Goal: Task Accomplishment & Management: Complete application form

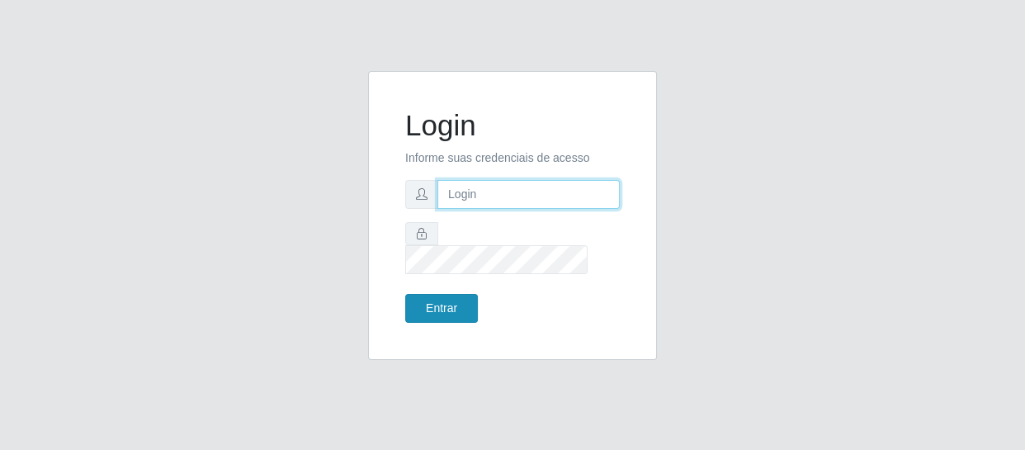
type input "erivan@B11"
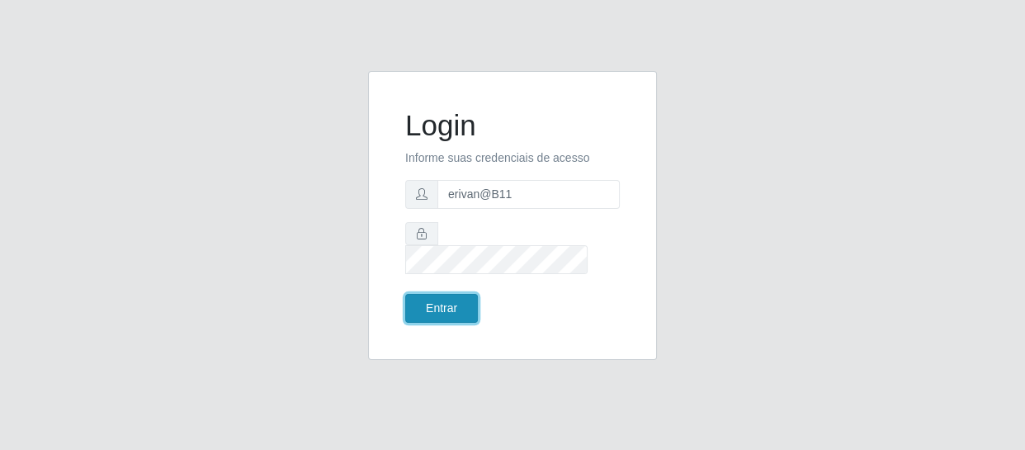
click at [456, 294] on button "Entrar" at bounding box center [441, 308] width 73 height 29
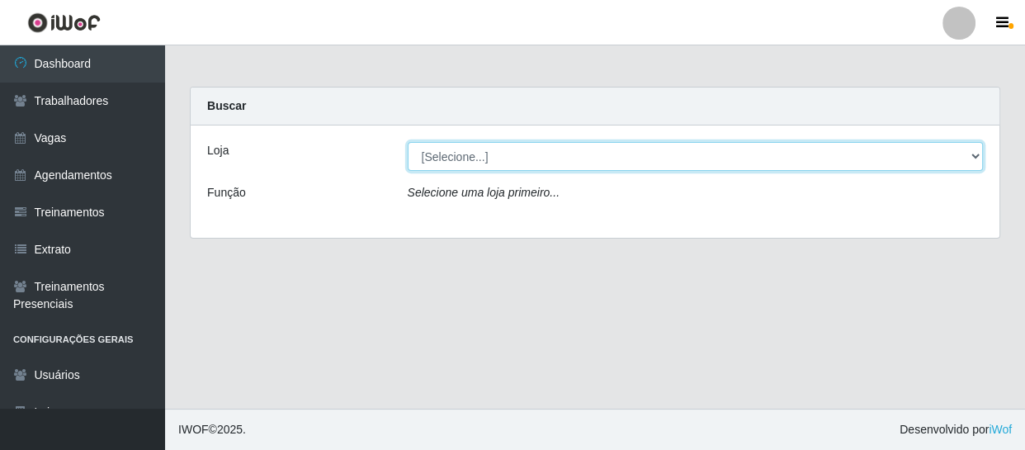
click at [487, 154] on select "[Selecione...] Bemais Supermercados - B11 Manaíra" at bounding box center [696, 156] width 576 height 29
select select "409"
click at [408, 142] on select "[Selecione...] Bemais Supermercados - B11 Manaíra" at bounding box center [696, 156] width 576 height 29
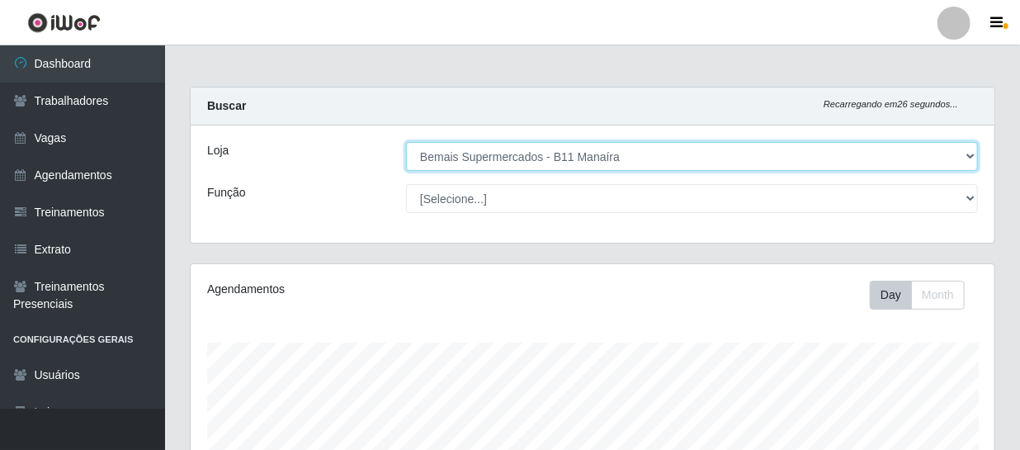
scroll to position [342, 804]
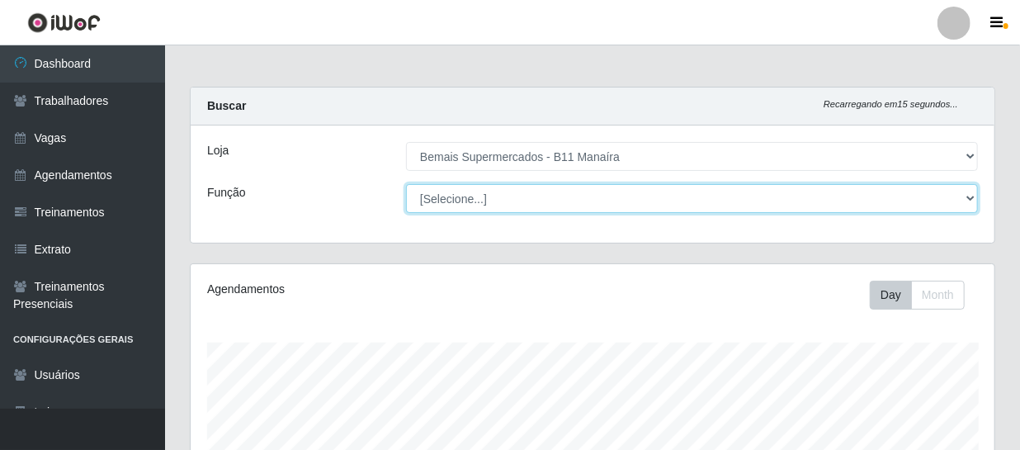
click at [452, 192] on select "[Selecione...] ASG ASG + ASG ++ Auxiliar de Estacionamento Auxiliar de Estacion…" at bounding box center [692, 198] width 572 height 29
select select "86"
click at [406, 184] on select "[Selecione...] ASG ASG + ASG ++ Auxiliar de Estacionamento Auxiliar de Estacion…" at bounding box center [692, 198] width 572 height 29
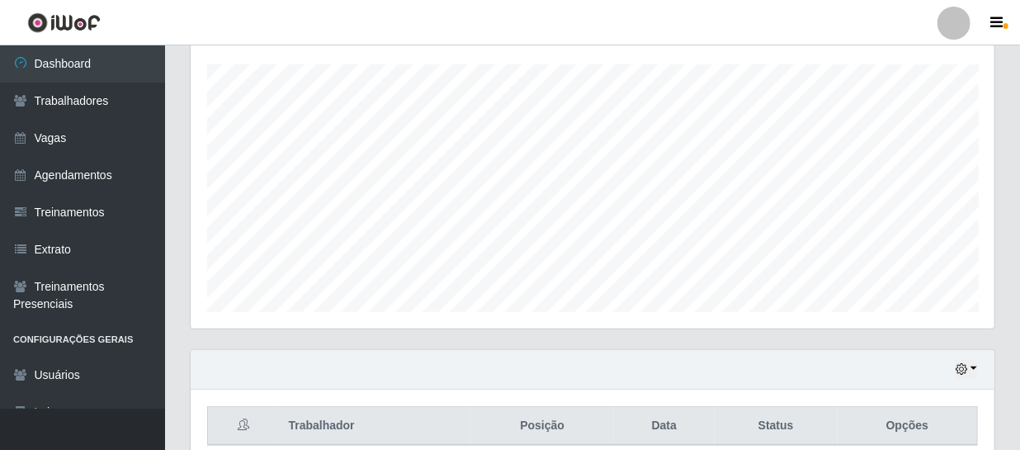
scroll to position [0, 0]
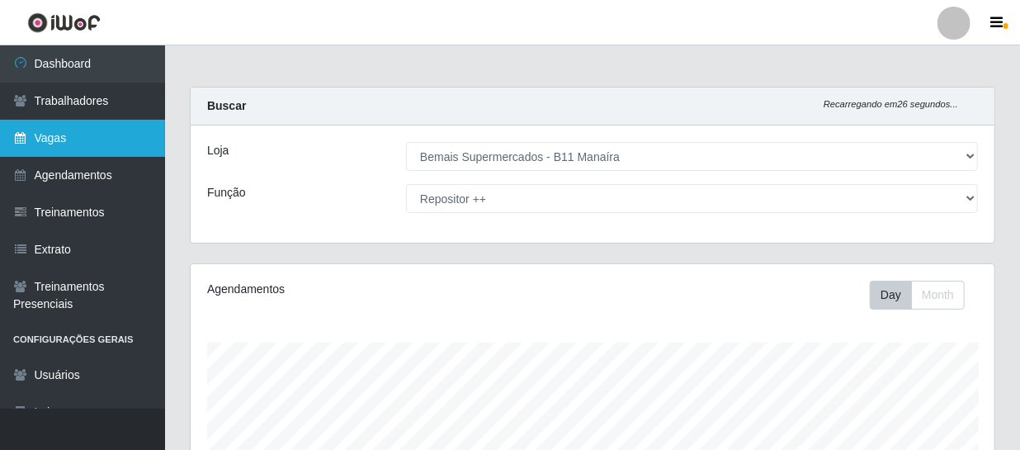
click at [57, 130] on link "Vagas" at bounding box center [82, 138] width 165 height 37
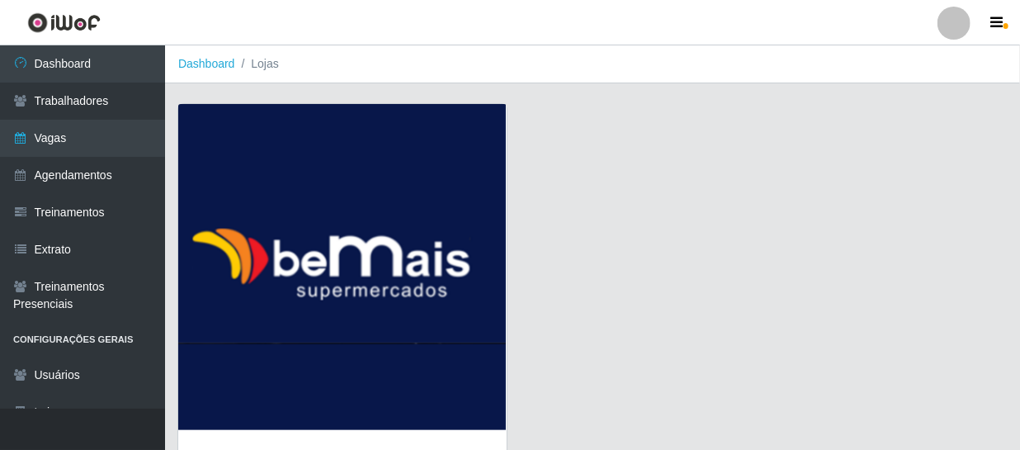
click at [274, 234] on img at bounding box center [342, 267] width 328 height 326
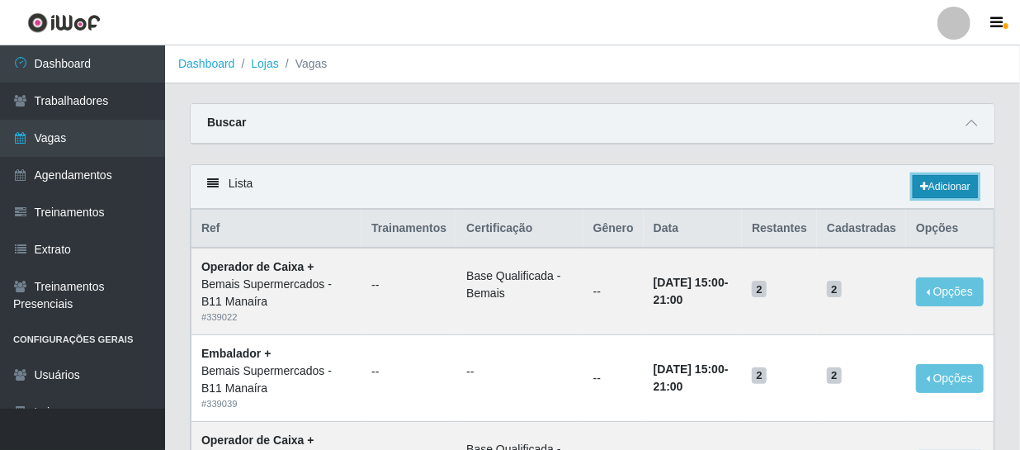
click at [928, 189] on link "Adicionar" at bounding box center [945, 186] width 65 height 23
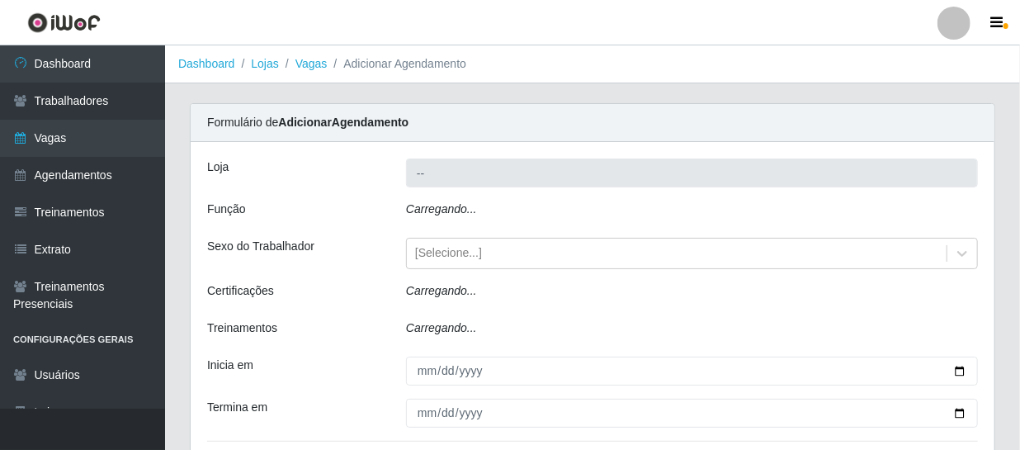
type input "Bemais Supermercados - B11 Manaíra"
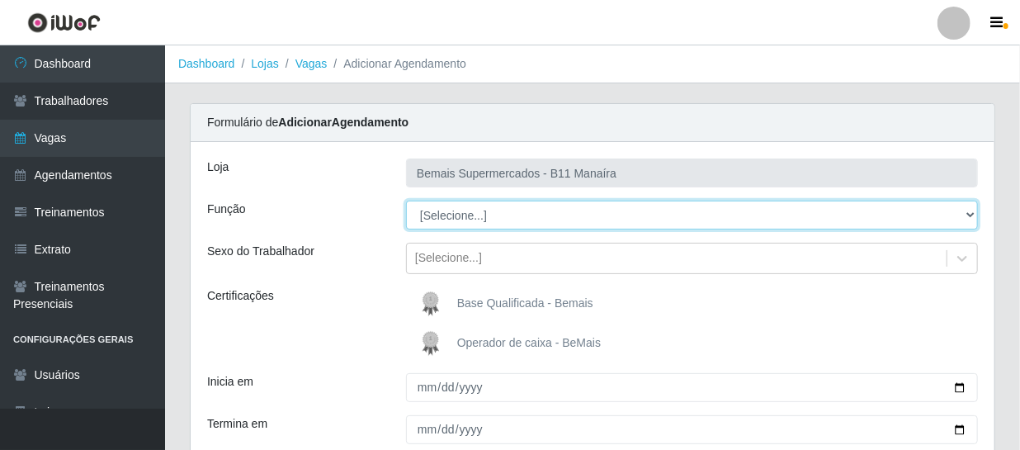
click at [473, 213] on select "[Selecione...] ASG ASG + ASG ++ Auxiliar de Estacionamento Auxiliar de Estacion…" at bounding box center [692, 214] width 572 height 29
click at [406, 200] on select "[Selecione...] ASG ASG + ASG ++ Auxiliar de Estacionamento Auxiliar de Estacion…" at bounding box center [692, 214] width 572 height 29
click at [509, 215] on select "[Selecione...] ASG ASG + ASG ++ Auxiliar de Estacionamento Auxiliar de Estacion…" at bounding box center [692, 214] width 572 height 29
select select "73"
click at [406, 200] on select "[Selecione...] ASG ASG + ASG ++ Auxiliar de Estacionamento Auxiliar de Estacion…" at bounding box center [692, 214] width 572 height 29
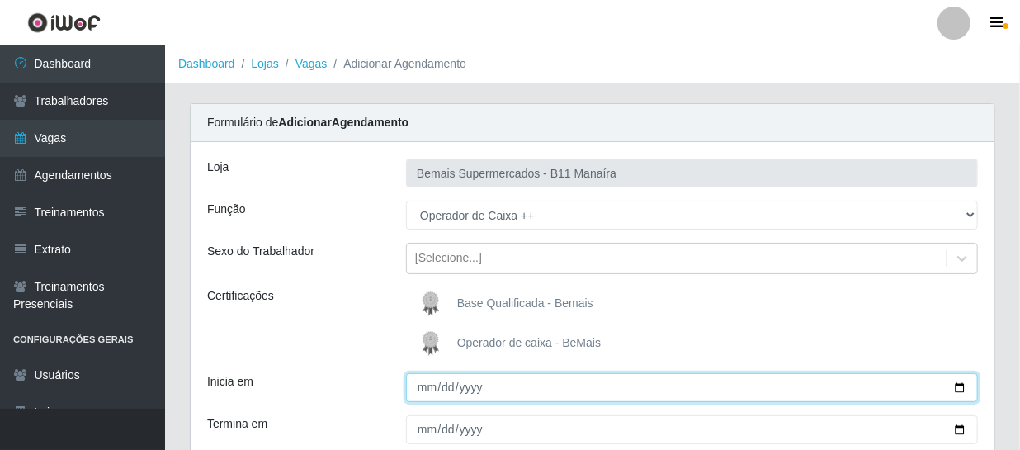
click at [421, 389] on input "Inicia em" at bounding box center [692, 387] width 572 height 29
type input "[DATE]"
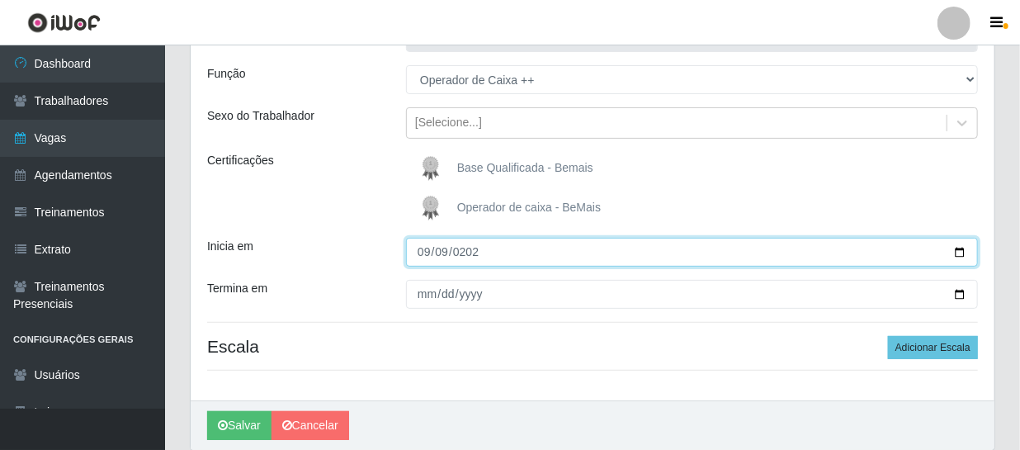
scroll to position [149, 0]
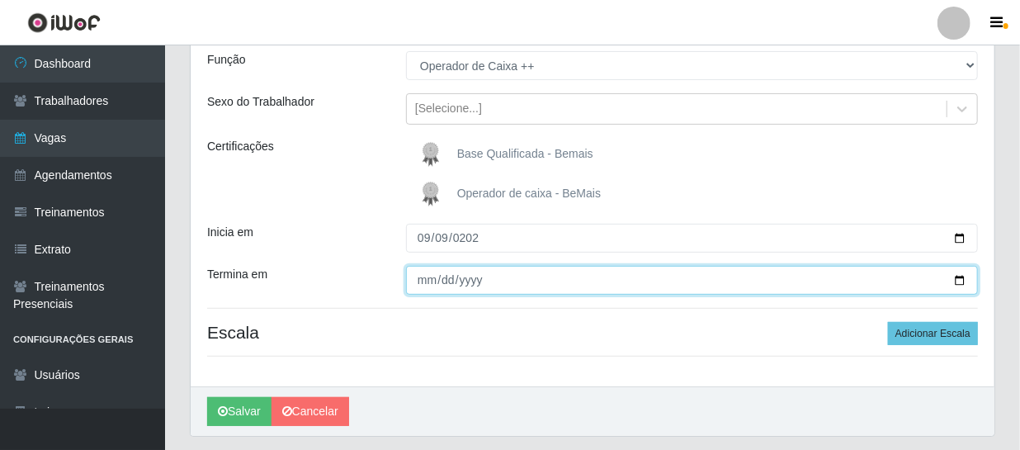
click at [425, 288] on input "Termina em" at bounding box center [692, 280] width 572 height 29
type input "[DATE]"
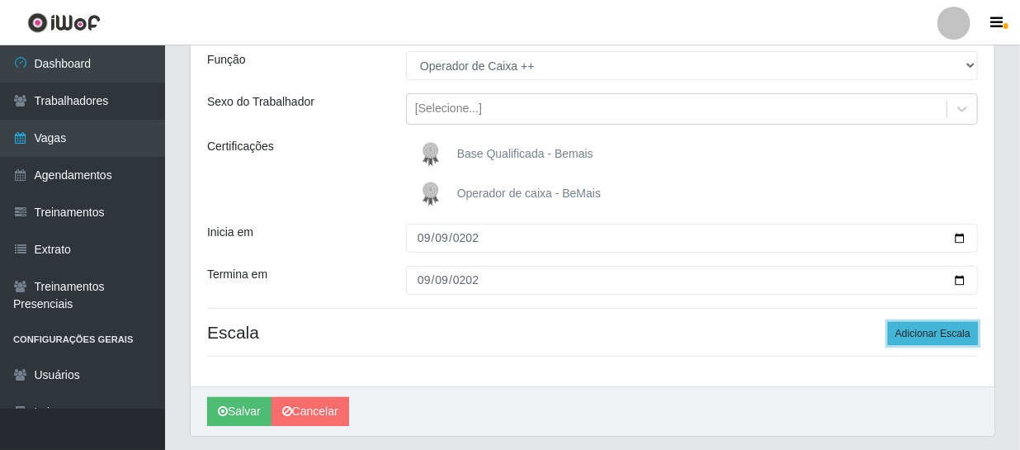
click at [949, 331] on button "Adicionar Escala" at bounding box center [933, 333] width 90 height 23
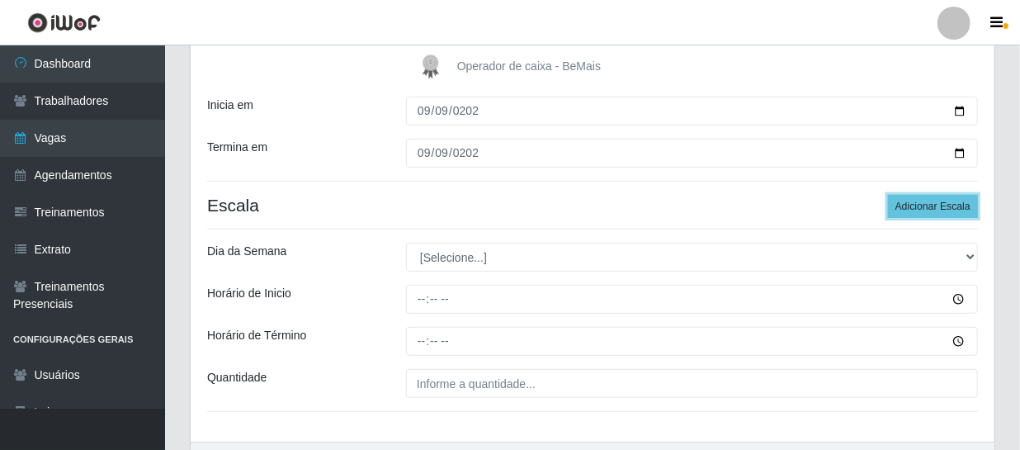
scroll to position [380, 0]
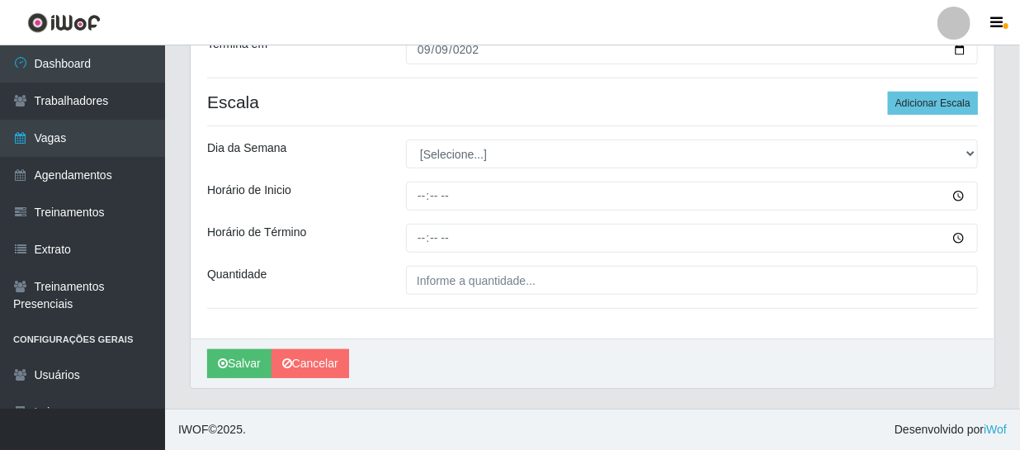
click at [468, 165] on div "Loja Bemais Supermercados - B11 Manaíra Função [Selecione...] ASG ASG + ASG ++ …" at bounding box center [593, 50] width 804 height 576
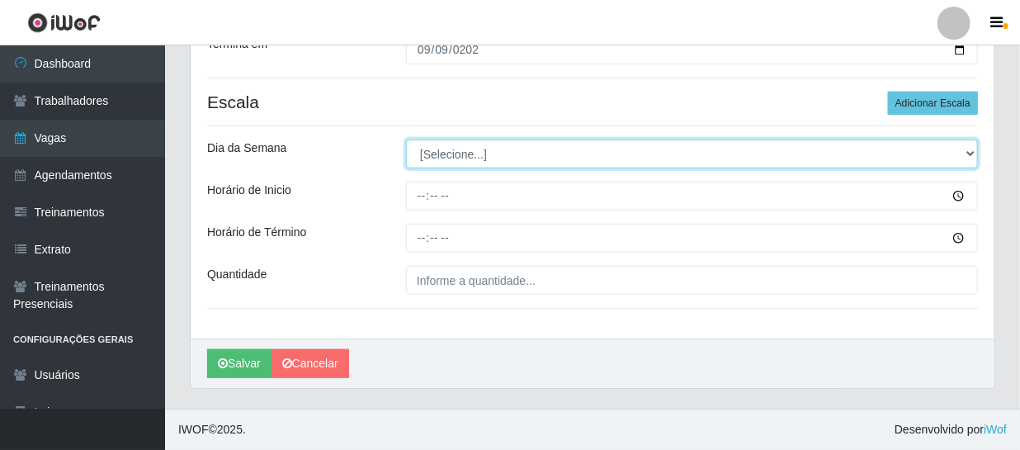
drag, startPoint x: 480, startPoint y: 149, endPoint x: 477, endPoint y: 160, distance: 12.0
click at [480, 149] on select "[Selecione...] Segunda Terça Quarta Quinta Sexta Sábado Domingo" at bounding box center [692, 153] width 572 height 29
select select "2"
click at [406, 139] on select "[Selecione...] Segunda Terça Quarta Quinta Sexta Sábado Domingo" at bounding box center [692, 153] width 572 height 29
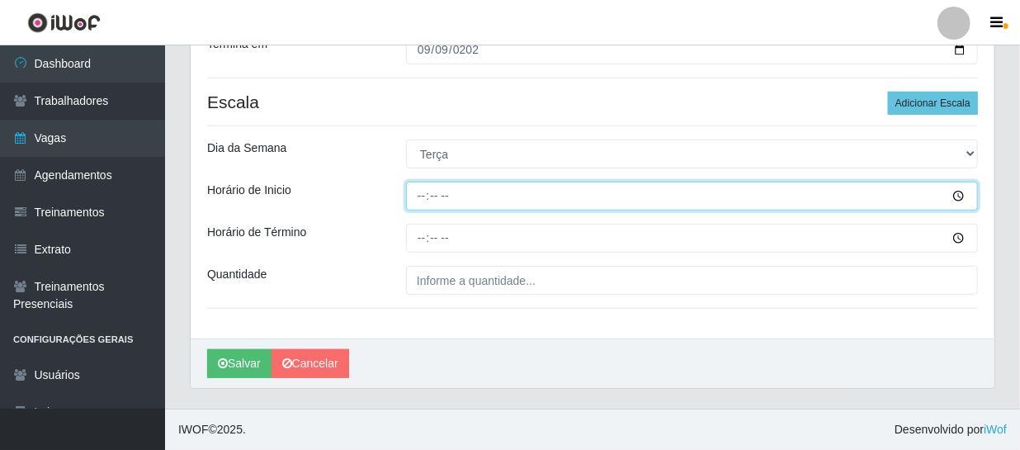
click at [464, 204] on input "Horário de Inicio" at bounding box center [692, 196] width 572 height 29
click at [417, 197] on input "Horário de Inicio" at bounding box center [692, 196] width 572 height 29
type input "14:00"
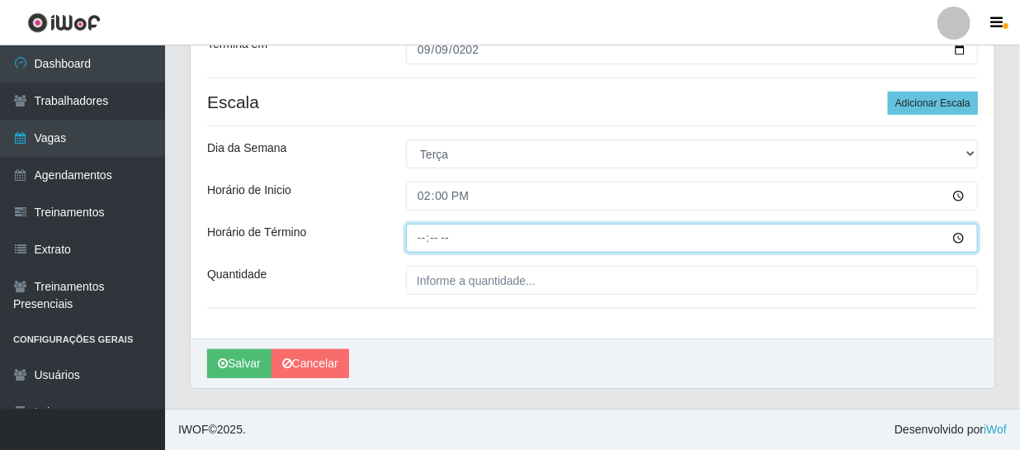
click at [421, 237] on input "Horário de Término" at bounding box center [692, 238] width 572 height 29
type input "20:00"
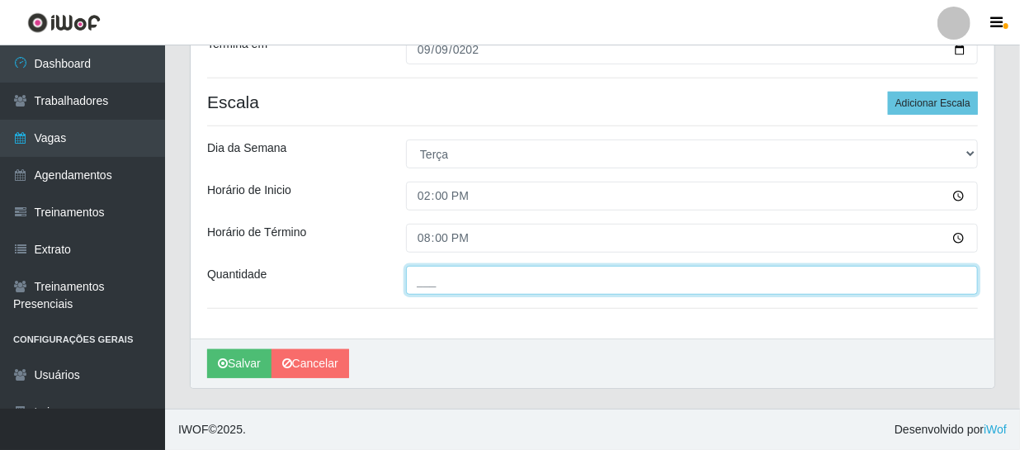
click at [538, 282] on input "___" at bounding box center [692, 280] width 572 height 29
type input "1__"
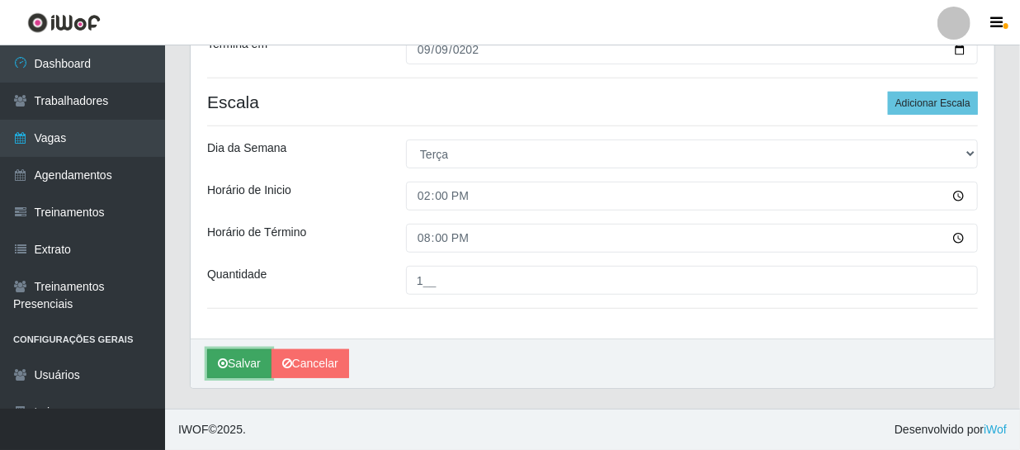
click at [254, 363] on button "Salvar" at bounding box center [239, 363] width 64 height 29
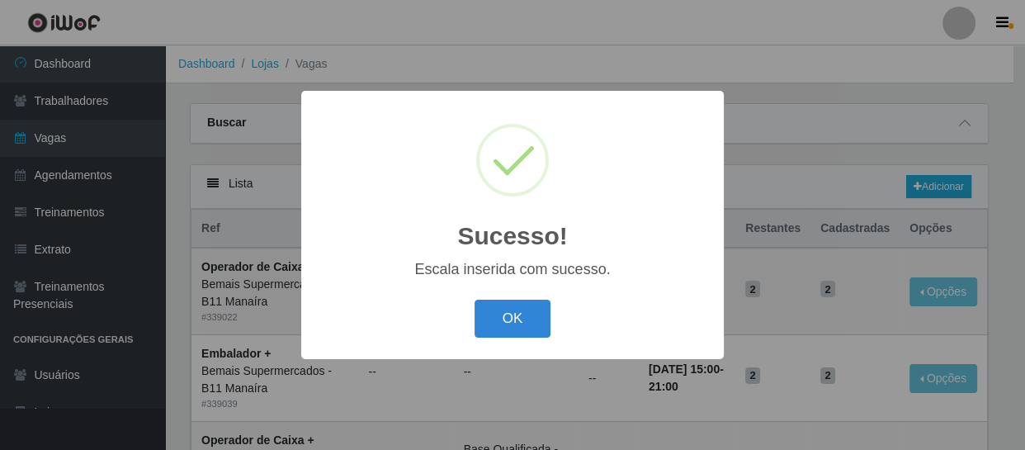
click at [501, 323] on button "OK" at bounding box center [512, 318] width 77 height 39
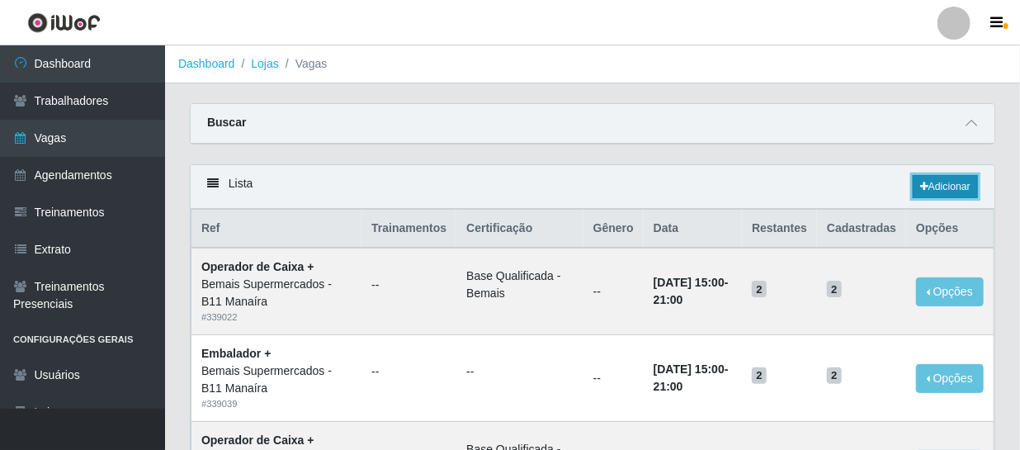
click at [927, 191] on link "Adicionar" at bounding box center [945, 186] width 65 height 23
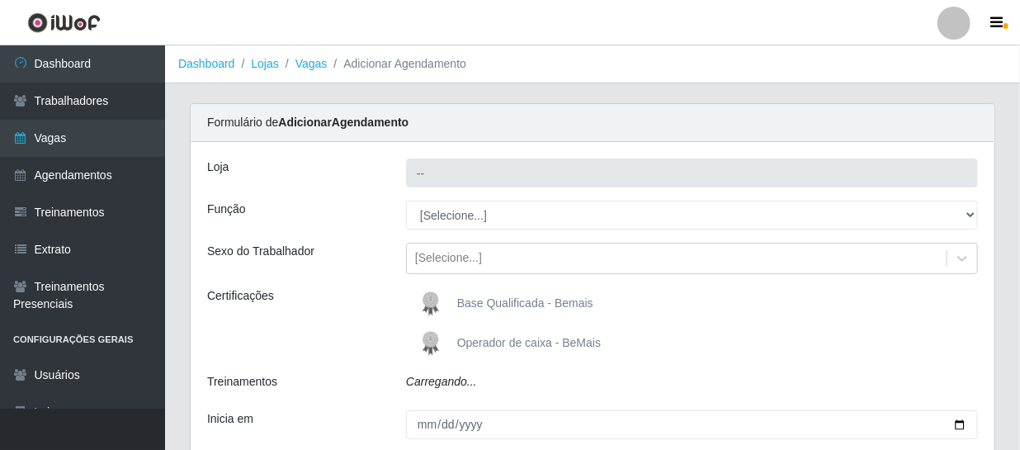
type input "Bemais Supermercados - B11 Manaíra"
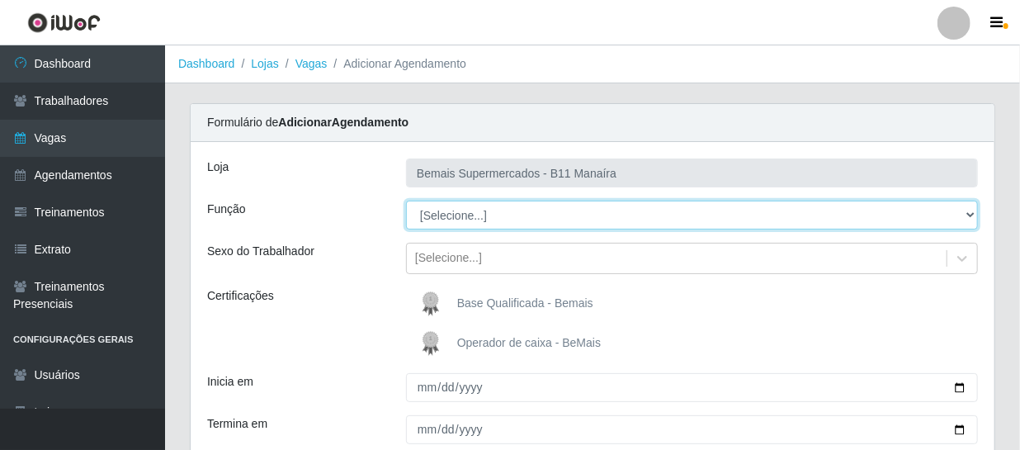
click at [464, 220] on select "[Selecione...] ASG ASG + ASG ++ Auxiliar de Estacionamento Auxiliar de Estacion…" at bounding box center [692, 214] width 572 height 29
select select "24"
click at [406, 200] on select "[Selecione...] ASG ASG + ASG ++ Auxiliar de Estacionamento Auxiliar de Estacion…" at bounding box center [692, 214] width 572 height 29
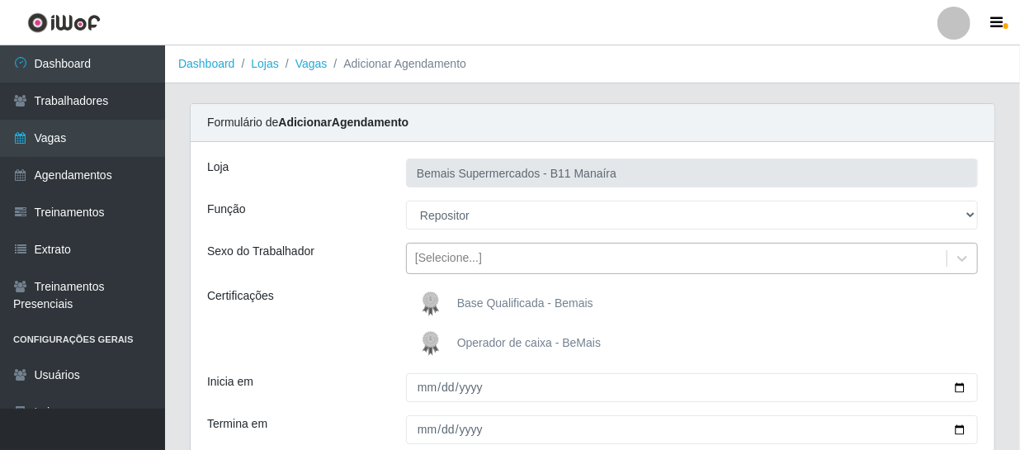
click at [470, 253] on div "[Selecione...]" at bounding box center [448, 258] width 67 height 17
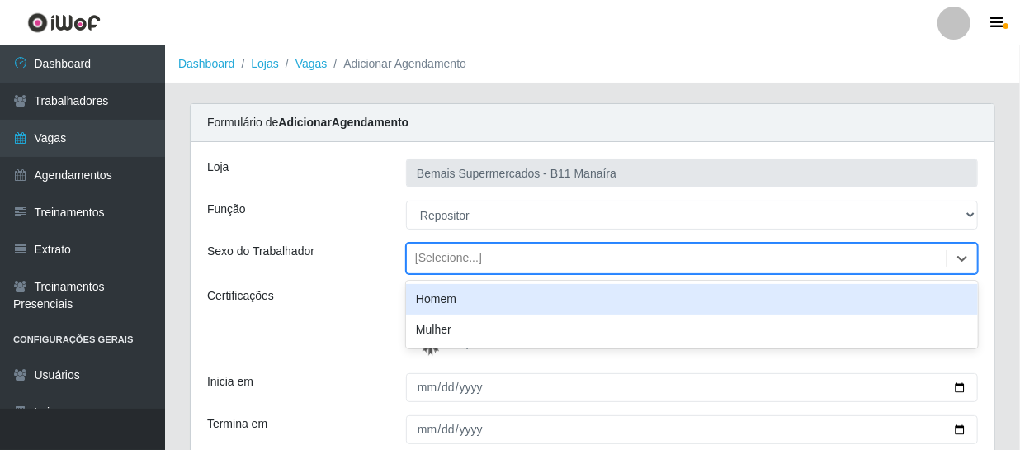
click at [302, 306] on div "Certificações" at bounding box center [294, 323] width 199 height 73
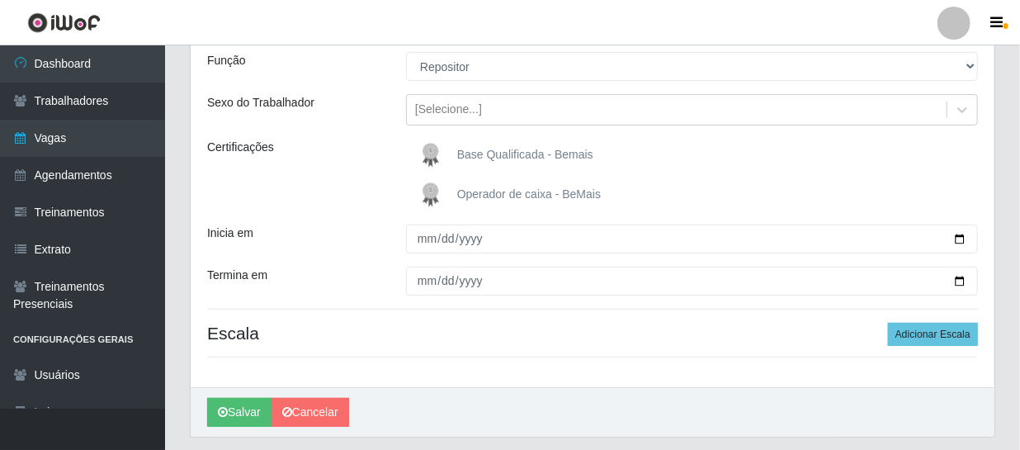
scroll to position [122, 0]
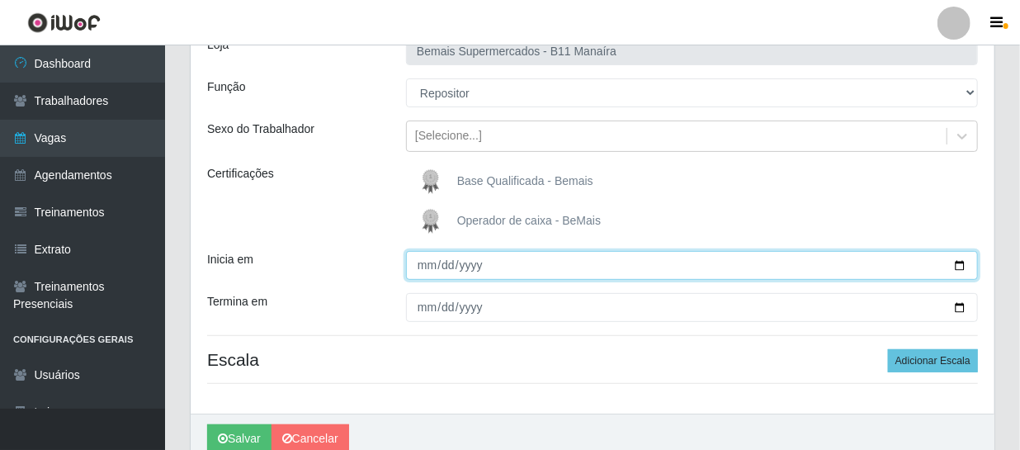
click at [422, 263] on input "Inicia em" at bounding box center [692, 265] width 572 height 29
type input "[DATE]"
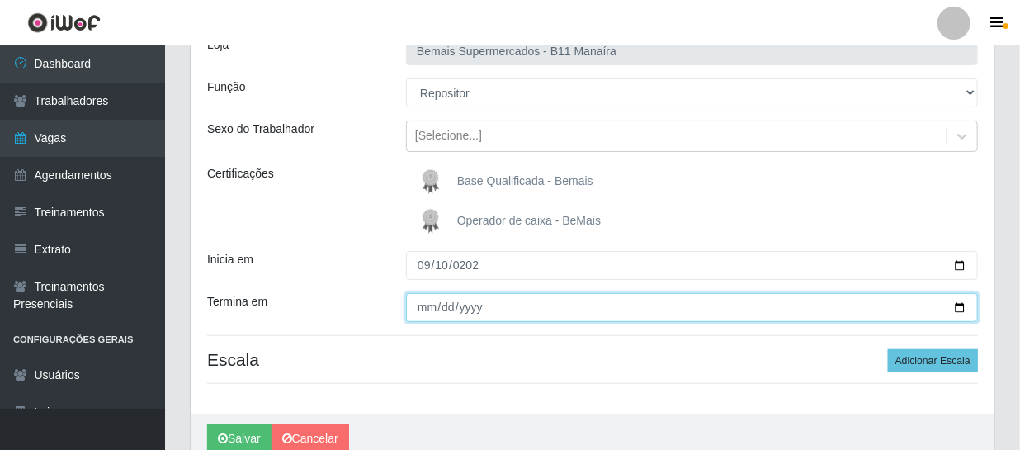
click at [423, 304] on input "Termina em" at bounding box center [692, 307] width 572 height 29
click at [422, 311] on input "Termina em" at bounding box center [692, 307] width 572 height 29
type input "[DATE]"
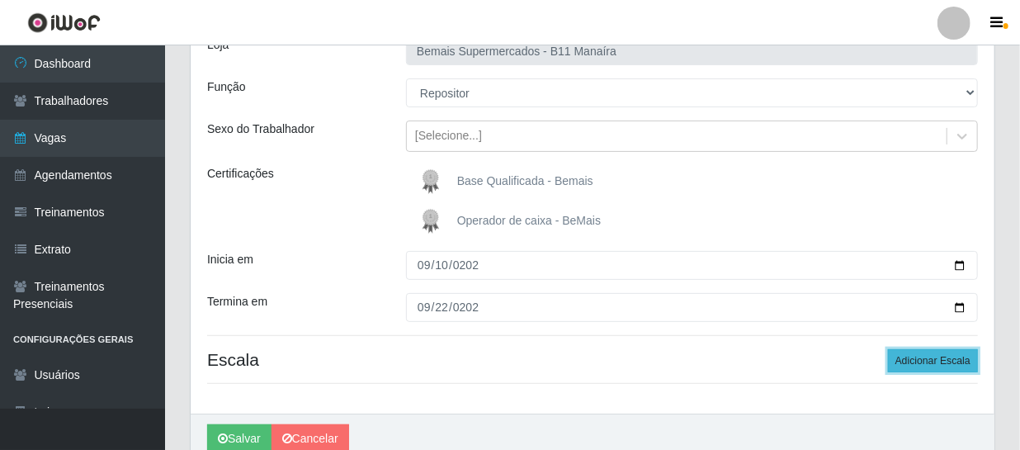
click at [961, 360] on button "Adicionar Escala" at bounding box center [933, 360] width 90 height 23
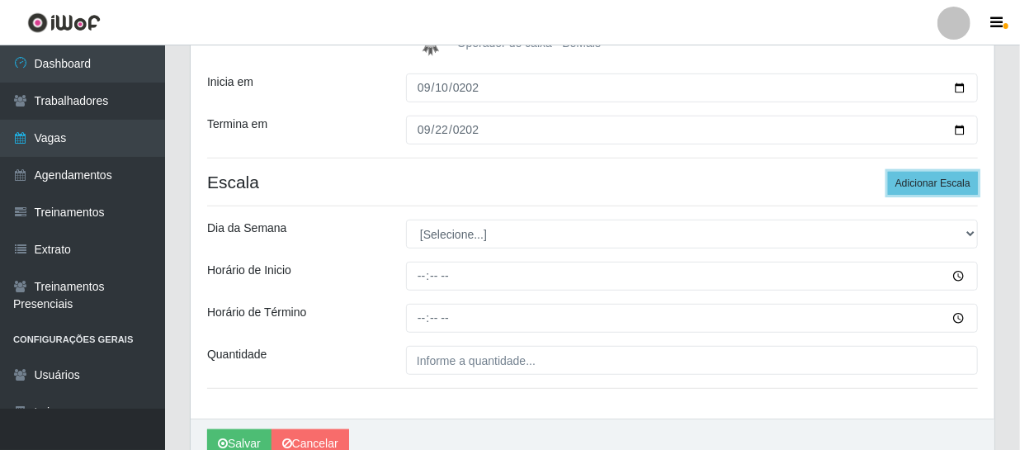
scroll to position [347, 0]
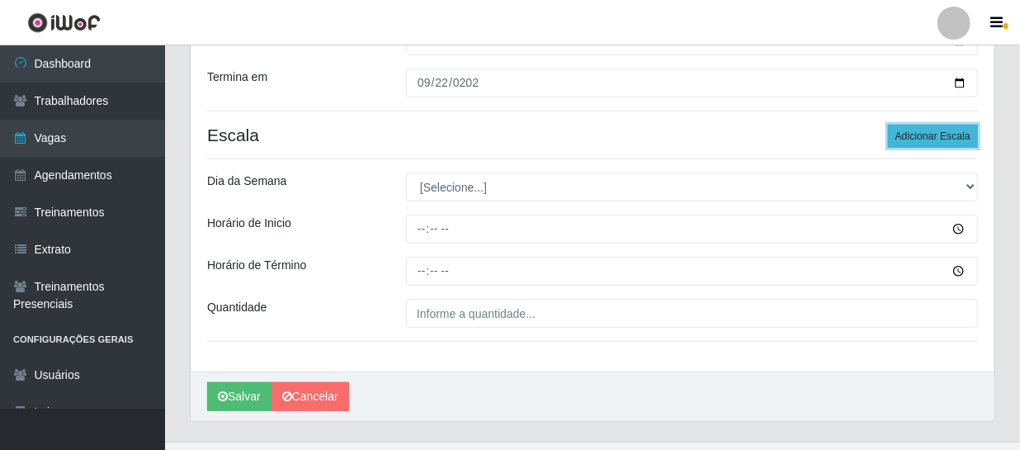
click at [912, 137] on button "Adicionar Escala" at bounding box center [933, 136] width 90 height 23
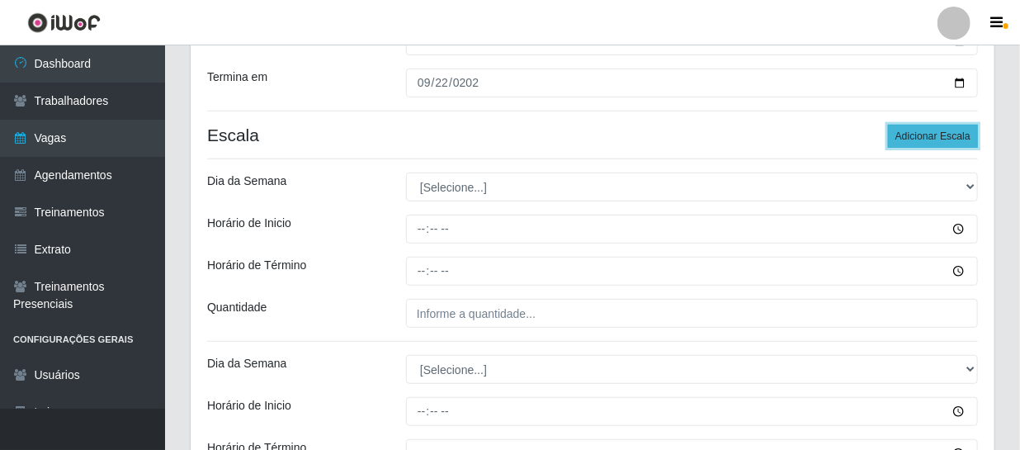
click at [924, 133] on button "Adicionar Escala" at bounding box center [933, 136] width 90 height 23
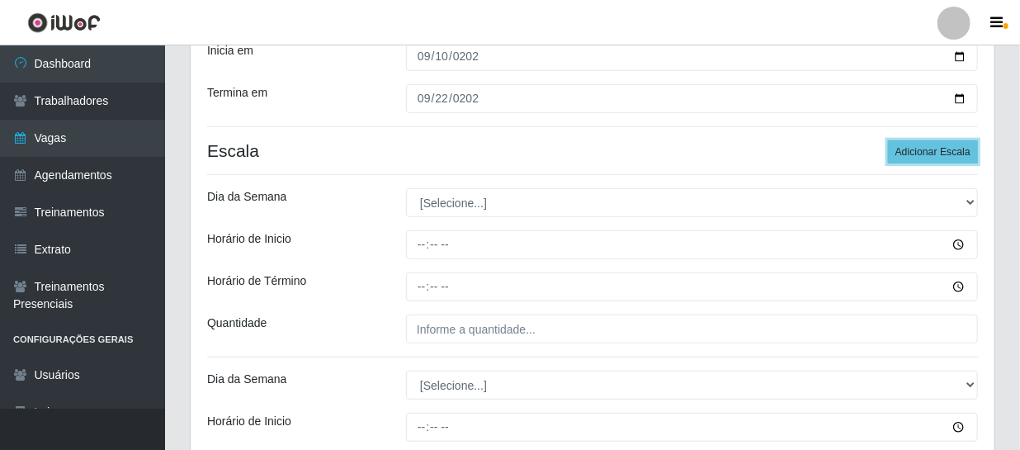
scroll to position [375, 0]
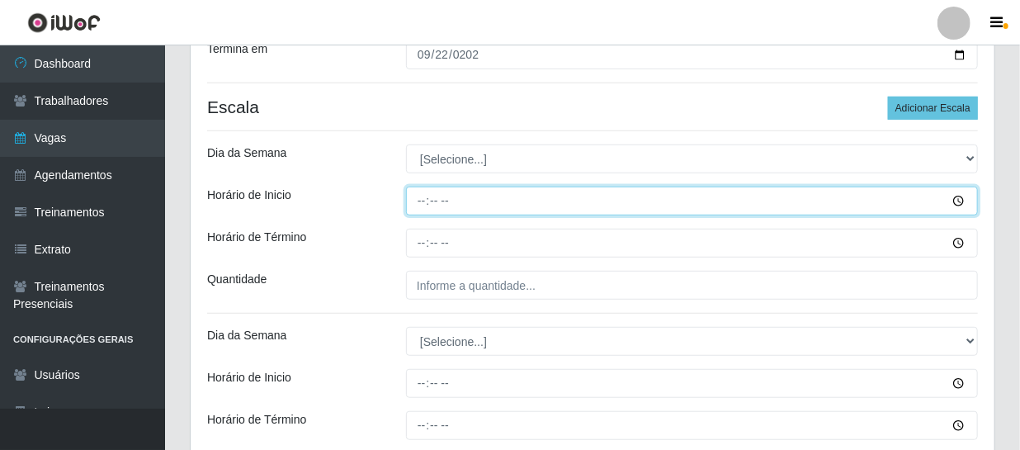
click at [421, 191] on input "Horário de Inicio" at bounding box center [692, 200] width 572 height 29
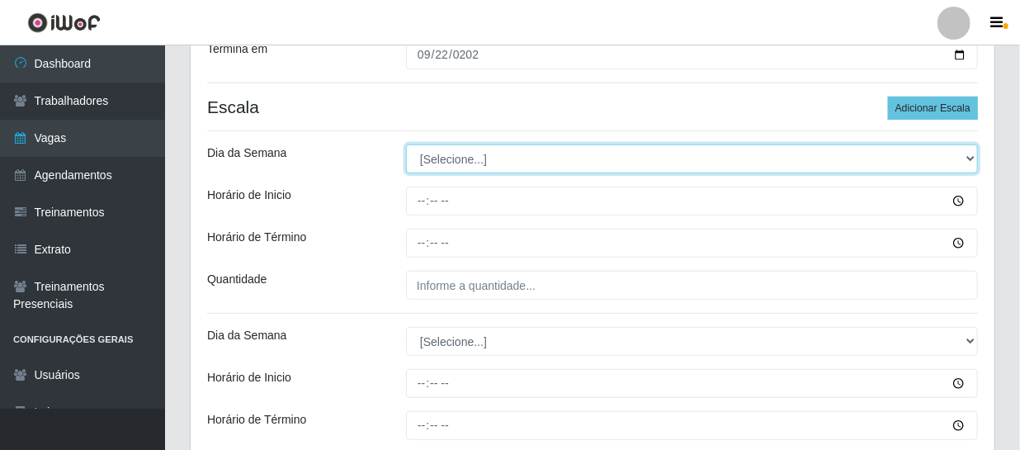
click at [443, 157] on select "[Selecione...] Segunda Terça Quarta Quinta Sexta Sábado Domingo" at bounding box center [692, 158] width 572 height 29
select select "3"
click at [406, 144] on select "[Selecione...] Segunda Terça Quarta Quinta Sexta Sábado Domingo" at bounding box center [692, 158] width 572 height 29
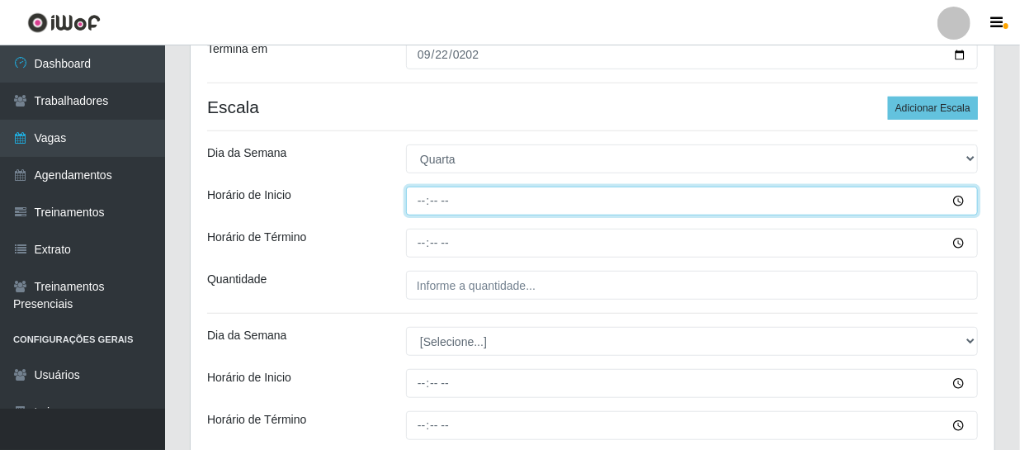
click at [422, 200] on input "Horário de Inicio" at bounding box center [692, 200] width 572 height 29
type input "14:00"
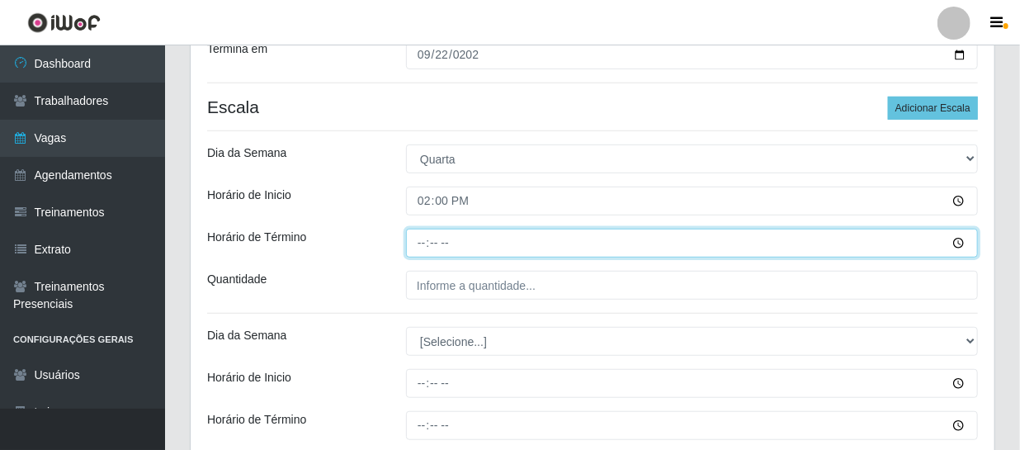
click at [431, 244] on input "Horário de Término" at bounding box center [692, 243] width 572 height 29
click at [428, 240] on input "Horário de Término" at bounding box center [692, 243] width 572 height 29
click at [424, 239] on input "Horário de Término" at bounding box center [692, 243] width 572 height 29
type input "20:00"
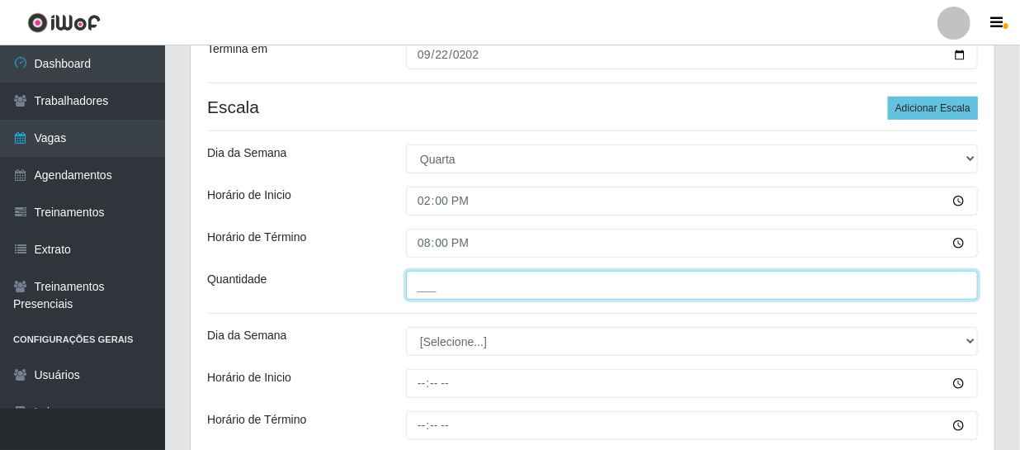
click at [456, 281] on input "___" at bounding box center [692, 285] width 572 height 29
type input "1__"
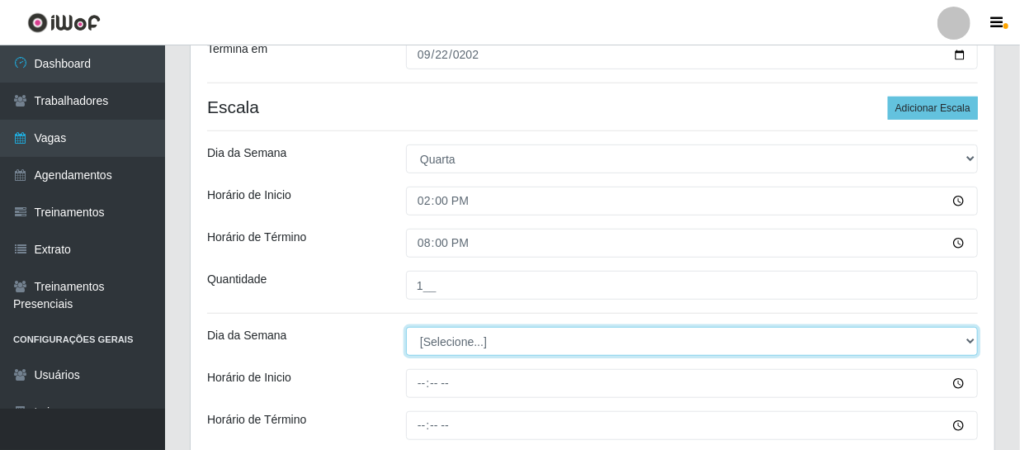
click at [439, 341] on select "[Selecione...] Segunda Terça Quarta Quinta Sexta Sábado Domingo" at bounding box center [692, 341] width 572 height 29
select select "4"
click at [406, 327] on select "[Selecione...] Segunda Terça Quarta Quinta Sexta Sábado Domingo" at bounding box center [692, 341] width 572 height 29
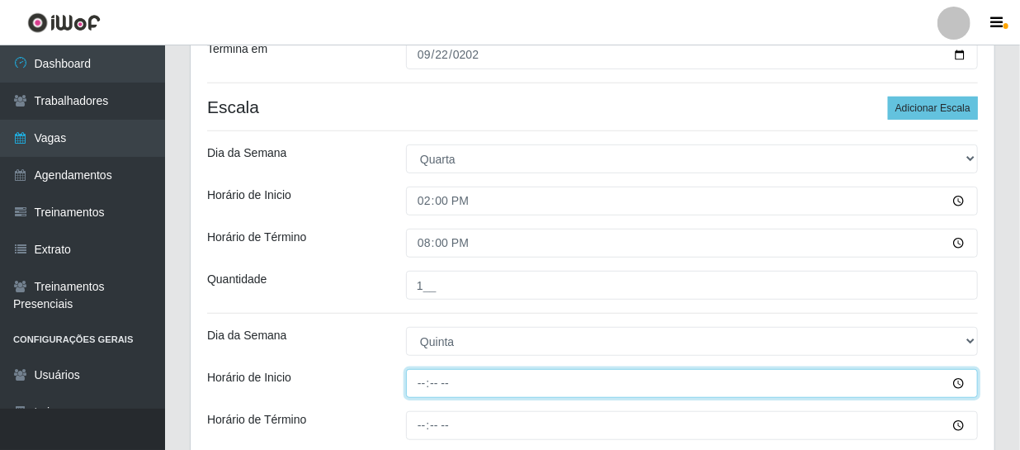
click at [415, 382] on input "Horário de Inicio" at bounding box center [692, 383] width 572 height 29
type input "14:00"
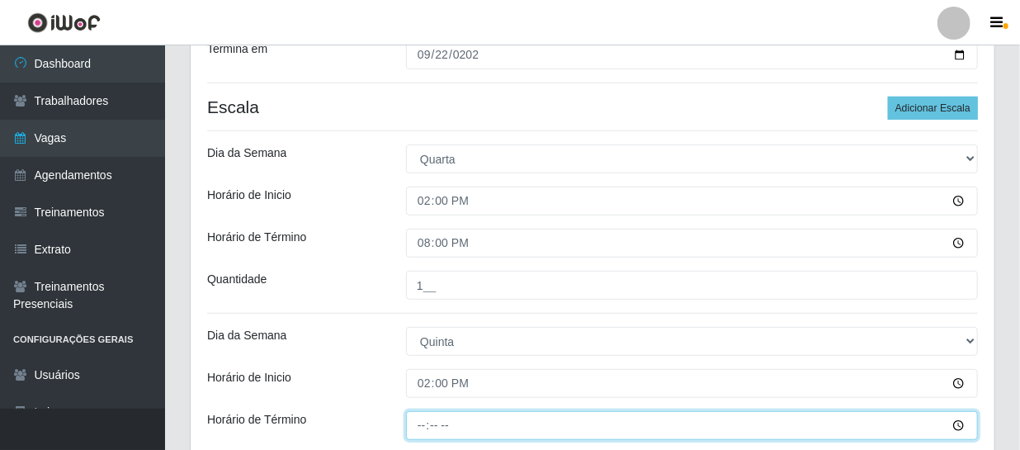
click at [421, 422] on input "Horário de Término" at bounding box center [692, 425] width 572 height 29
type input "20:00"
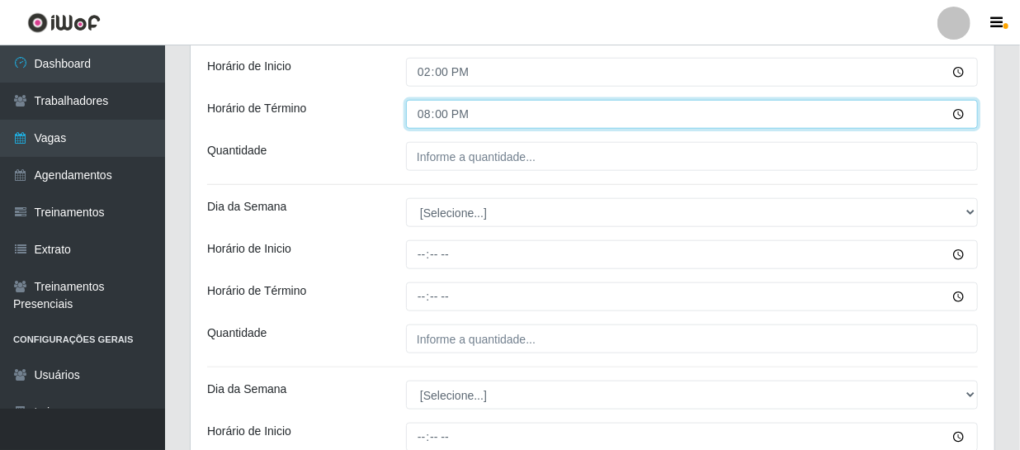
scroll to position [750, 0]
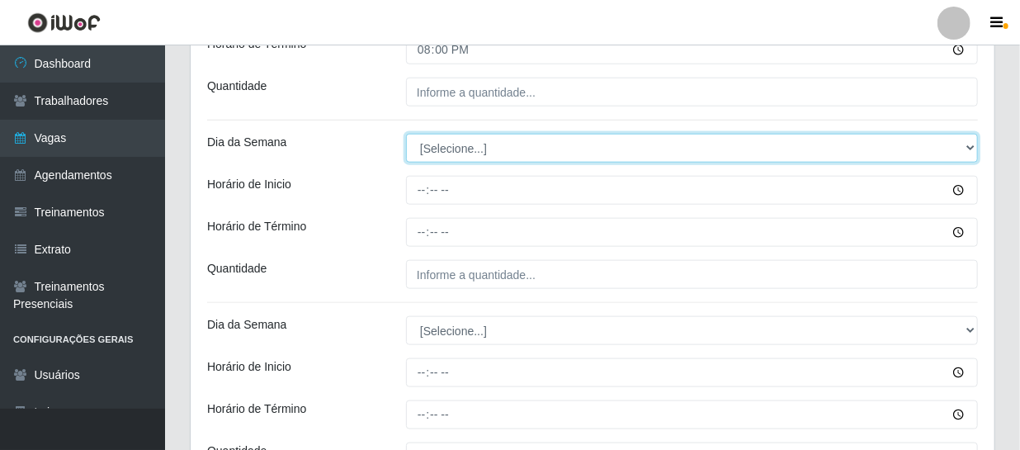
drag, startPoint x: 434, startPoint y: 149, endPoint x: 438, endPoint y: 160, distance: 12.3
click at [434, 149] on select "[Selecione...] Segunda Terça Quarta Quinta Sexta Sábado Domingo" at bounding box center [692, 148] width 572 height 29
select select "4"
click at [406, 134] on select "[Selecione...] Segunda Terça Quarta Quinta Sexta Sábado Domingo" at bounding box center [692, 148] width 572 height 29
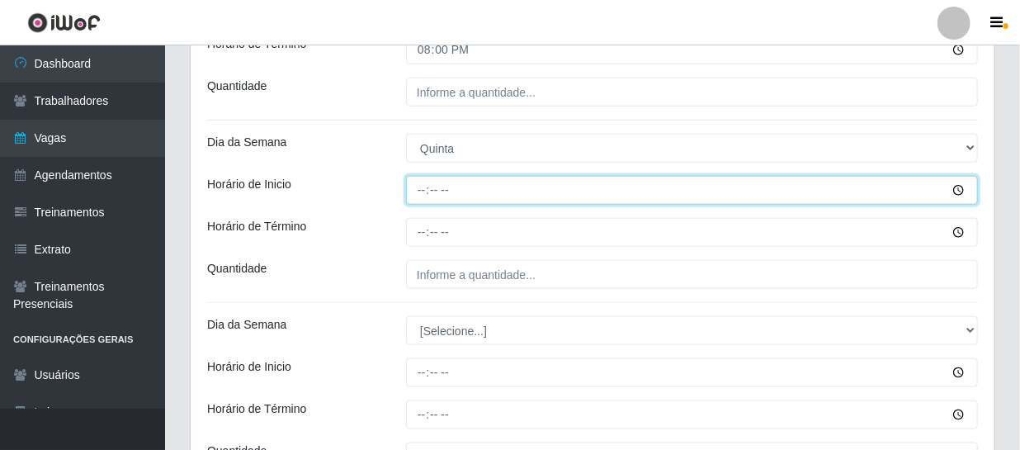
click at [417, 193] on input "Horário de Inicio" at bounding box center [692, 190] width 572 height 29
type input "14:00"
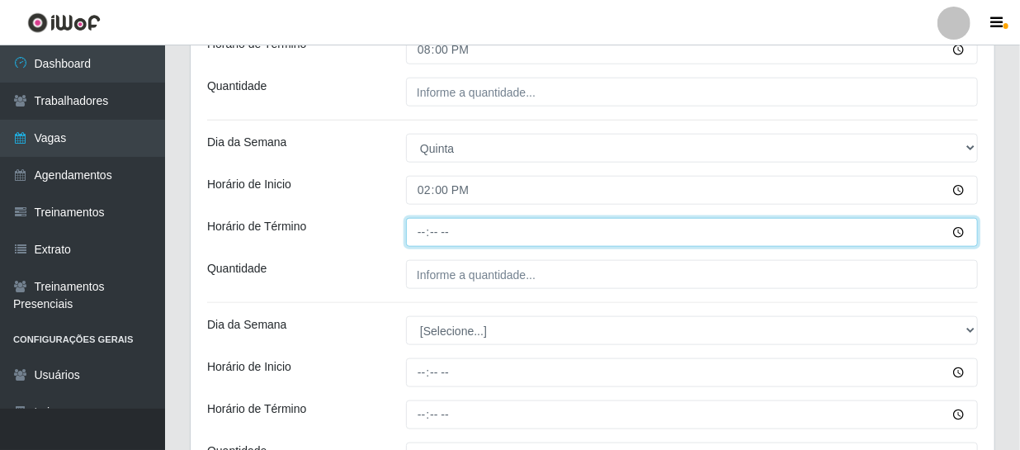
click at [419, 231] on input "Horário de Término" at bounding box center [692, 232] width 572 height 29
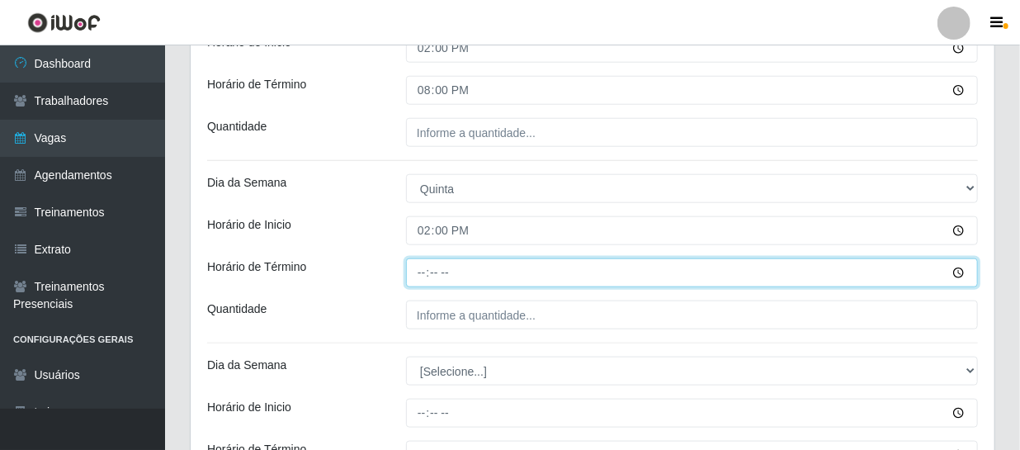
scroll to position [675, 0]
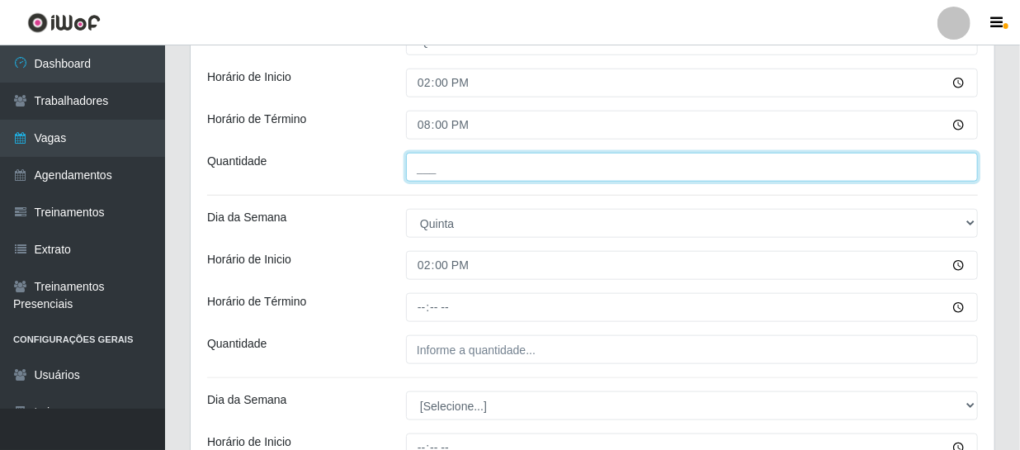
click at [451, 174] on input "___" at bounding box center [692, 167] width 572 height 29
type input "1__"
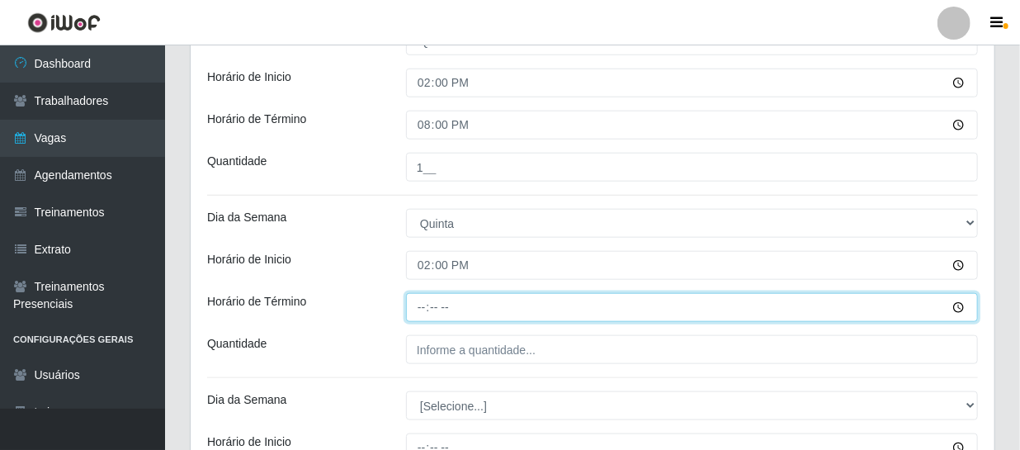
click at [423, 305] on input "Horário de Término" at bounding box center [692, 307] width 572 height 29
type input "20:00"
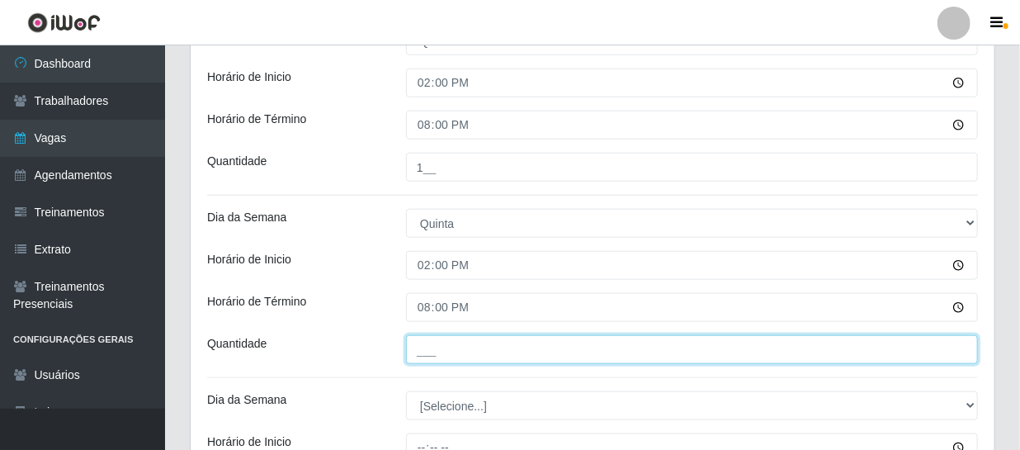
click at [436, 344] on input "___" at bounding box center [692, 349] width 572 height 29
type input "1__"
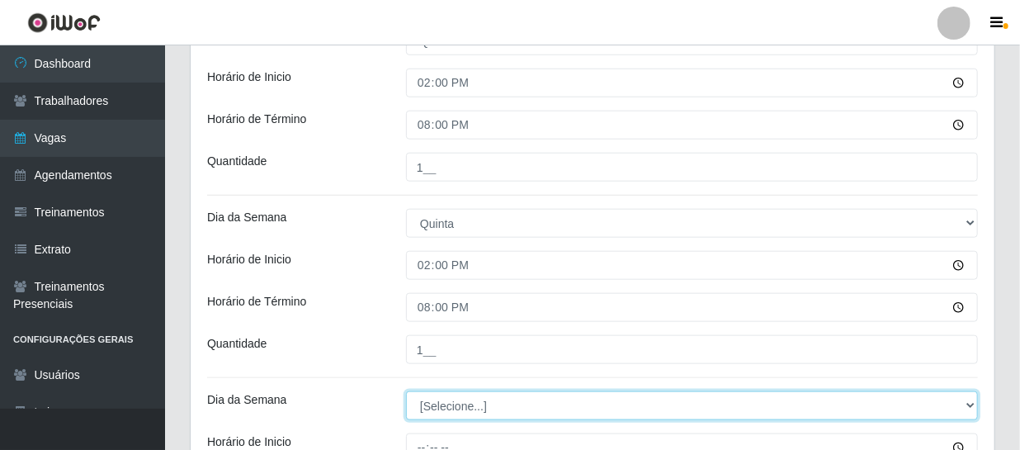
click at [455, 406] on select "[Selecione...] Segunda Terça Quarta Quinta Sexta Sábado Domingo" at bounding box center [692, 405] width 572 height 29
select select "5"
click at [406, 391] on select "[Selecione...] Segunda Terça Quarta Quinta Sexta Sábado Domingo" at bounding box center [692, 405] width 572 height 29
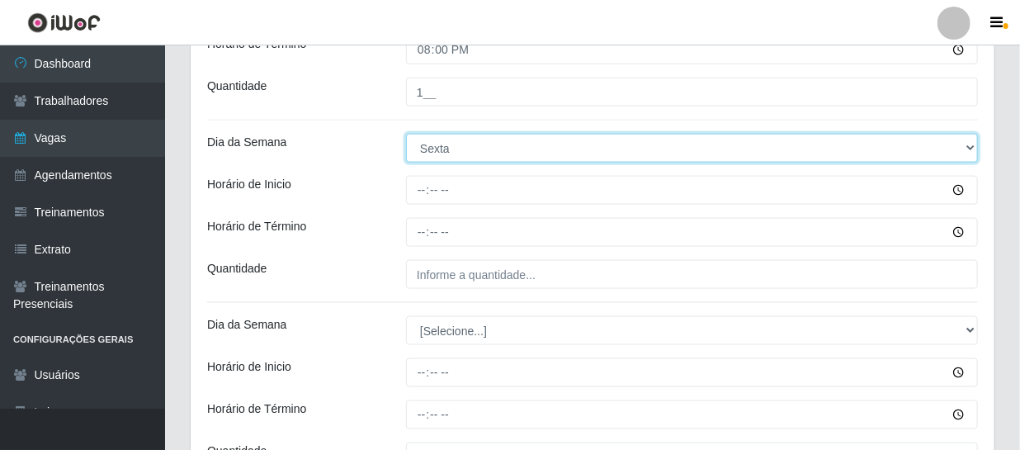
scroll to position [939, 0]
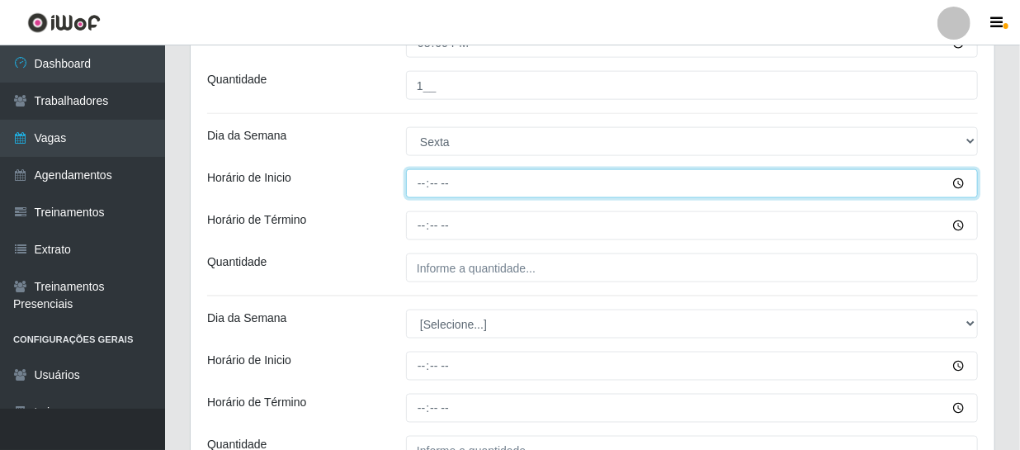
click at [433, 187] on input "Horário de Inicio" at bounding box center [692, 183] width 572 height 29
click at [424, 186] on input "Horário de Inicio" at bounding box center [692, 183] width 572 height 29
type input "14:00"
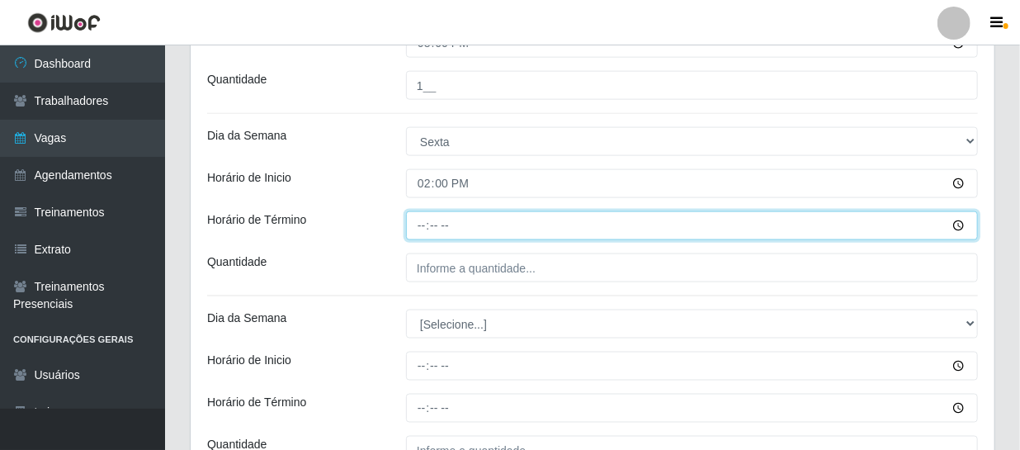
click at [419, 219] on input "Horário de Término" at bounding box center [692, 225] width 572 height 29
type input "20:00"
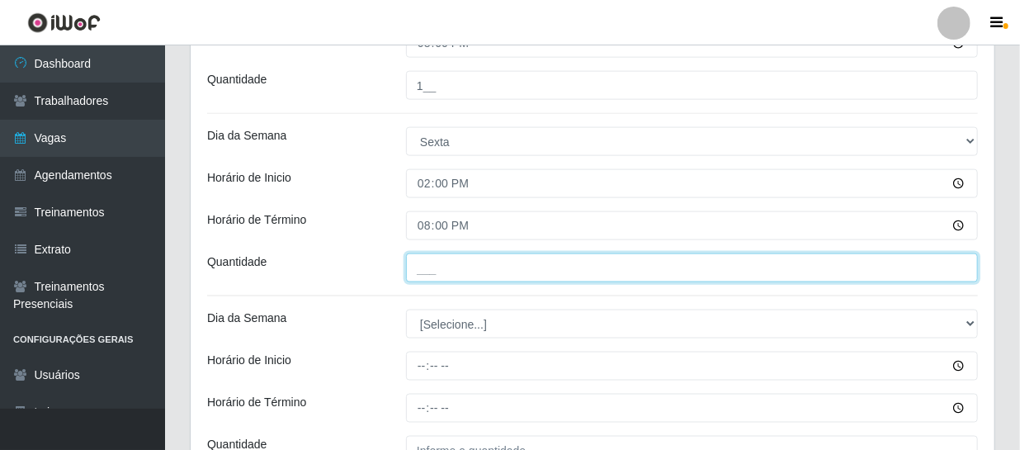
click at [440, 270] on input "___" at bounding box center [692, 267] width 572 height 29
type input "1__"
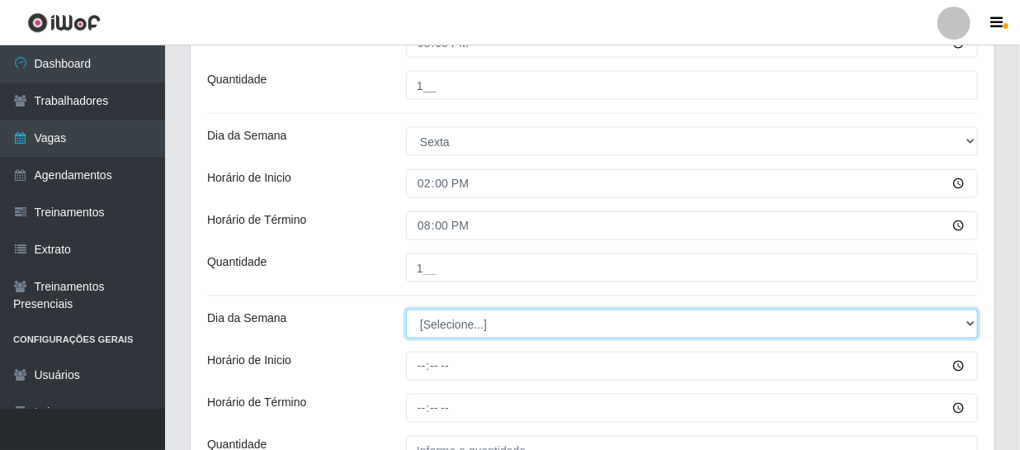
click at [445, 329] on select "[Selecione...] Segunda Terça Quarta Quinta Sexta Sábado Domingo" at bounding box center [692, 323] width 572 height 29
select select "6"
click at [406, 309] on select "[Selecione...] Segunda Terça Quarta Quinta Sexta Sábado Domingo" at bounding box center [692, 323] width 572 height 29
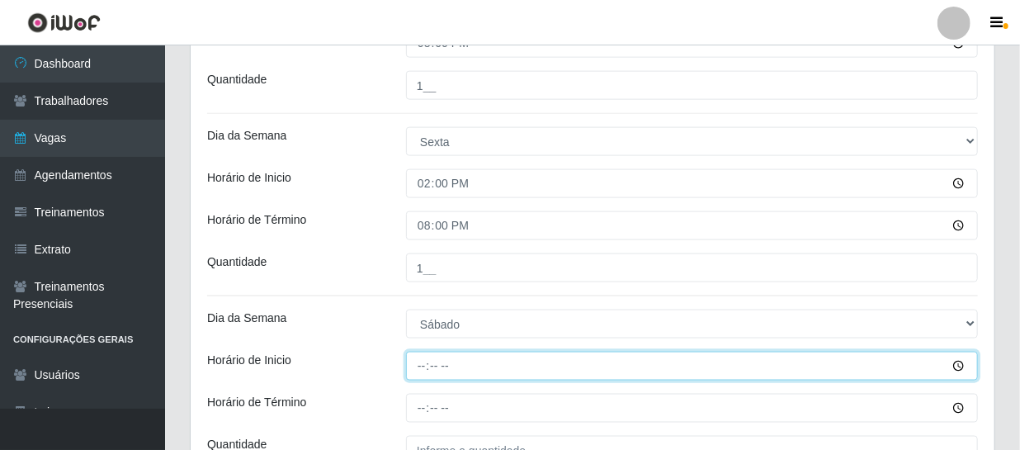
click at [420, 366] on input "Horário de Inicio" at bounding box center [692, 365] width 572 height 29
type input "14:00"
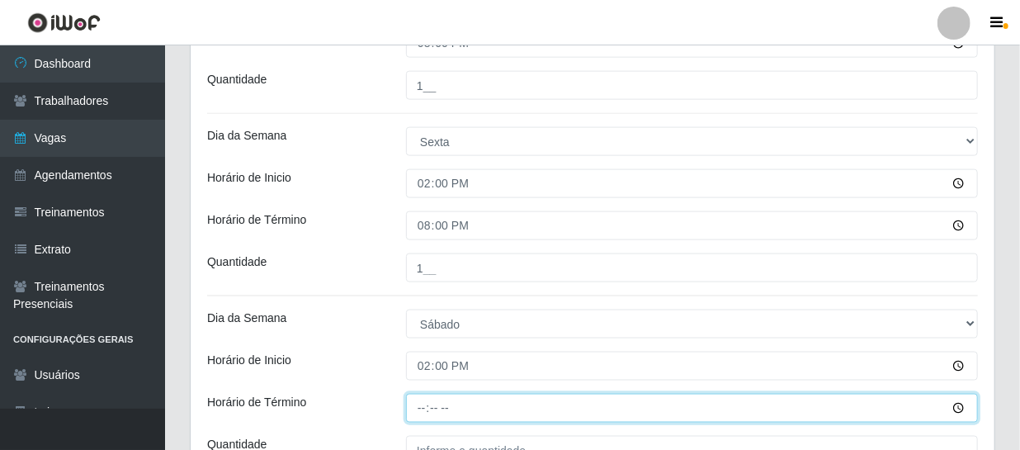
click at [423, 404] on input "Horário de Término" at bounding box center [692, 408] width 572 height 29
type input "20:00"
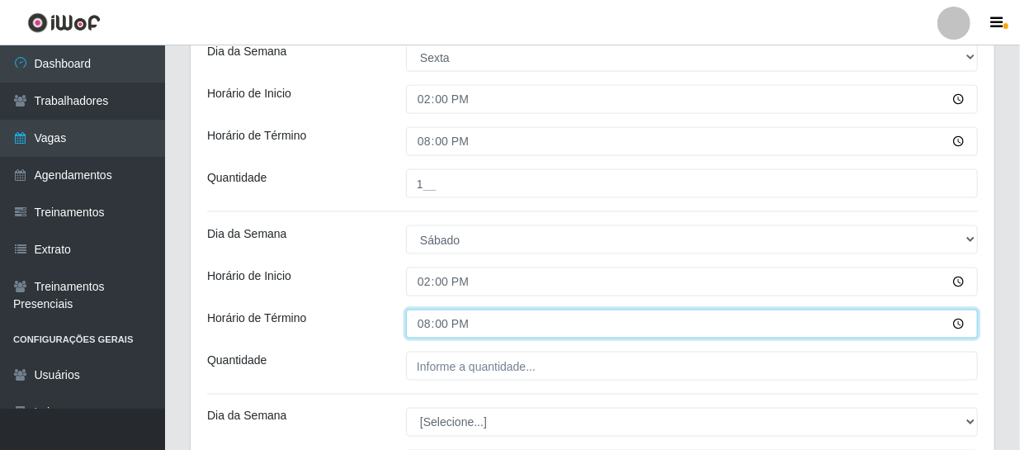
scroll to position [1163, 0]
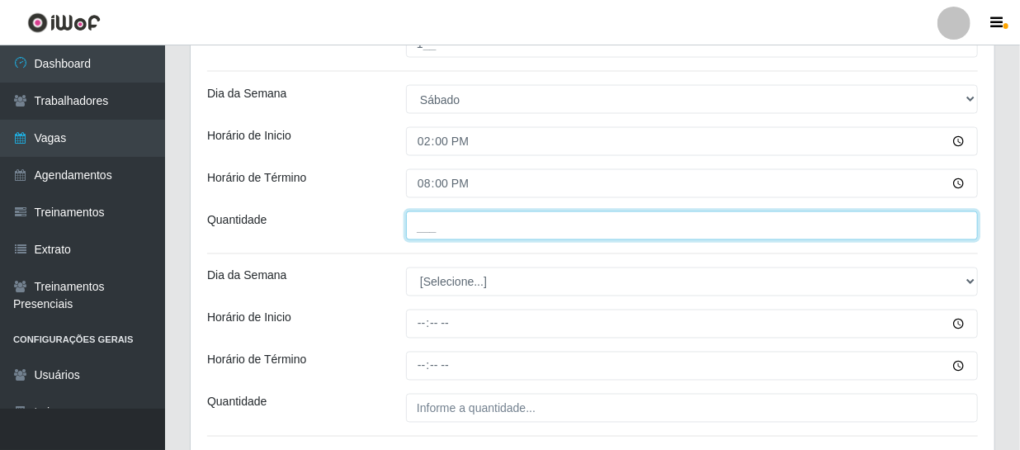
click at [437, 220] on input "___" at bounding box center [692, 225] width 572 height 29
type input "1__"
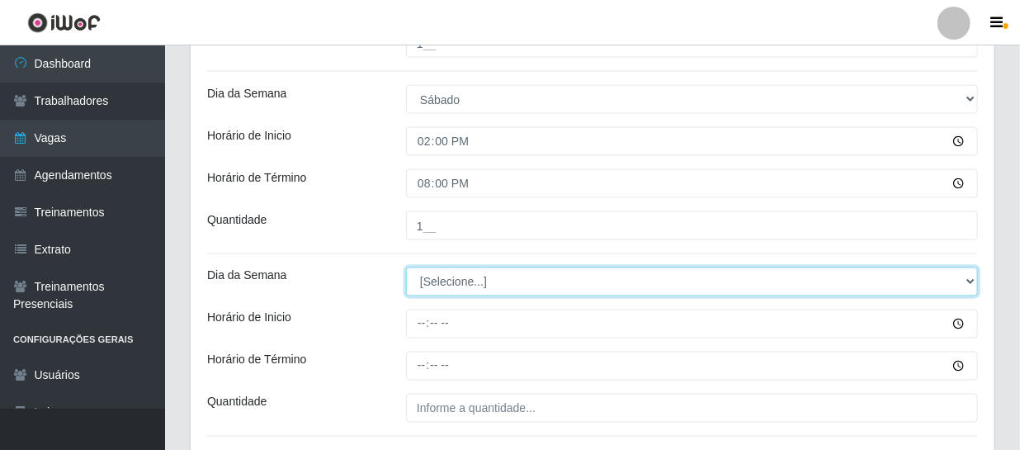
click at [446, 281] on select "[Selecione...] Segunda Terça Quarta Quinta Sexta Sábado Domingo" at bounding box center [692, 281] width 572 height 29
select select "0"
click at [406, 267] on select "[Selecione...] Segunda Terça Quarta Quinta Sexta Sábado Domingo" at bounding box center [692, 281] width 572 height 29
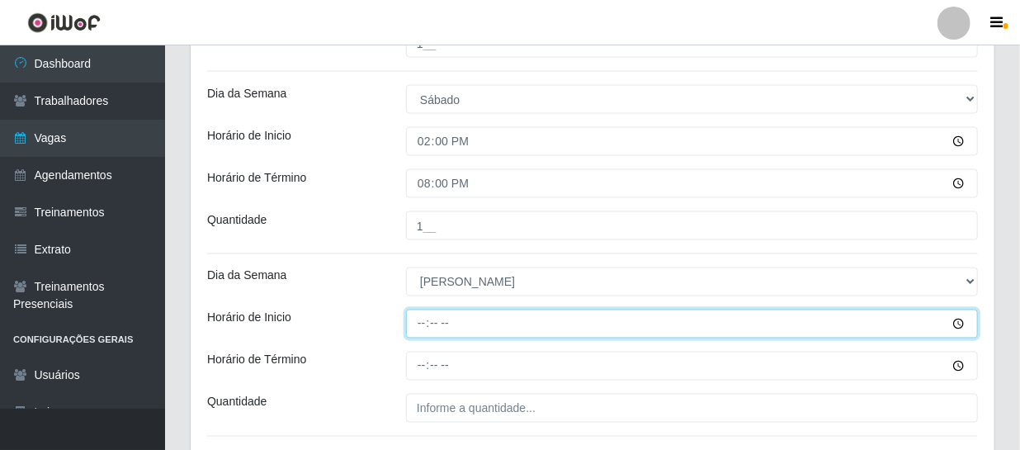
click at [418, 326] on input "Horário de Inicio" at bounding box center [692, 323] width 572 height 29
type input "14:00"
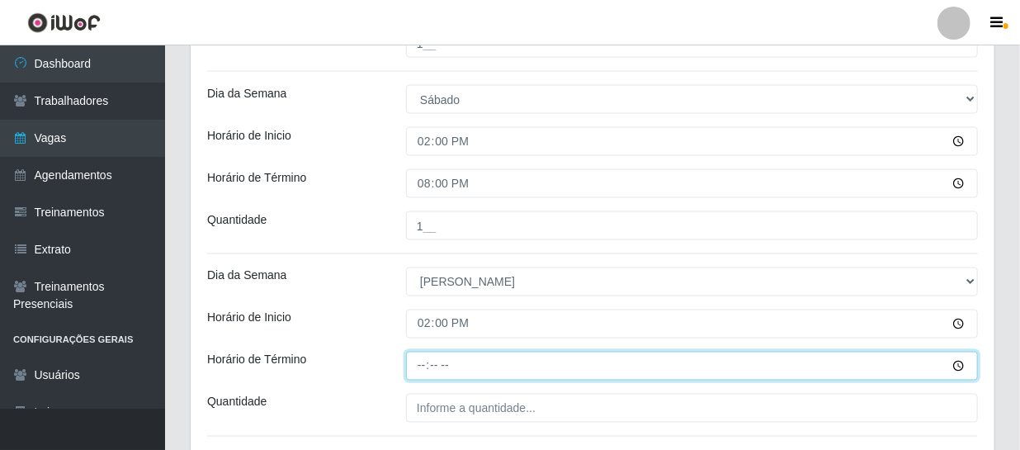
click at [416, 365] on input "Horário de Término" at bounding box center [692, 365] width 572 height 29
type input "20:00"
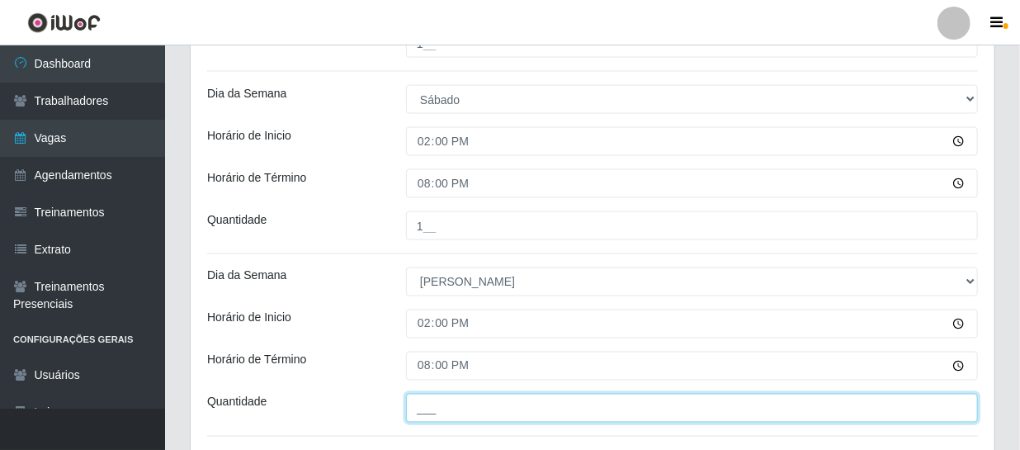
click at [456, 403] on input "___" at bounding box center [692, 408] width 572 height 29
type input "1__"
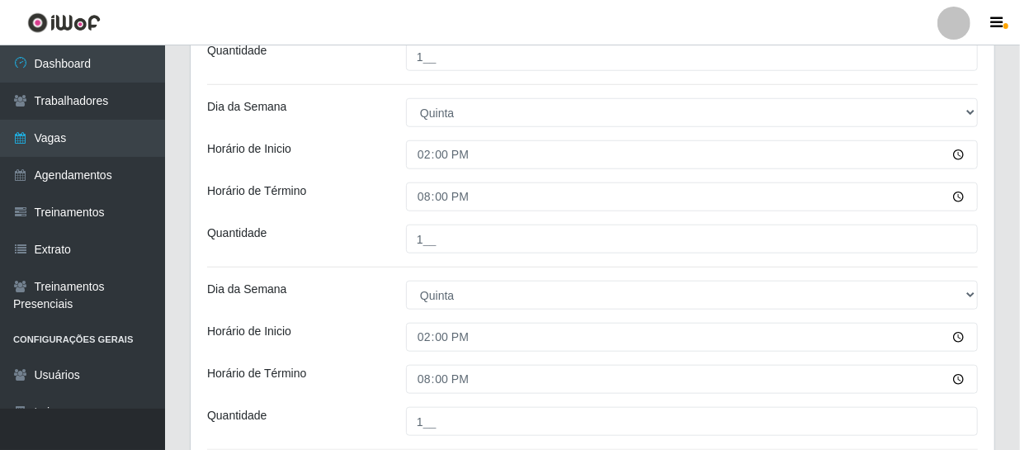
scroll to position [600, 0]
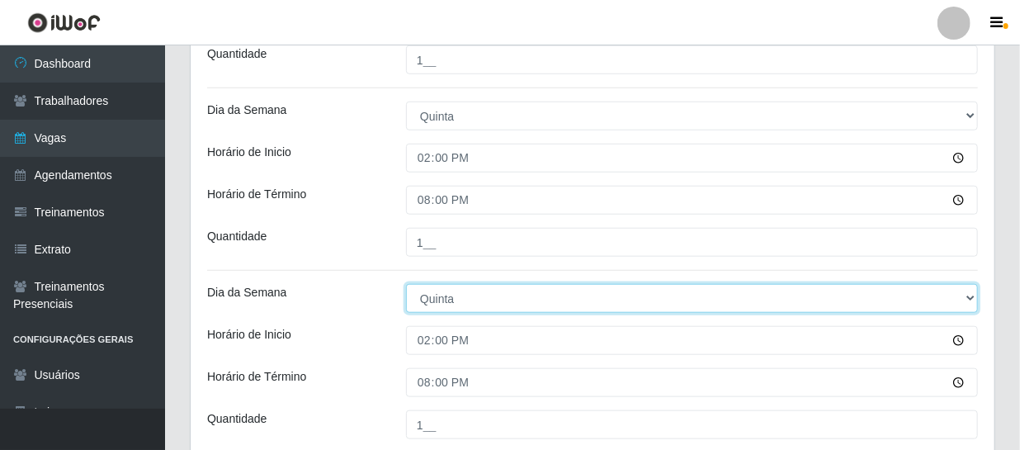
click at [429, 294] on select "[Selecione...] Segunda Terça Quarta Quinta Sexta Sábado Domingo" at bounding box center [692, 298] width 572 height 29
select select "5"
click at [406, 284] on select "[Selecione...] Segunda Terça Quarta Quinta Sexta Sábado Domingo" at bounding box center [692, 298] width 572 height 29
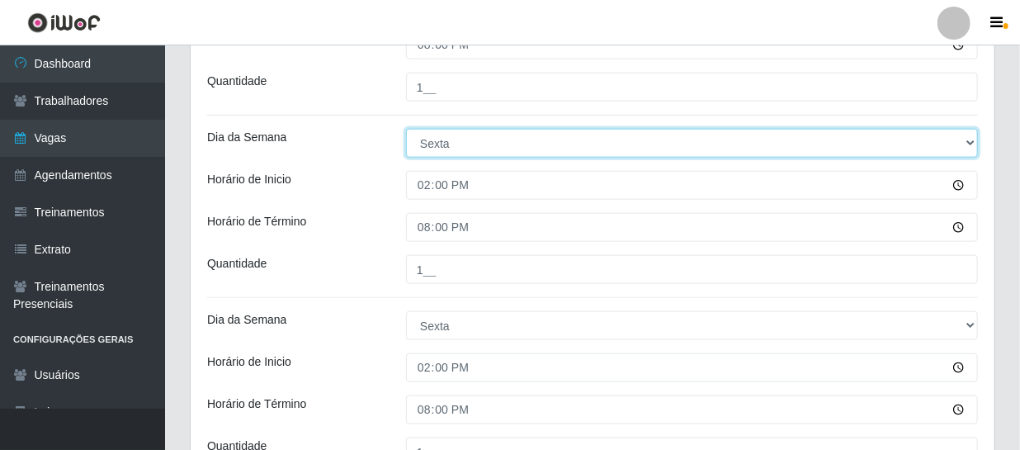
scroll to position [750, 0]
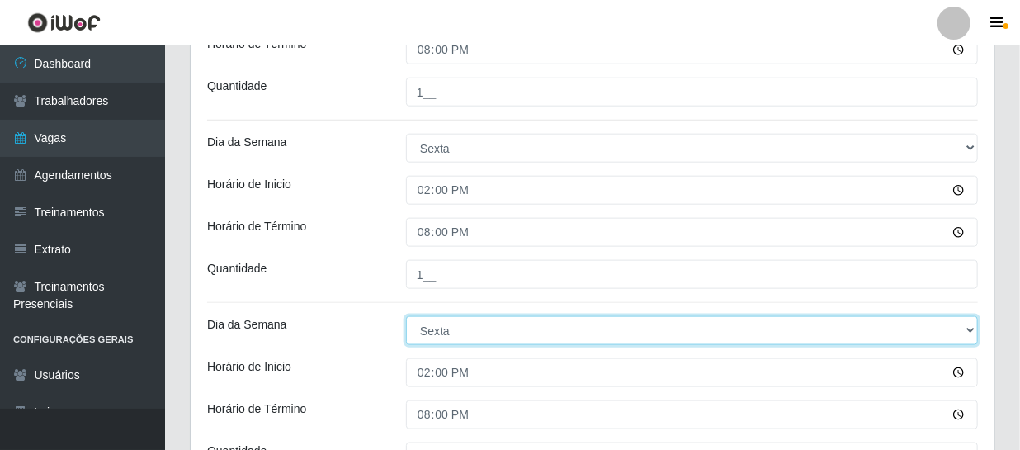
click at [433, 321] on select "[Selecione...] Segunda Terça Quarta Quinta Sexta Sábado Domingo" at bounding box center [692, 330] width 572 height 29
click at [406, 316] on select "[Selecione...] Segunda Terça Quarta Quinta Sexta Sábado Domingo" at bounding box center [692, 330] width 572 height 29
click at [442, 330] on select "[Selecione...] Segunda Terça Quarta Quinta Sexta Sábado Domingo" at bounding box center [692, 330] width 572 height 29
select select "6"
click at [406, 316] on select "[Selecione...] Segunda Terça Quarta Quinta Sexta Sábado Domingo" at bounding box center [692, 330] width 572 height 29
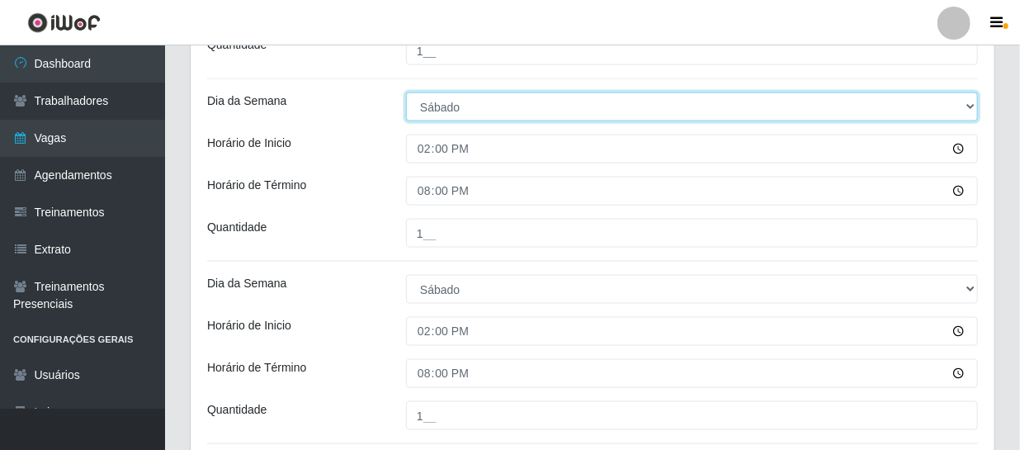
scroll to position [974, 0]
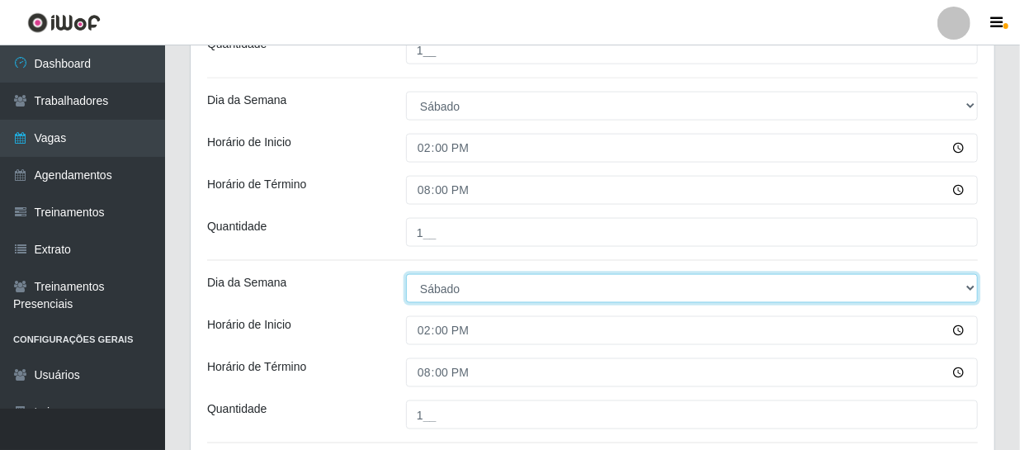
click at [446, 281] on select "[Selecione...] Segunda Terça Quarta Quinta Sexta Sábado Domingo" at bounding box center [692, 288] width 572 height 29
select select "0"
click at [406, 274] on select "[Selecione...] Segunda Terça Quarta Quinta Sexta Sábado Domingo" at bounding box center [692, 288] width 572 height 29
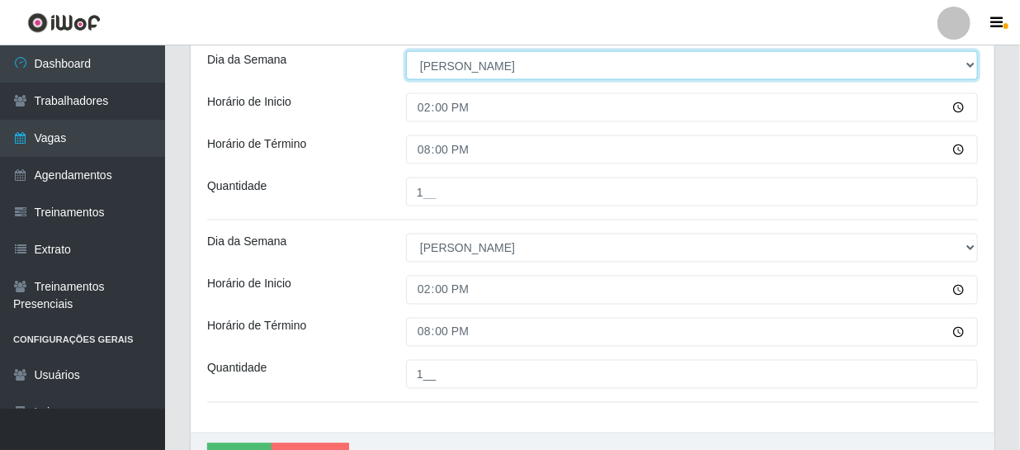
scroll to position [1200, 0]
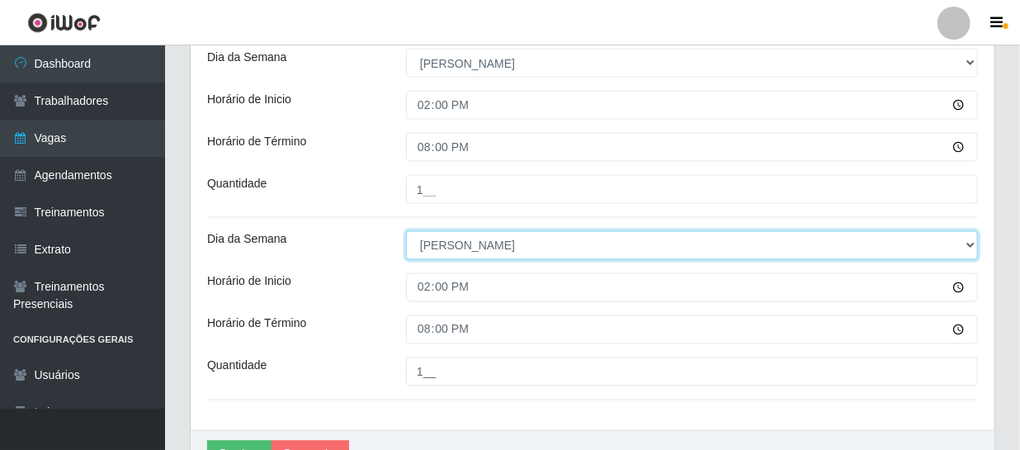
click at [449, 249] on select "[Selecione...] Segunda Terça Quarta Quinta Sexta Sábado Domingo" at bounding box center [692, 245] width 572 height 29
select select "1"
click at [406, 231] on select "[Selecione...] Segunda Terça Quarta Quinta Sexta Sábado Domingo" at bounding box center [692, 245] width 572 height 29
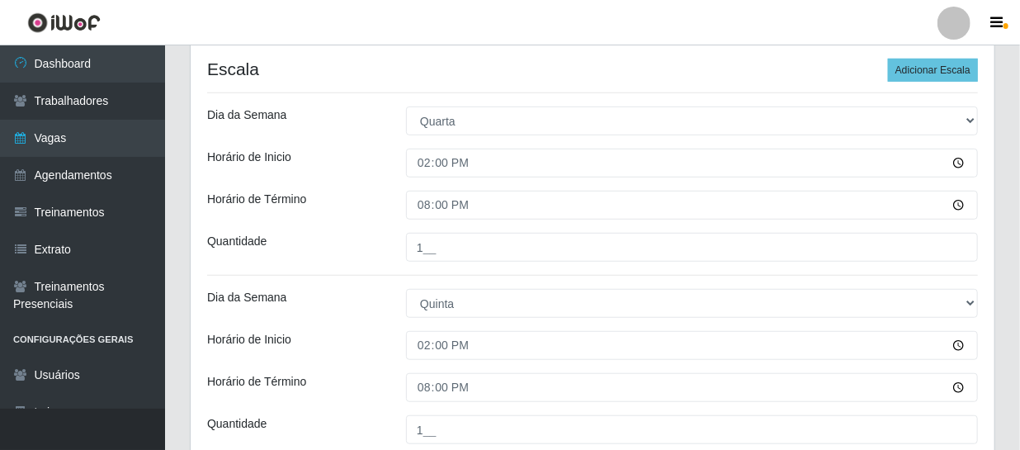
scroll to position [389, 0]
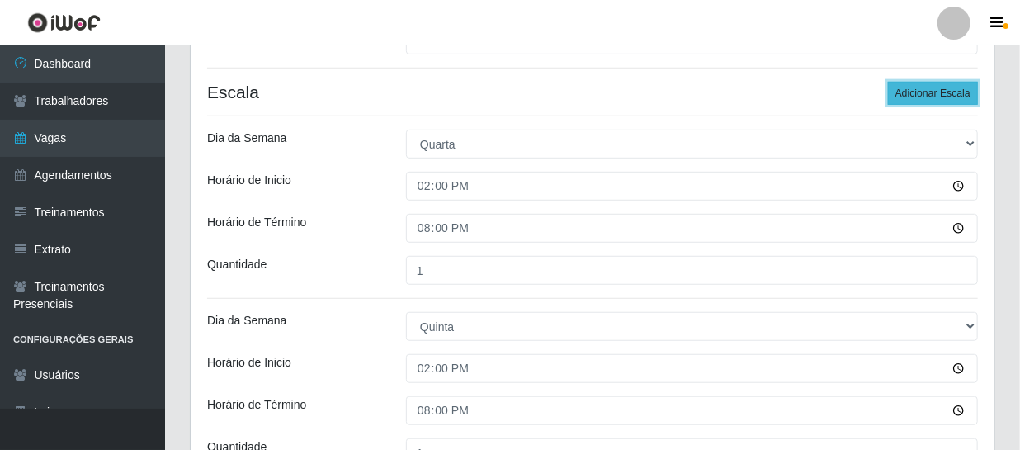
click at [942, 85] on button "Adicionar Escala" at bounding box center [933, 93] width 90 height 23
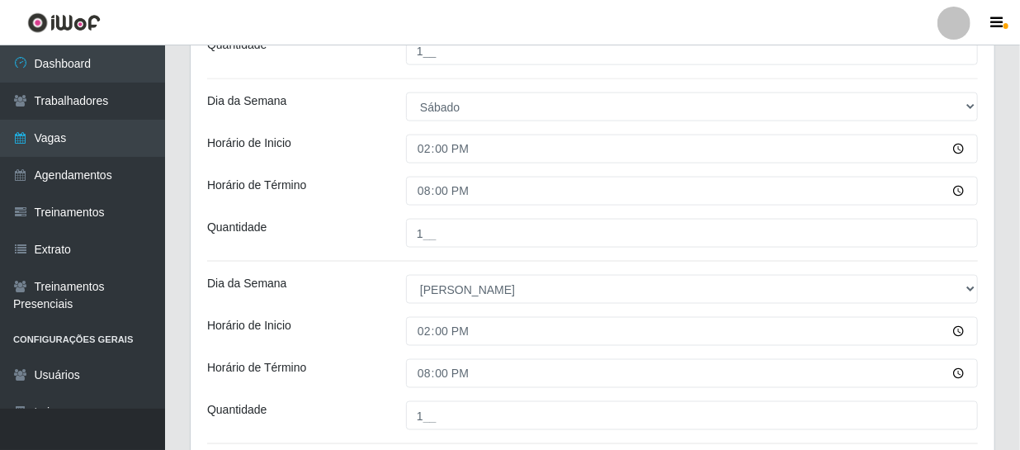
scroll to position [1440, 0]
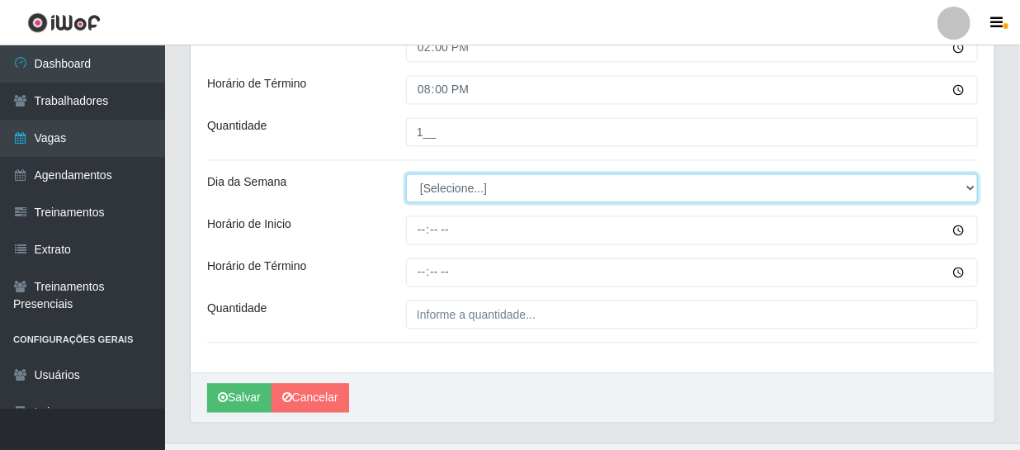
click at [421, 177] on select "[Selecione...] Segunda Terça Quarta Quinta Sexta Sábado Domingo" at bounding box center [692, 187] width 572 height 29
select select "2"
click at [406, 173] on select "[Selecione...] Segunda Terça Quarta Quinta Sexta Sábado Domingo" at bounding box center [692, 187] width 572 height 29
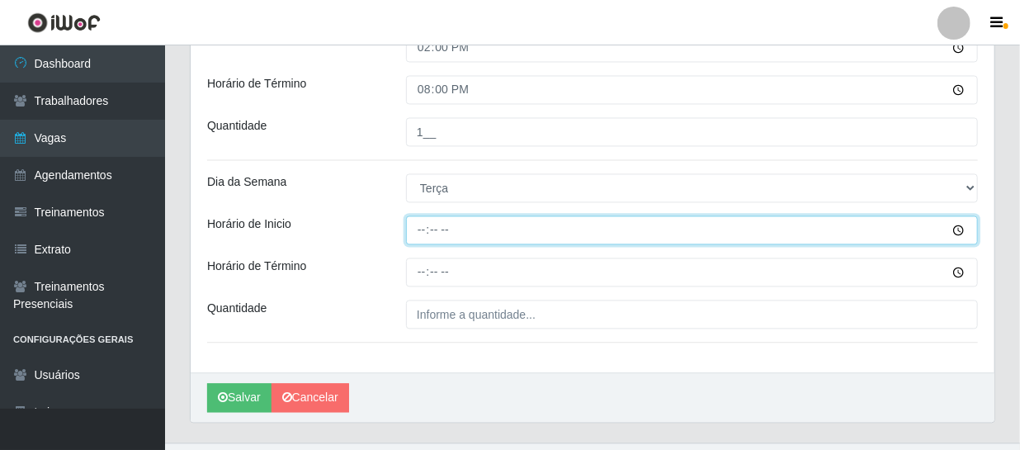
click at [418, 229] on input "Horário de Inicio" at bounding box center [692, 229] width 572 height 29
type input "14:00"
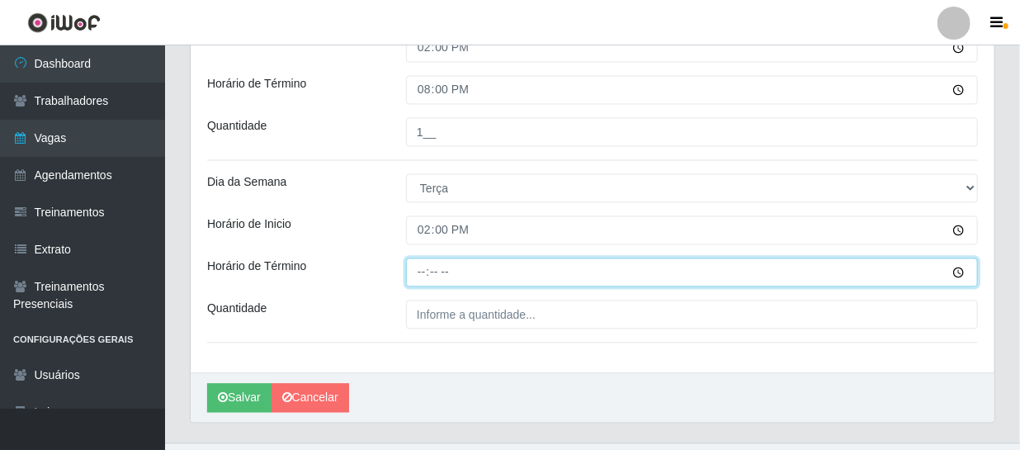
click at [424, 271] on input "Horário de Término" at bounding box center [692, 271] width 572 height 29
type input "20:00"
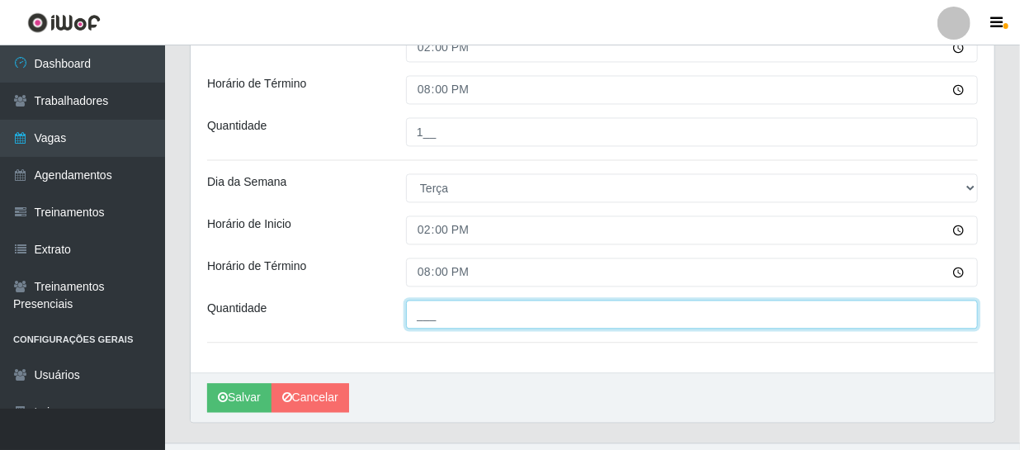
click at [451, 317] on input "___" at bounding box center [692, 313] width 572 height 29
type input "1__"
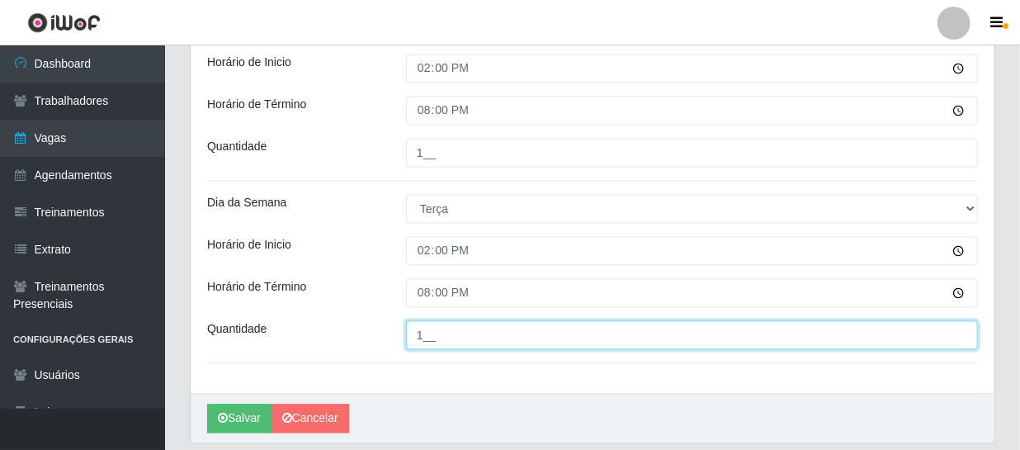
scroll to position [1472, 0]
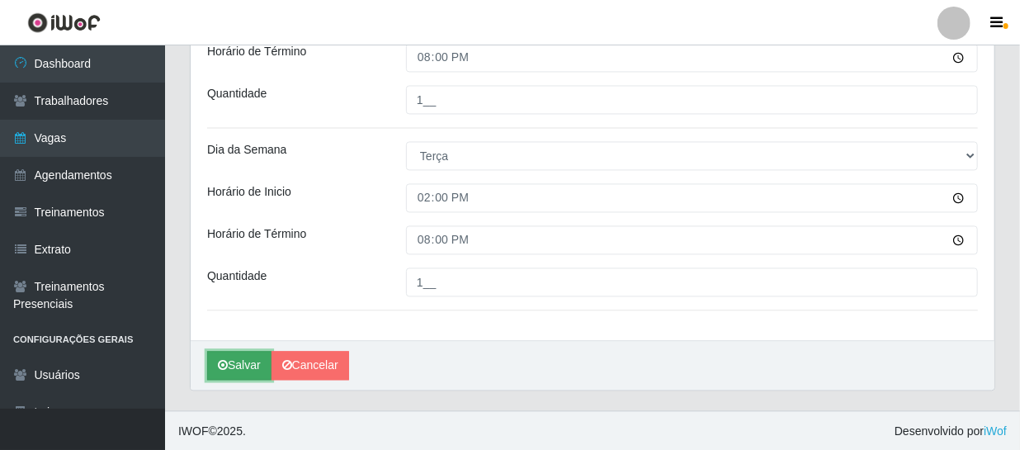
click at [247, 361] on button "Salvar" at bounding box center [239, 365] width 64 height 29
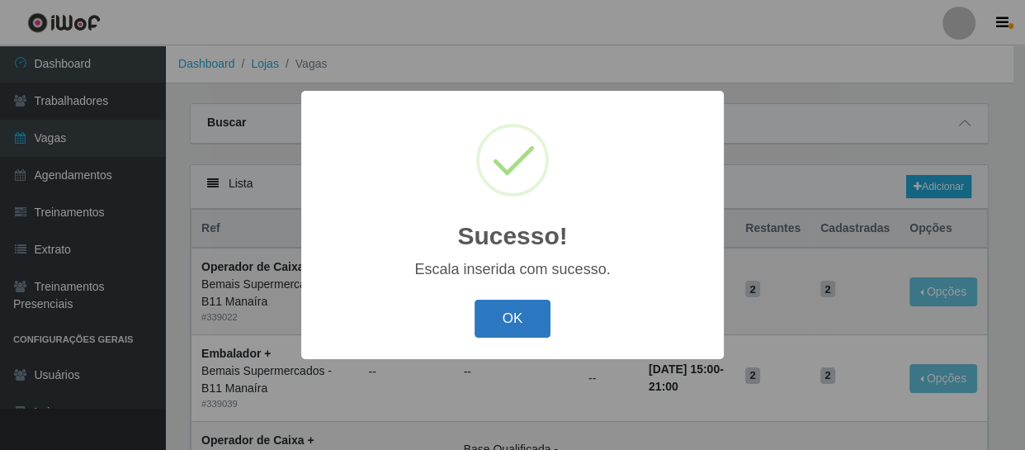
click at [499, 320] on button "OK" at bounding box center [512, 318] width 77 height 39
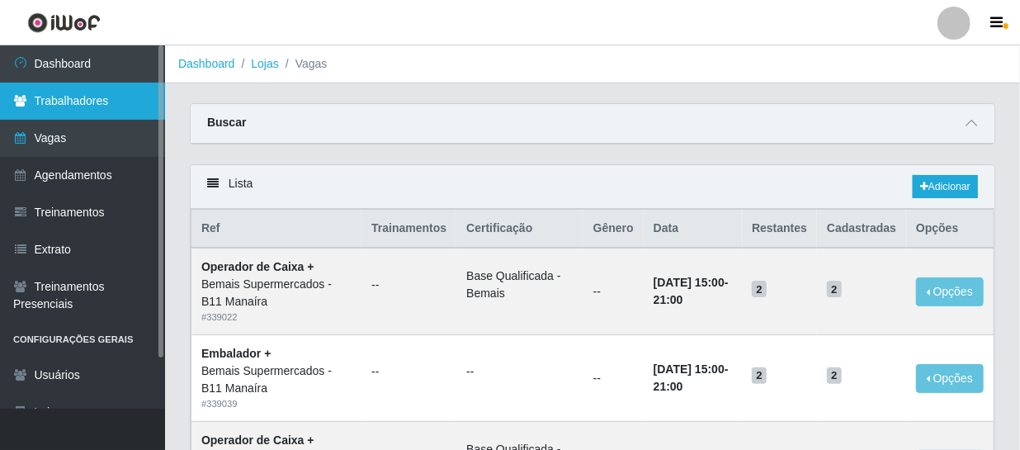
click at [92, 106] on link "Trabalhadores" at bounding box center [82, 101] width 165 height 37
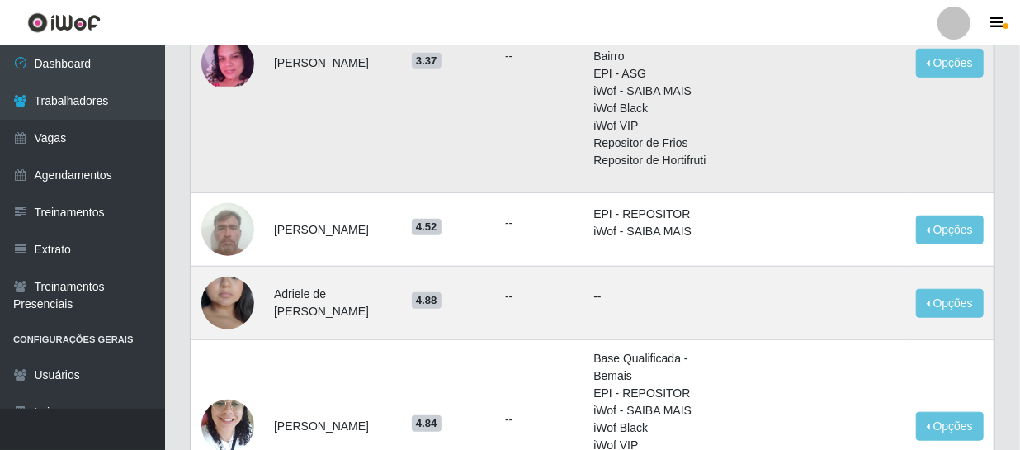
scroll to position [525, 0]
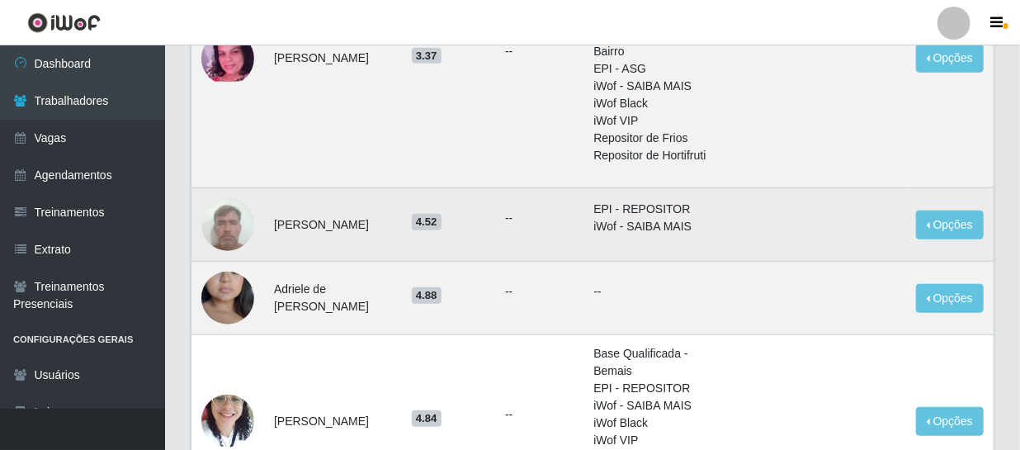
click at [233, 225] on img at bounding box center [227, 224] width 53 height 70
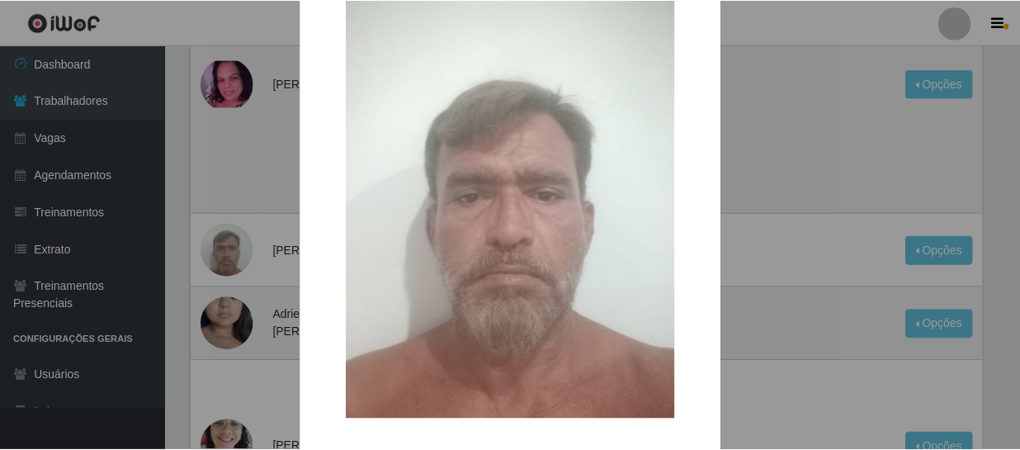
scroll to position [59, 0]
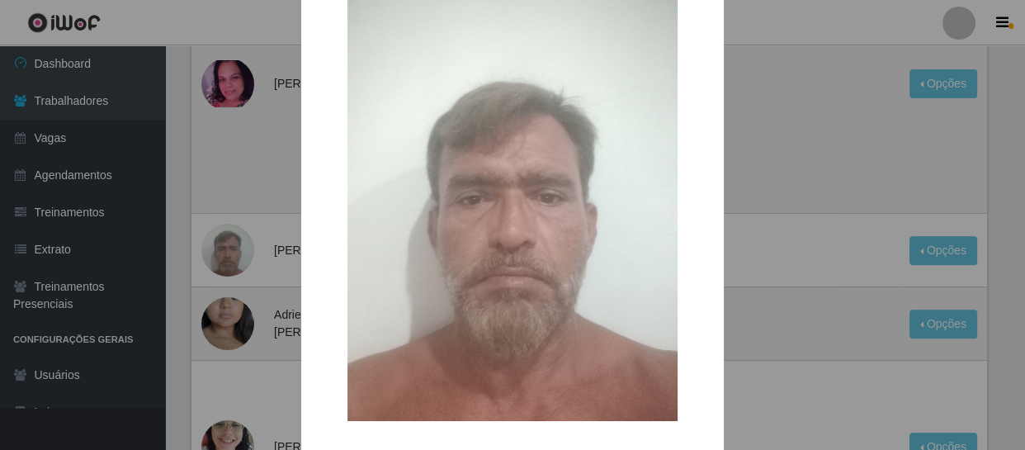
click at [806, 165] on div "× OK Cancel" at bounding box center [512, 225] width 1025 height 450
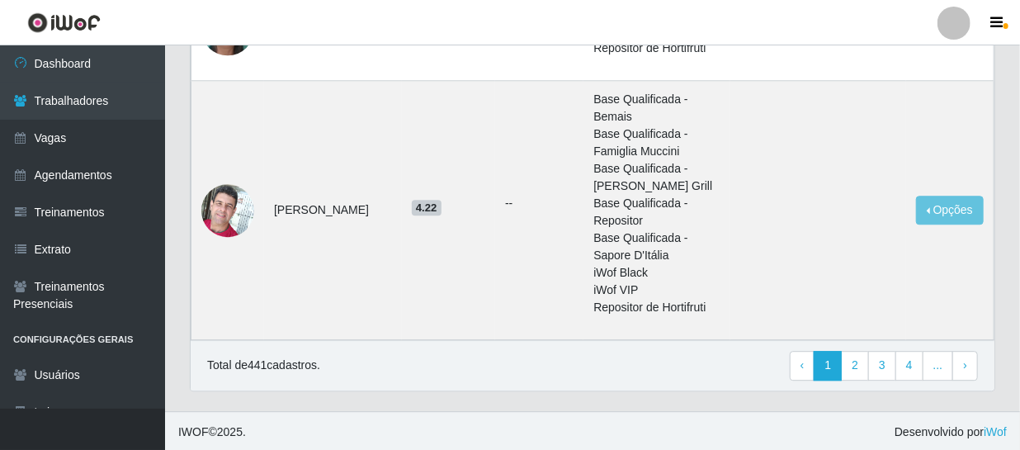
scroll to position [1861, 0]
click at [865, 362] on link "2" at bounding box center [855, 365] width 28 height 30
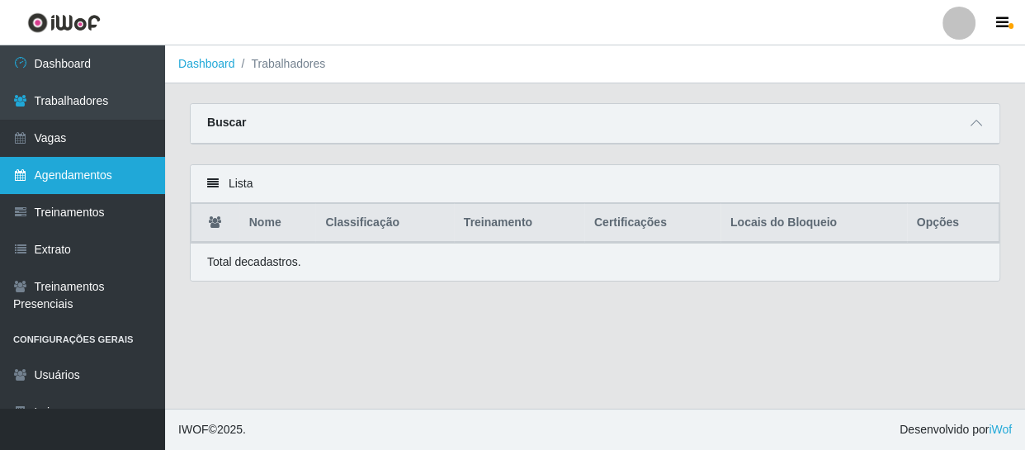
click at [55, 176] on link "Agendamentos" at bounding box center [82, 175] width 165 height 37
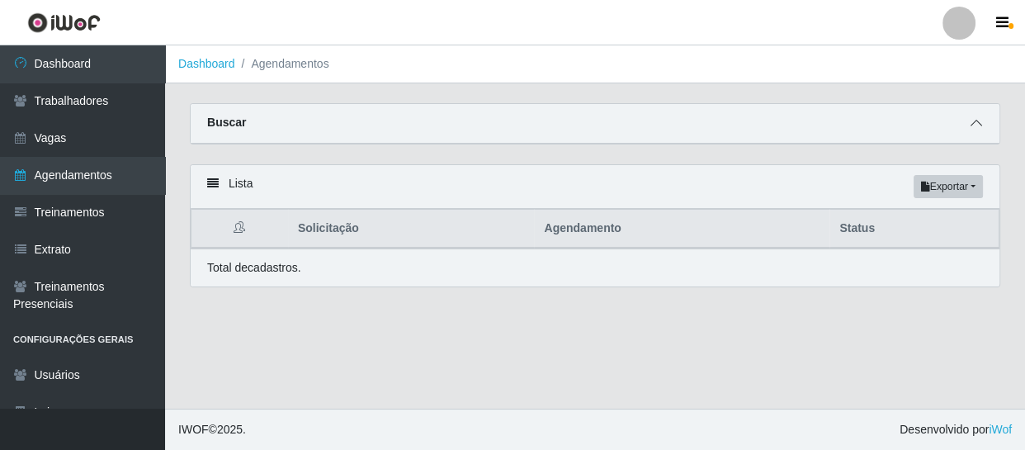
click at [973, 124] on icon at bounding box center [976, 123] width 12 height 12
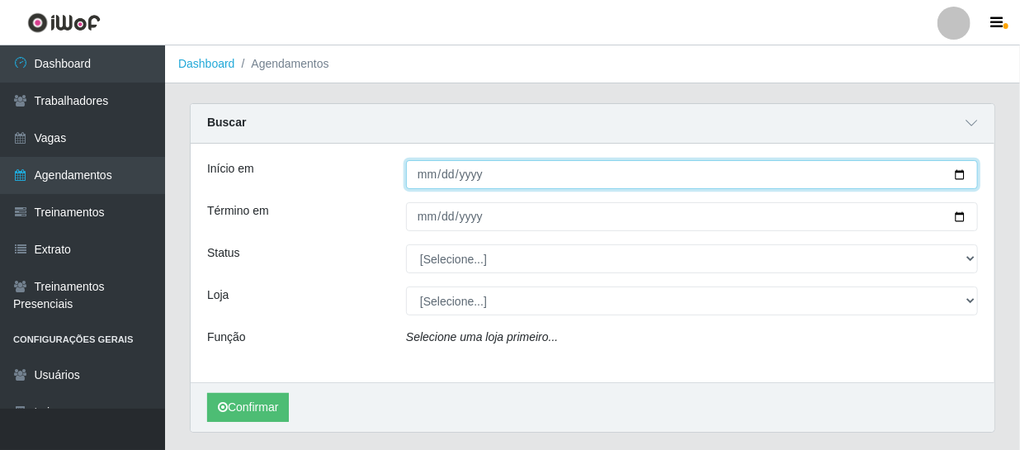
click at [420, 181] on input "Início em" at bounding box center [692, 174] width 572 height 29
type input "2025-09-07"
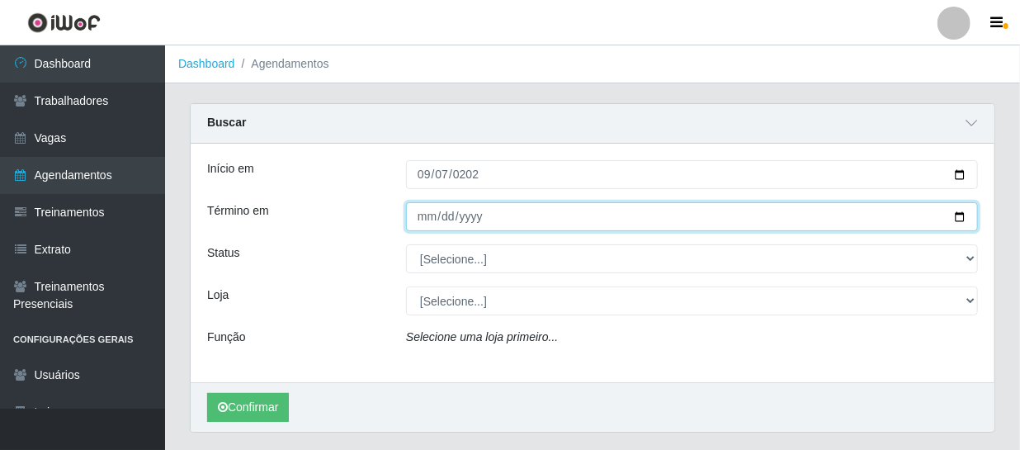
click at [425, 223] on input "Término em" at bounding box center [692, 216] width 572 height 29
type input "2025-09-07"
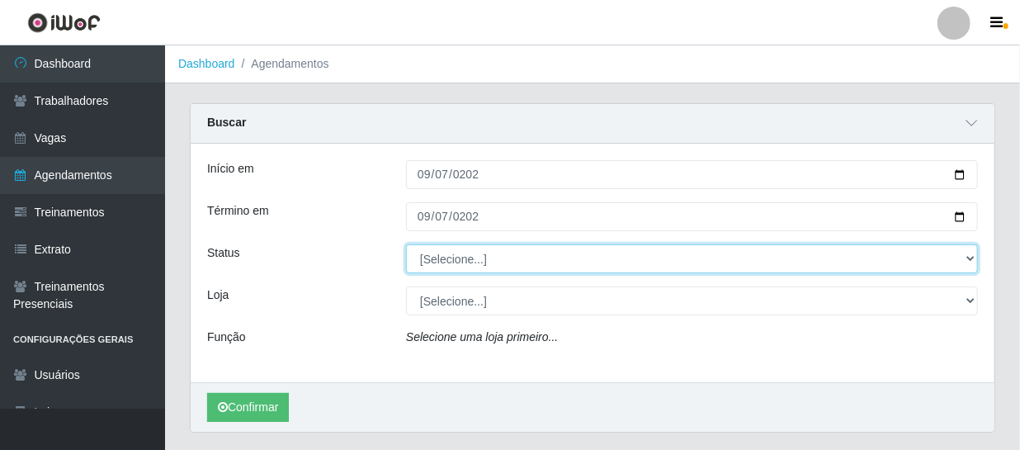
click at [440, 265] on select "[Selecione...] AGENDADO AGUARDANDO LIBERAR EM ANDAMENTO EM REVISÃO FINALIZADO C…" at bounding box center [692, 258] width 572 height 29
select select "CANCELADO"
click at [406, 244] on select "[Selecione...] AGENDADO AGUARDANDO LIBERAR EM ANDAMENTO EM REVISÃO FINALIZADO C…" at bounding box center [692, 258] width 572 height 29
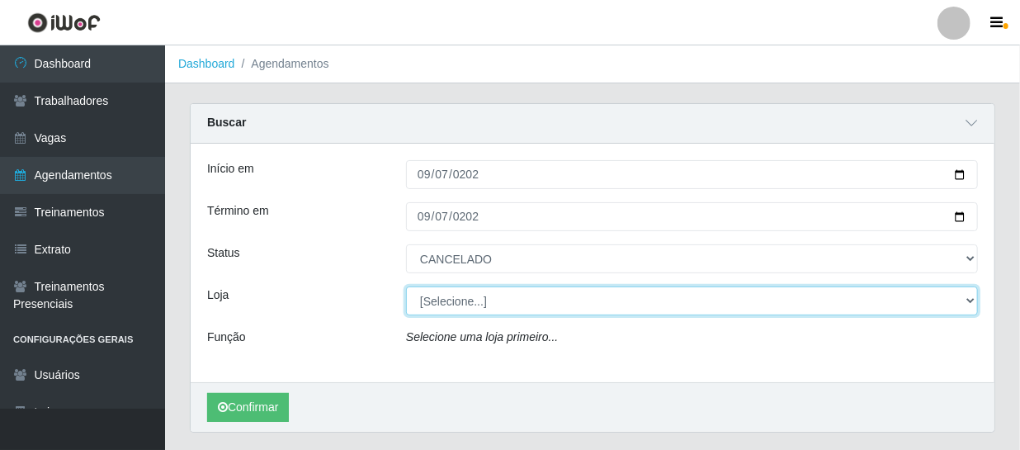
click at [453, 301] on select "[Selecione...] Bemais Supermercados - B11 Manaíra" at bounding box center [692, 300] width 572 height 29
select select "409"
click at [406, 286] on select "[Selecione...] Bemais Supermercados - B11 Manaíra" at bounding box center [692, 300] width 572 height 29
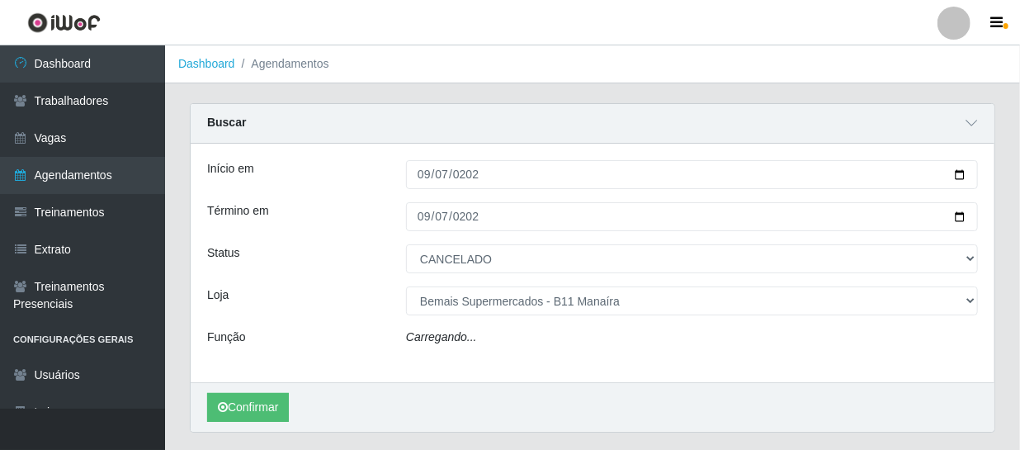
click at [474, 337] on div "Carregando..." at bounding box center [692, 340] width 597 height 24
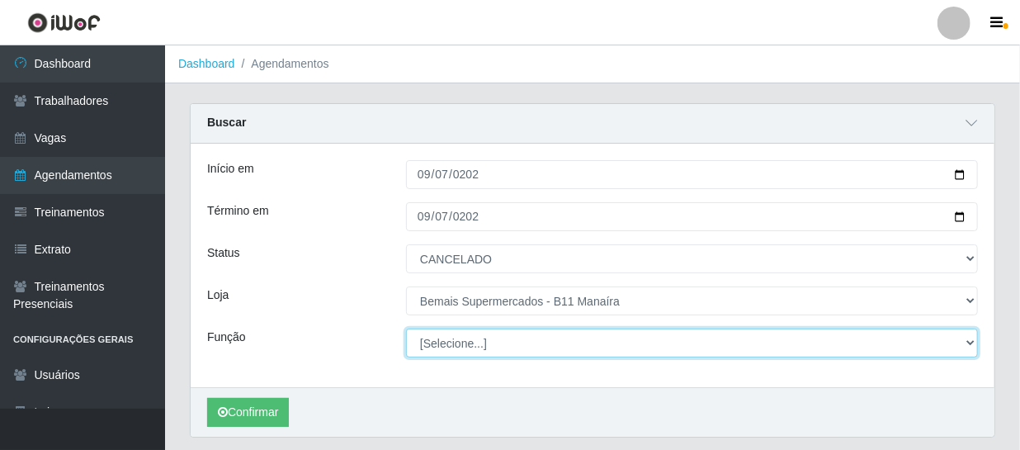
click at [543, 347] on select "[Selecione...] ASG ASG + ASG ++ Auxiliar de Estacionamento Auxiliar de Estacion…" at bounding box center [692, 342] width 572 height 29
click at [503, 339] on select "[Selecione...] ASG ASG + ASG ++ Auxiliar de Estacionamento Auxiliar de Estacion…" at bounding box center [692, 342] width 572 height 29
select select "24"
click at [406, 328] on select "[Selecione...] ASG ASG + ASG ++ Auxiliar de Estacionamento Auxiliar de Estacion…" at bounding box center [692, 342] width 572 height 29
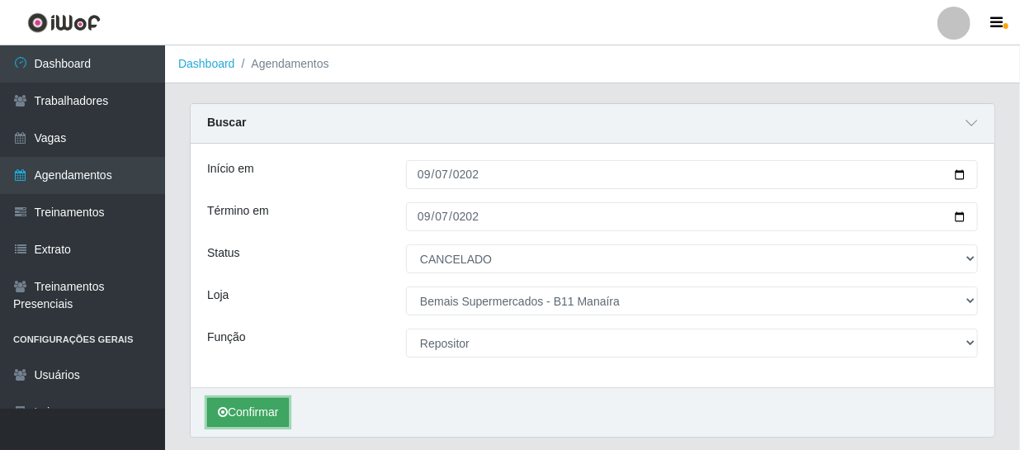
click at [262, 404] on button "Confirmar" at bounding box center [248, 412] width 82 height 29
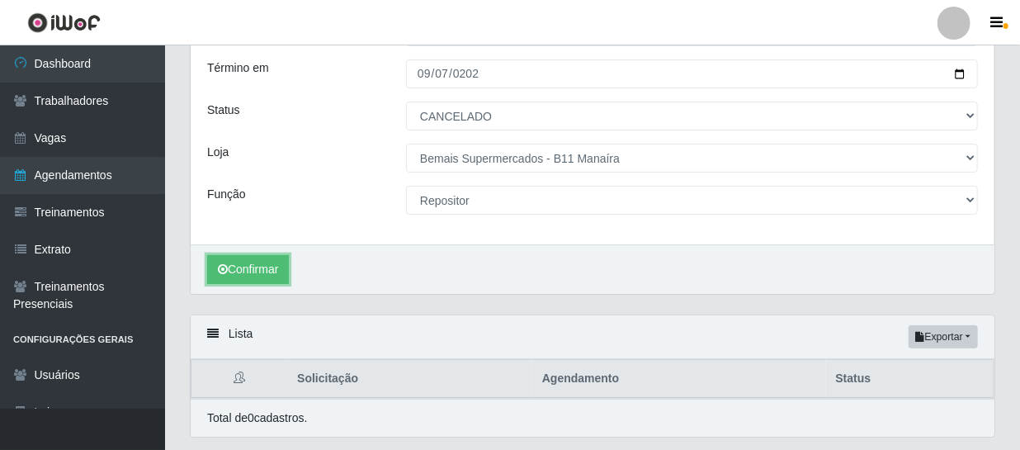
scroll to position [116, 0]
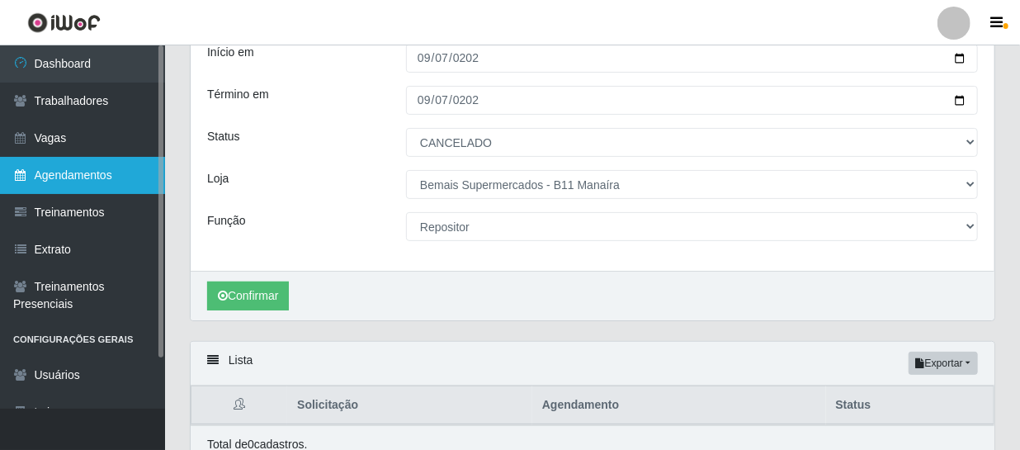
click at [105, 173] on link "Agendamentos" at bounding box center [82, 175] width 165 height 37
select select "[Selecione...]"
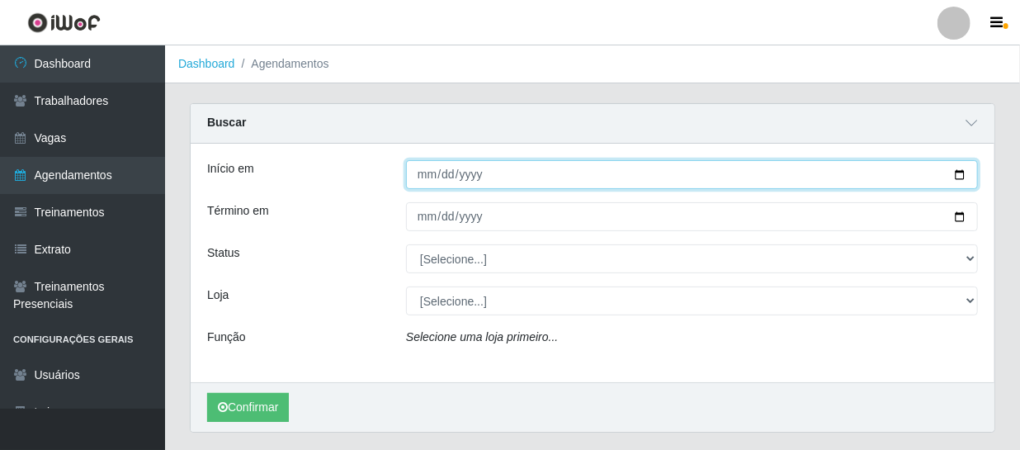
click at [417, 180] on input "Início em" at bounding box center [692, 174] width 572 height 29
type input "2025-09-07"
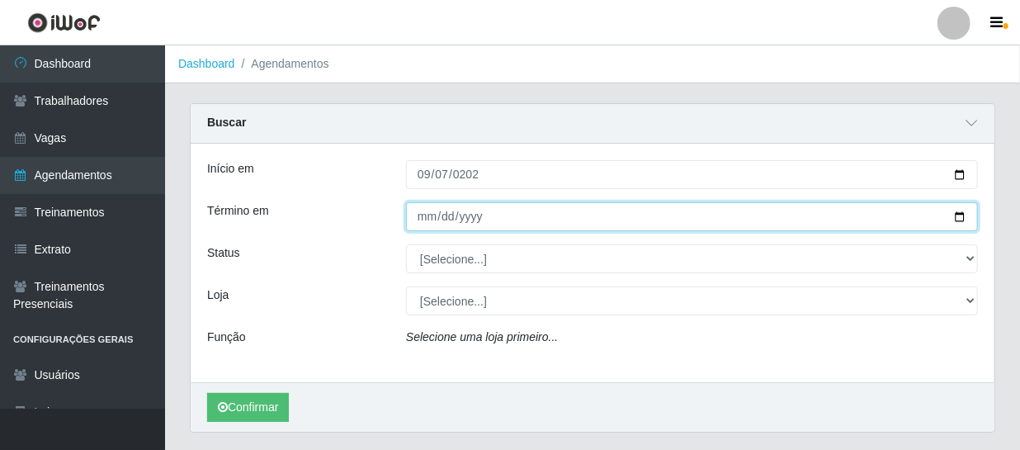
click at [424, 223] on input "Término em" at bounding box center [692, 216] width 572 height 29
type input "0025-02-07"
click at [446, 219] on input "0025-02-07" at bounding box center [692, 216] width 572 height 29
type input "0025-07-07"
type input "0025-09-07"
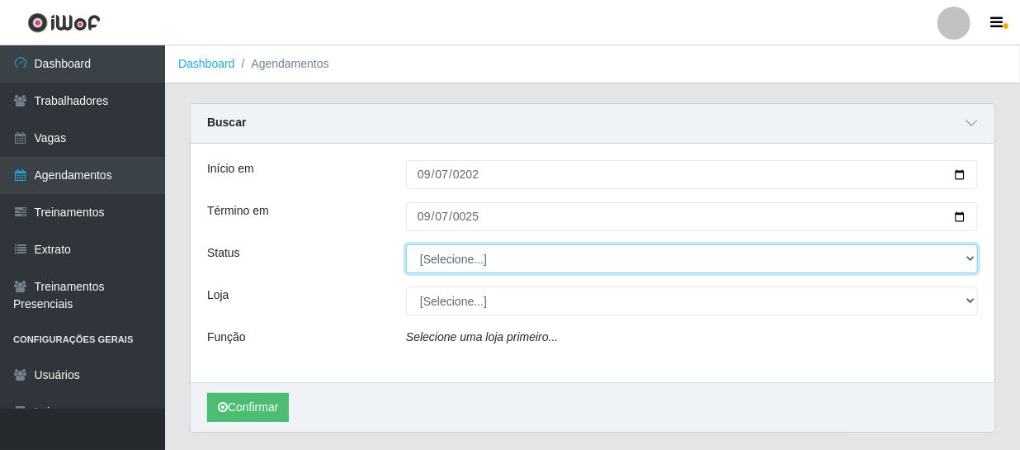
click at [459, 257] on select "[Selecione...] AGENDADO AGUARDANDO LIBERAR EM ANDAMENTO EM REVISÃO FINALIZADO C…" at bounding box center [692, 258] width 572 height 29
select select "CANCELADO"
click at [406, 244] on select "[Selecione...] AGENDADO AGUARDANDO LIBERAR EM ANDAMENTO EM REVISÃO FINALIZADO C…" at bounding box center [692, 258] width 572 height 29
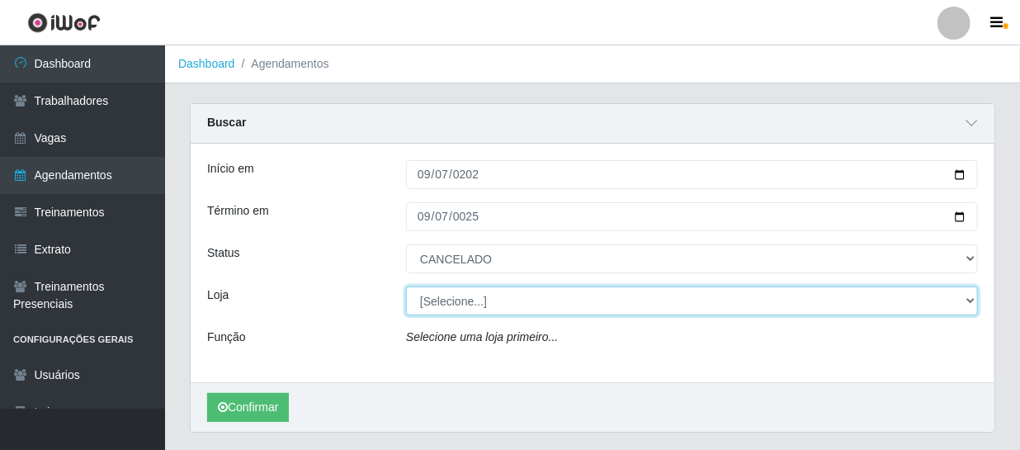
click at [488, 304] on select "[Selecione...] Bemais Supermercados - B11 Manaíra" at bounding box center [692, 300] width 572 height 29
select select "409"
click at [406, 286] on select "[Selecione...] Bemais Supermercados - B11 Manaíra" at bounding box center [692, 300] width 572 height 29
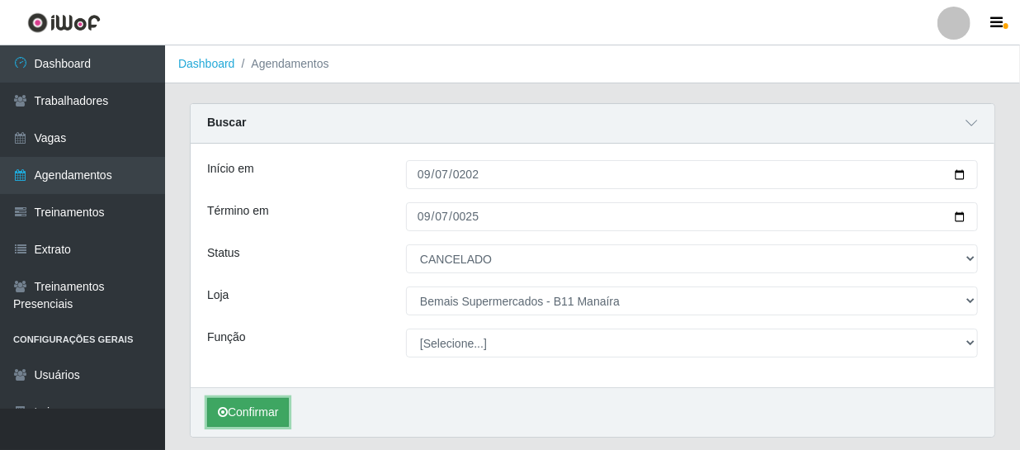
click at [248, 412] on button "Confirmar" at bounding box center [248, 412] width 82 height 29
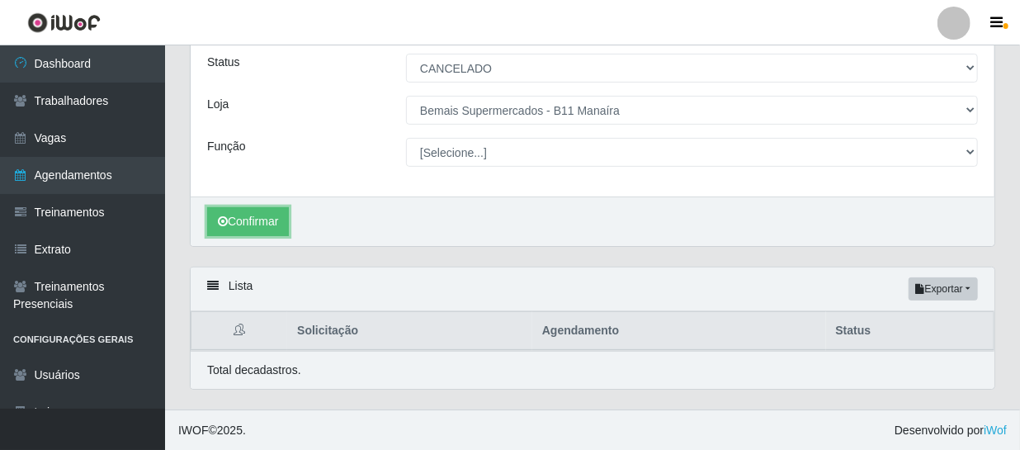
scroll to position [191, 0]
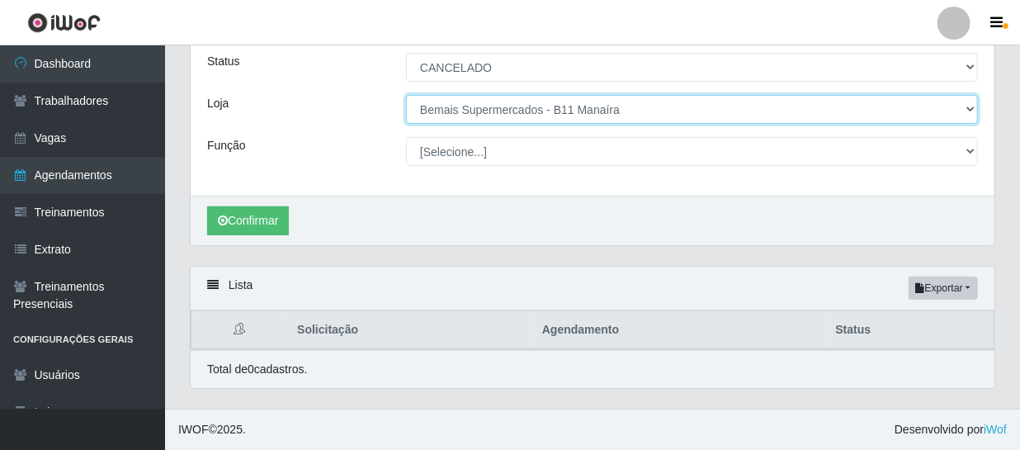
click at [908, 116] on select "[Selecione...] Bemais Supermercados - B11 Manaíra" at bounding box center [692, 109] width 572 height 29
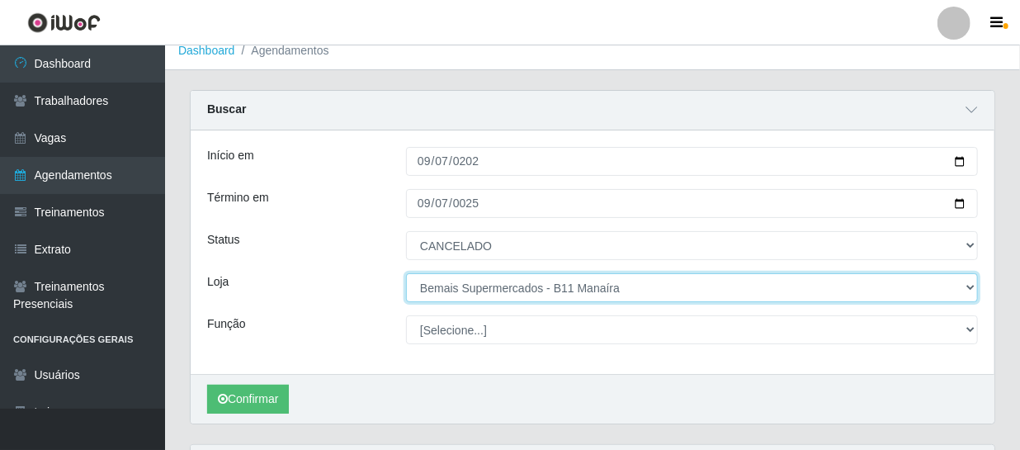
scroll to position [0, 0]
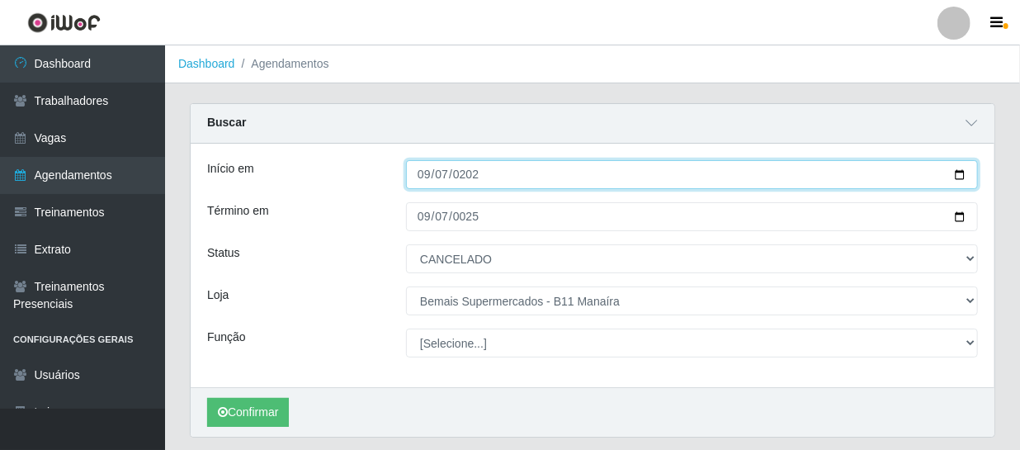
click at [430, 172] on input "2025-09-07" at bounding box center [692, 174] width 572 height 29
type input "2025-09-06"
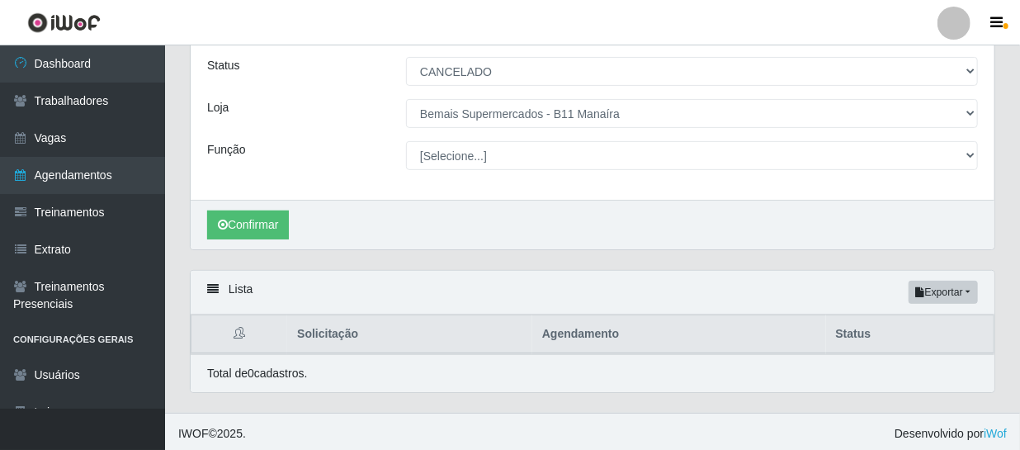
scroll to position [191, 0]
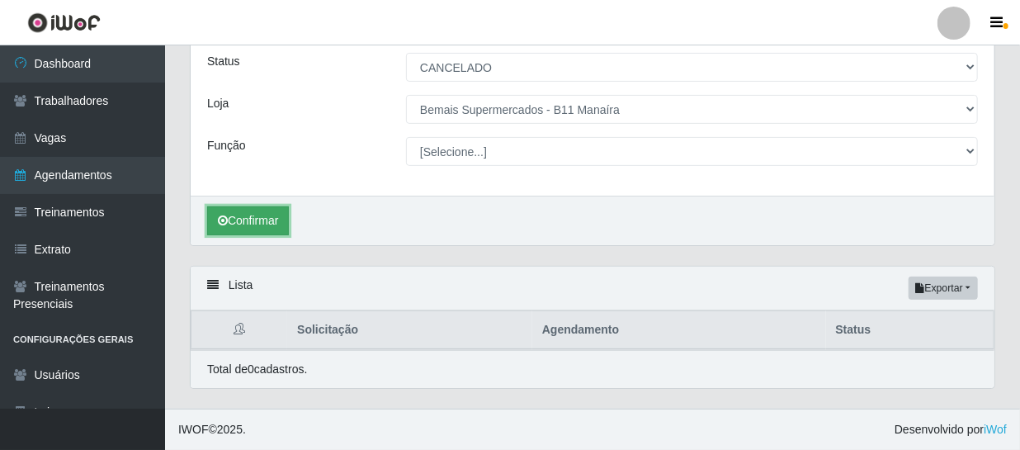
click at [271, 224] on button "Confirmar" at bounding box center [248, 220] width 82 height 29
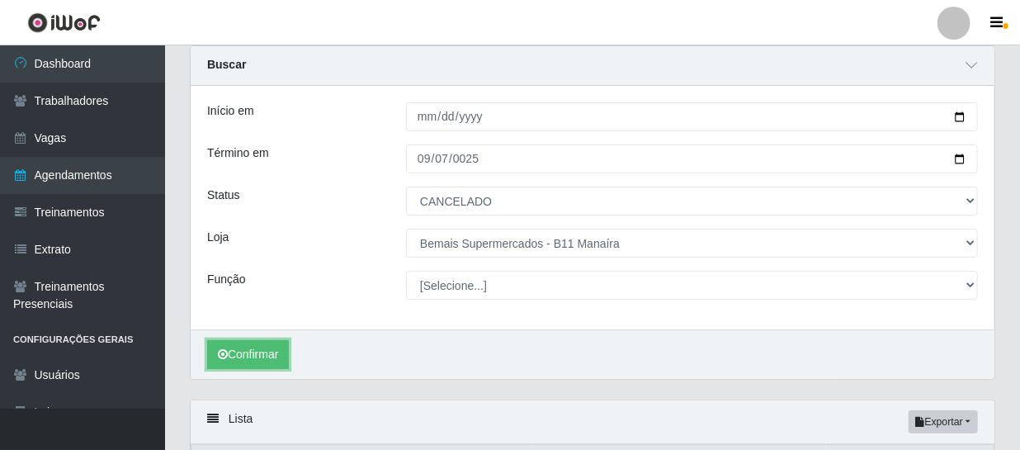
scroll to position [41, 0]
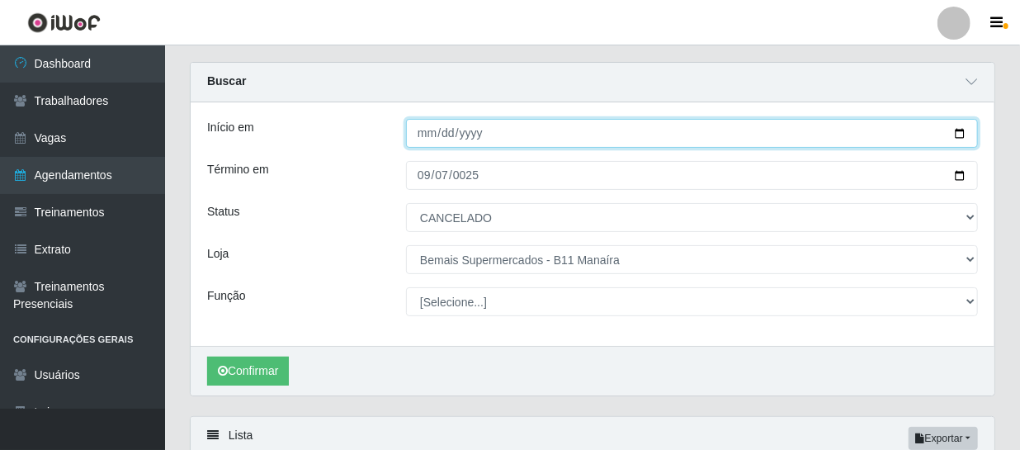
click at [428, 135] on input "2025-09-06" at bounding box center [692, 133] width 572 height 29
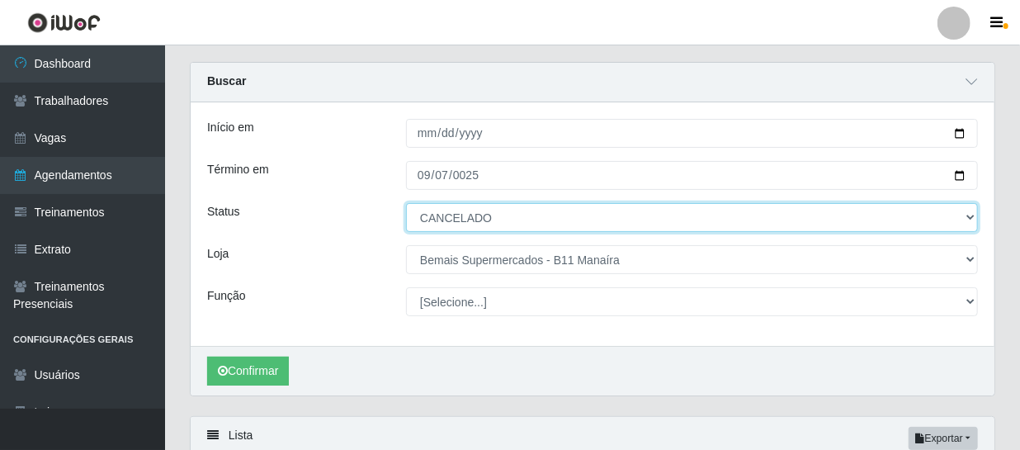
click at [443, 223] on select "[Selecione...] AGENDADO AGUARDANDO LIBERAR EM ANDAMENTO EM REVISÃO FINALIZADO C…" at bounding box center [692, 217] width 572 height 29
select select "FALTA"
click at [406, 203] on select "[Selecione...] AGENDADO AGUARDANDO LIBERAR EM ANDAMENTO EM REVISÃO FINALIZADO C…" at bounding box center [692, 217] width 572 height 29
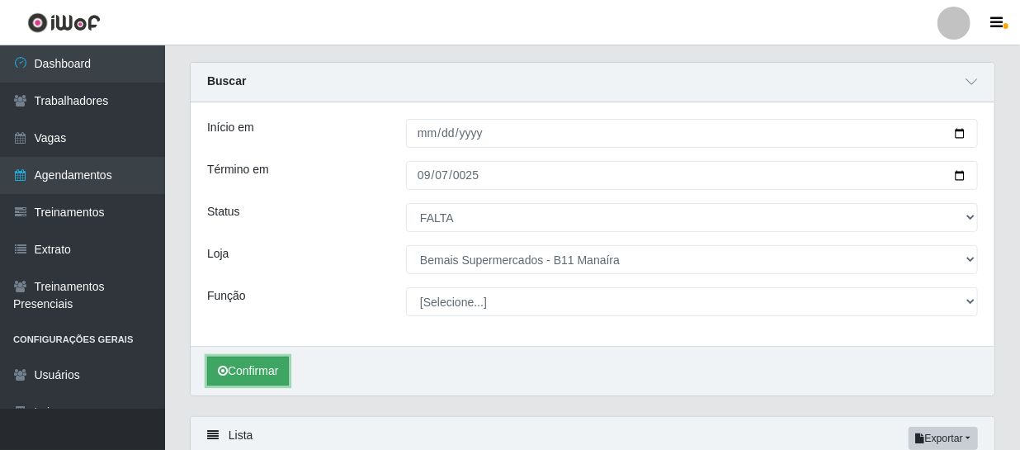
click at [251, 372] on button "Confirmar" at bounding box center [248, 370] width 82 height 29
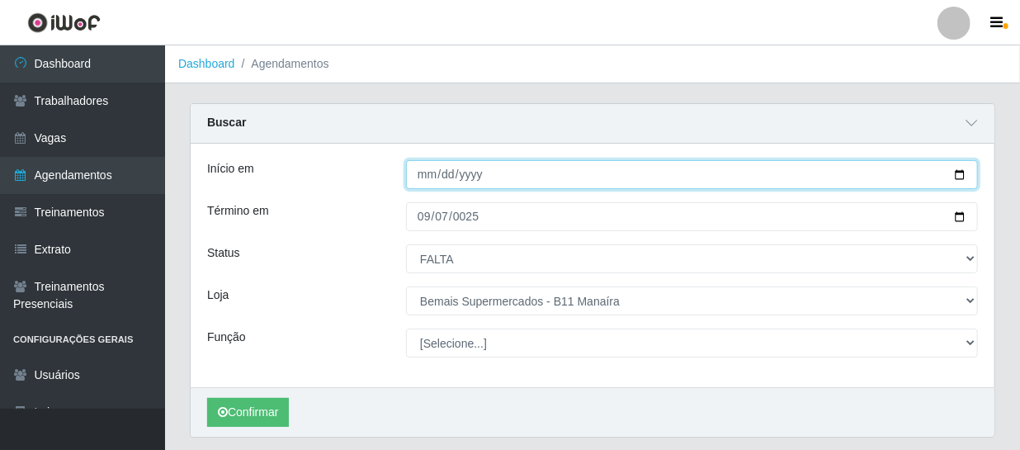
click at [429, 173] on input "2025-09-06" at bounding box center [692, 174] width 572 height 29
type input "2025-09-05"
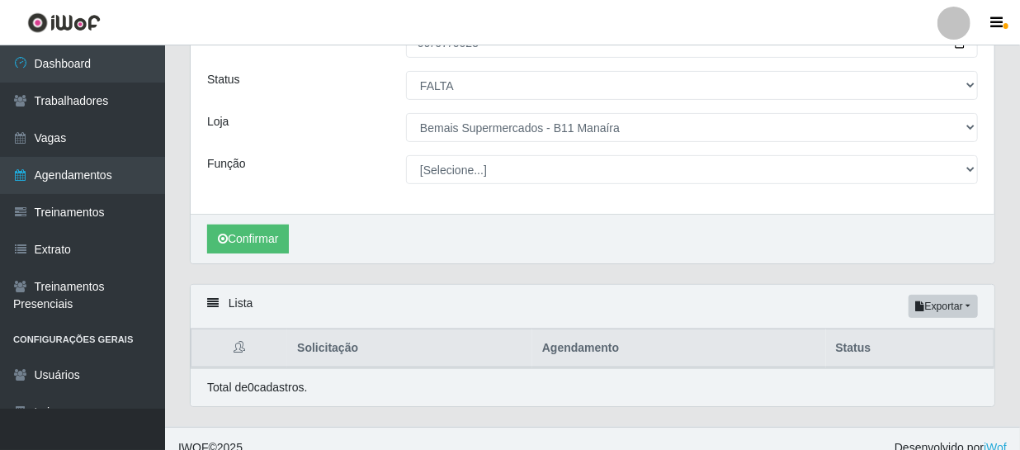
scroll to position [191, 0]
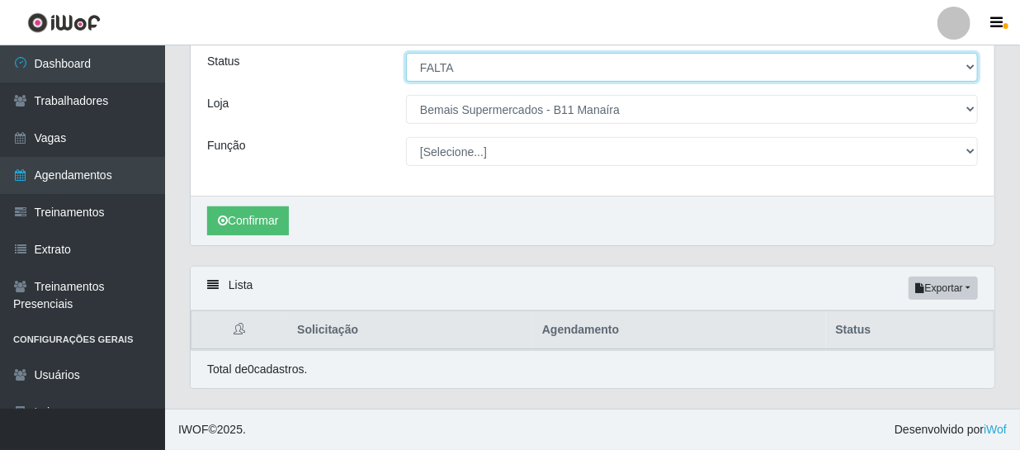
click at [444, 73] on select "[Selecione...] AGENDADO AGUARDANDO LIBERAR EM ANDAMENTO EM REVISÃO FINALIZADO C…" at bounding box center [692, 67] width 572 height 29
select select "CANCELADO"
click at [406, 53] on select "[Selecione...] AGENDADO AGUARDANDO LIBERAR EM ANDAMENTO EM REVISÃO FINALIZADO C…" at bounding box center [692, 67] width 572 height 29
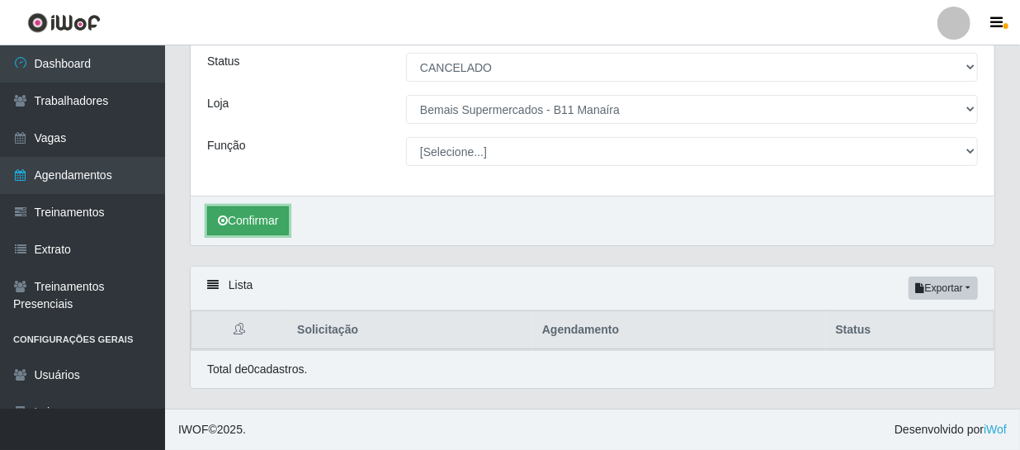
click at [266, 221] on button "Confirmar" at bounding box center [248, 220] width 82 height 29
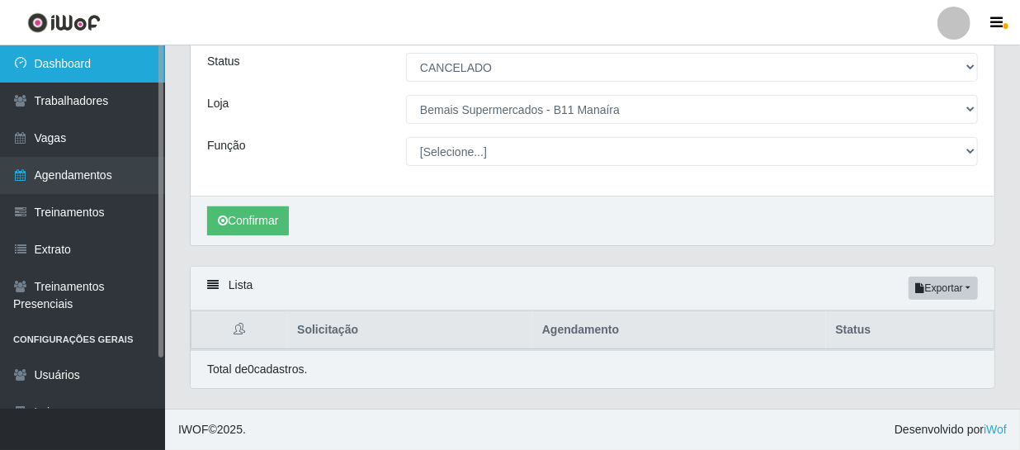
click at [66, 60] on link "Dashboard" at bounding box center [82, 63] width 165 height 37
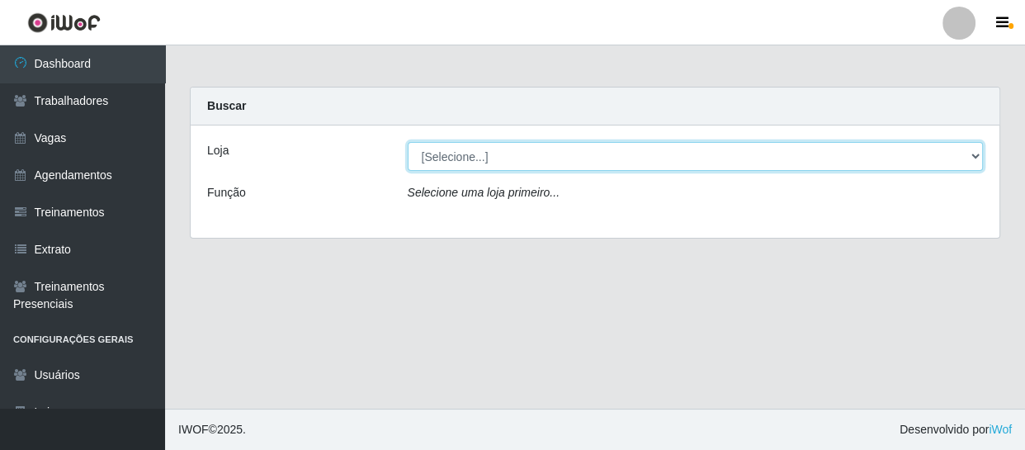
click at [487, 156] on select "[Selecione...] Bemais Supermercados - B11 Manaíra" at bounding box center [696, 156] width 576 height 29
click at [467, 162] on select "[Selecione...] Bemais Supermercados - B11 Manaíra" at bounding box center [696, 156] width 576 height 29
click at [469, 153] on select "[Selecione...] Bemais Supermercados - B11 Manaíra" at bounding box center [696, 156] width 576 height 29
click at [408, 142] on select "[Selecione...] Bemais Supermercados - B11 Manaíra" at bounding box center [696, 156] width 576 height 29
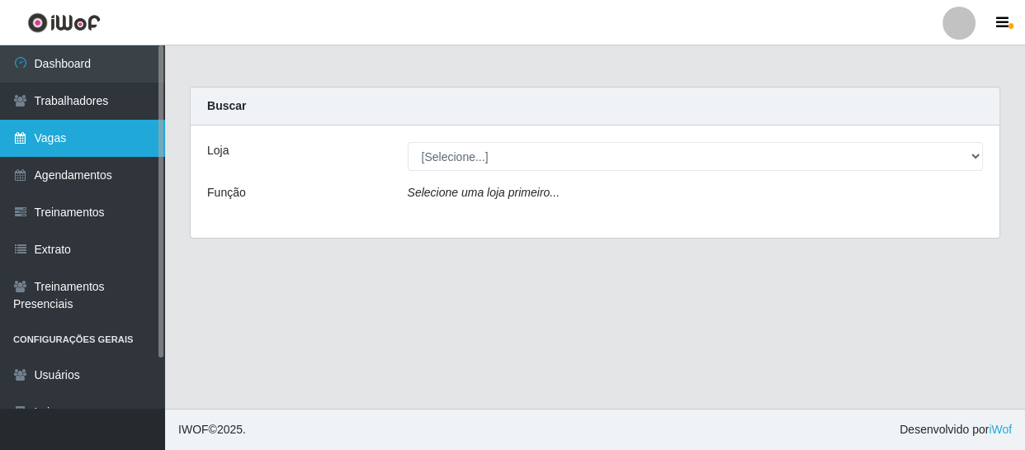
click at [64, 135] on link "Vagas" at bounding box center [82, 138] width 165 height 37
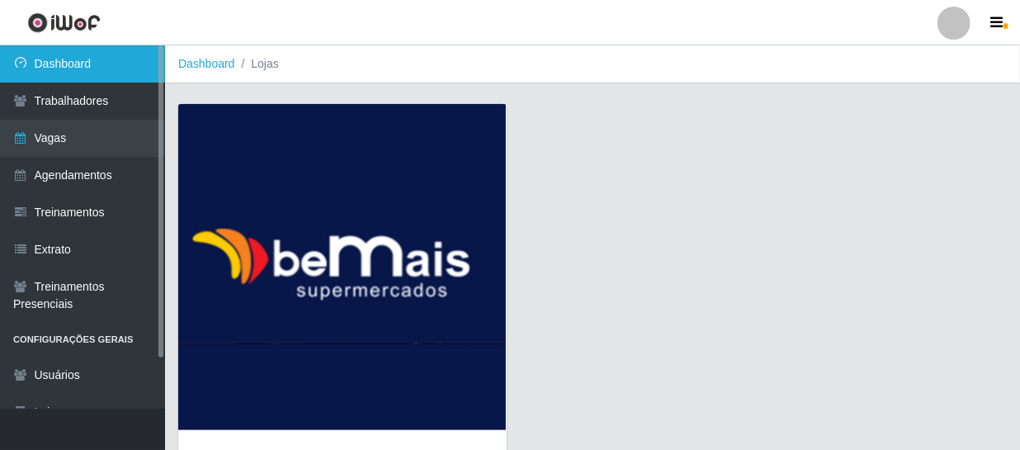
click at [86, 78] on link "Dashboard" at bounding box center [82, 63] width 165 height 37
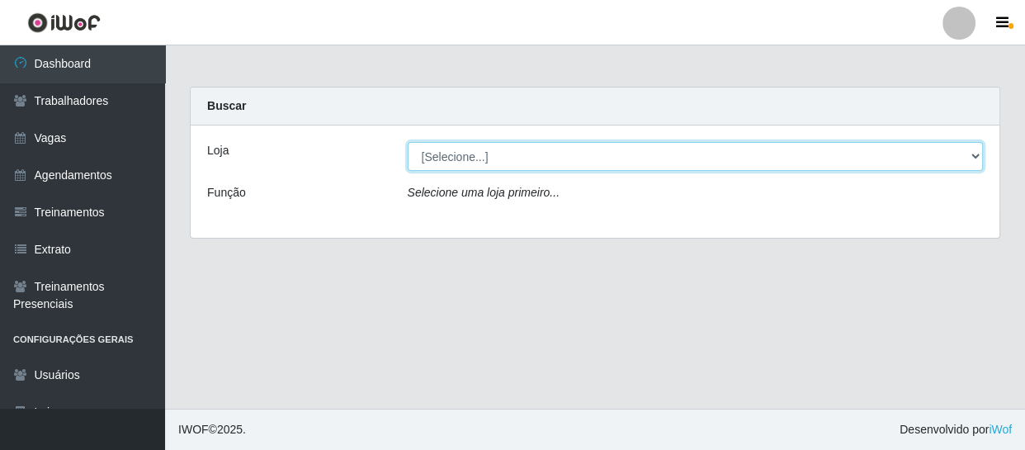
click at [510, 161] on select "[Selecione...] Bemais Supermercados - B11 Manaíra" at bounding box center [696, 156] width 576 height 29
select select "409"
click at [408, 142] on select "[Selecione...] Bemais Supermercados - B11 Manaíra" at bounding box center [696, 156] width 576 height 29
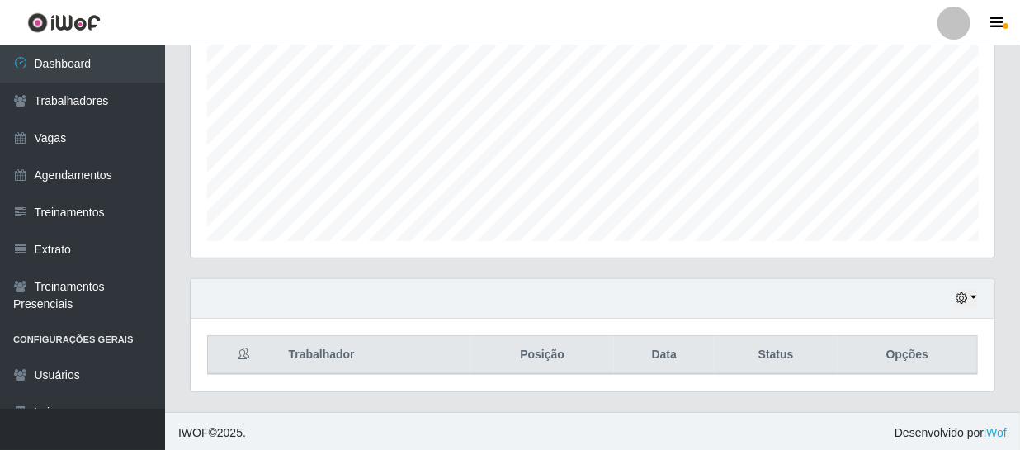
scroll to position [351, 0]
click at [977, 291] on button "button" at bounding box center [966, 295] width 23 height 19
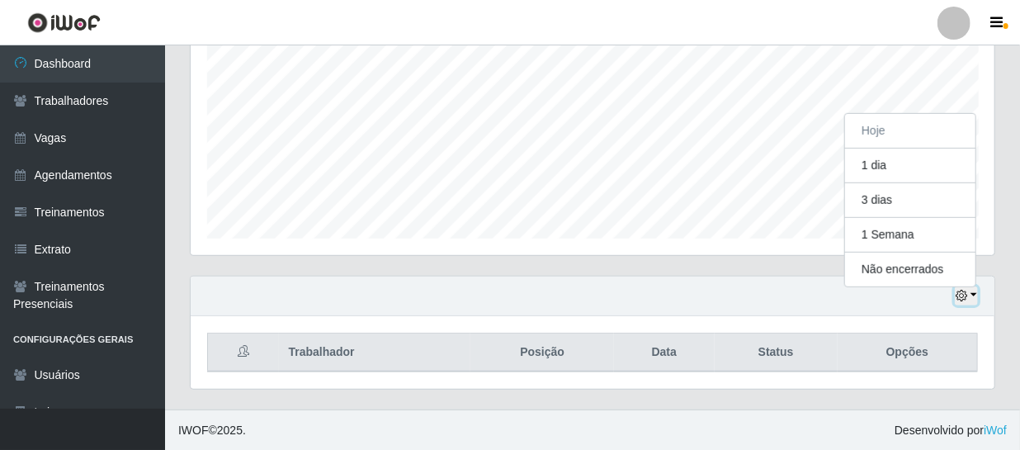
scroll to position [342, 804]
click at [905, 233] on button "1 Semana" at bounding box center [910, 235] width 130 height 35
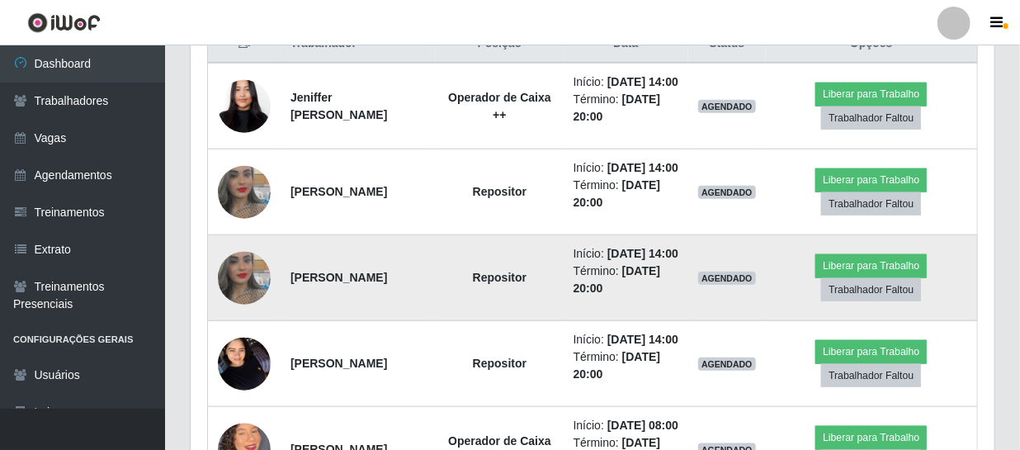
scroll to position [577, 0]
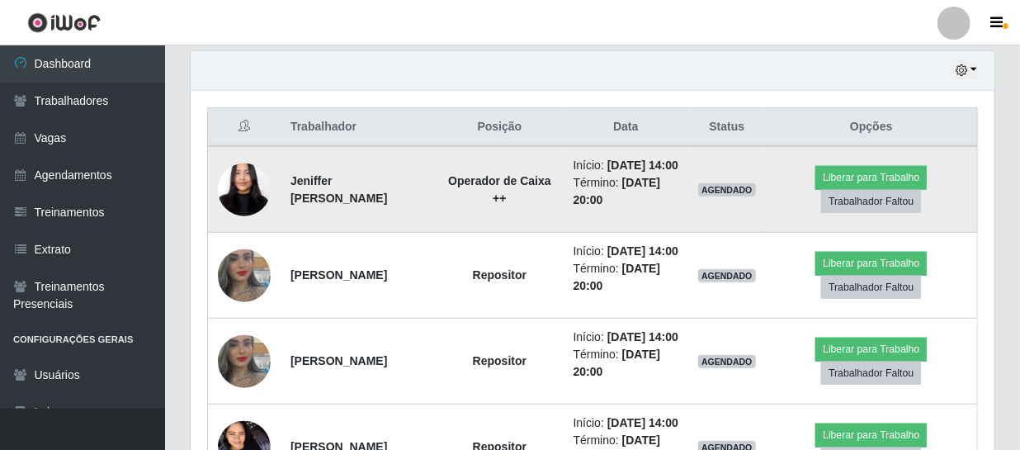
click at [233, 193] on img at bounding box center [244, 189] width 53 height 115
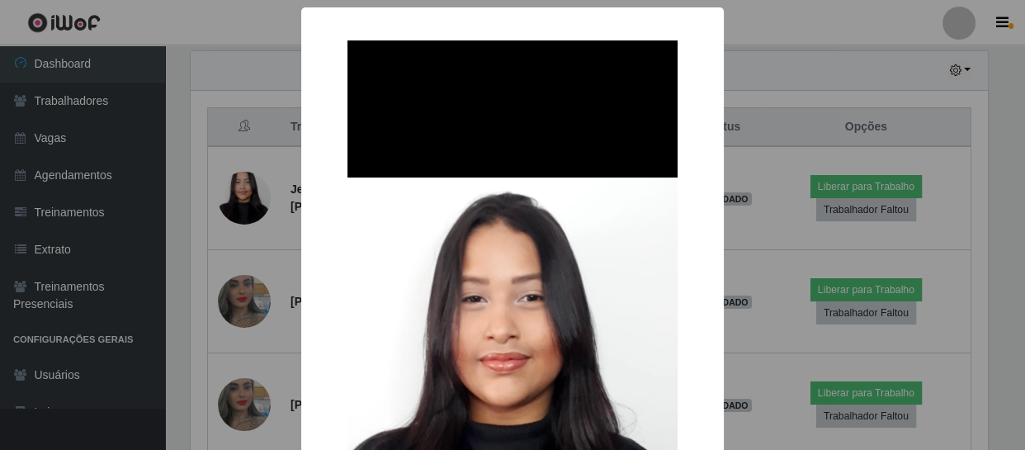
click at [752, 349] on div "× OK Cancel" at bounding box center [512, 225] width 1025 height 450
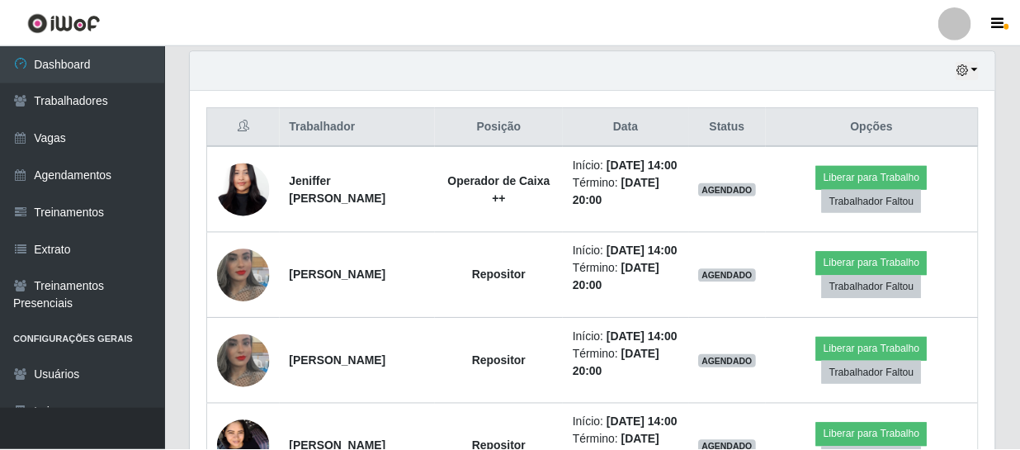
scroll to position [342, 804]
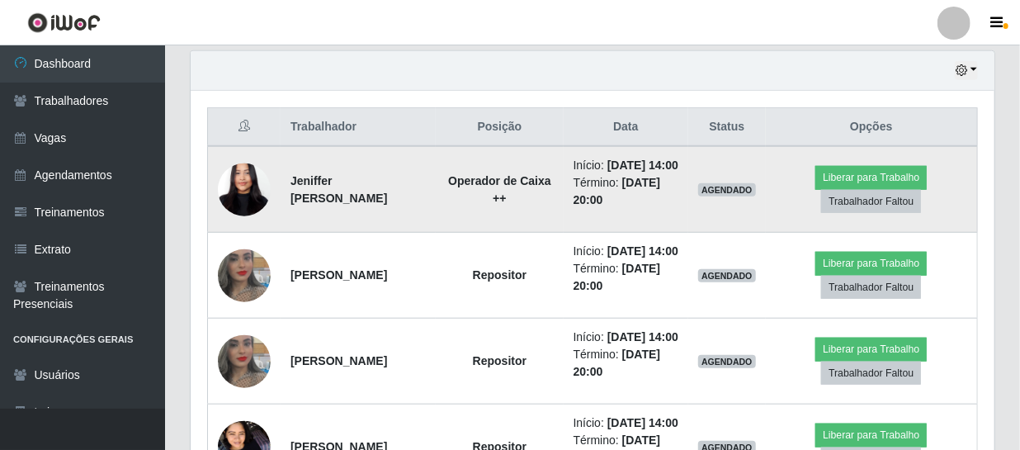
click at [240, 203] on img at bounding box center [244, 189] width 53 height 115
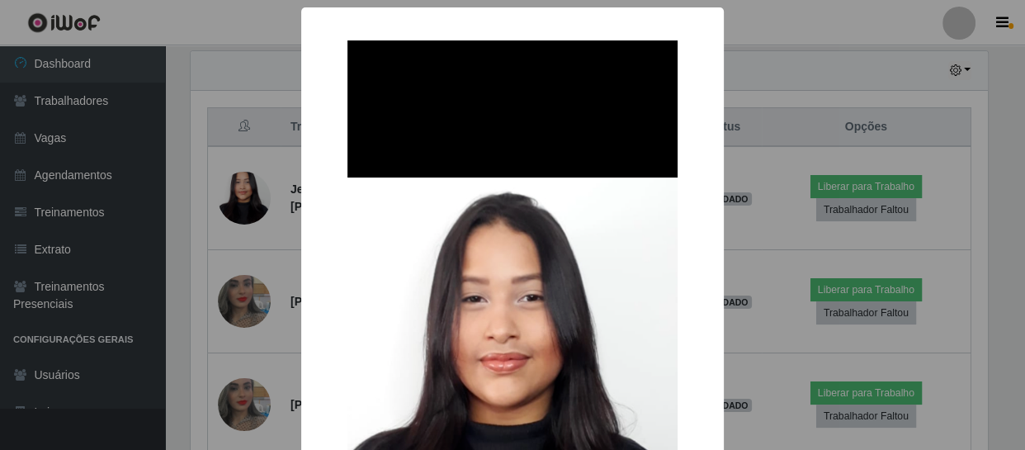
click at [746, 336] on div "× OK Cancel" at bounding box center [512, 225] width 1025 height 450
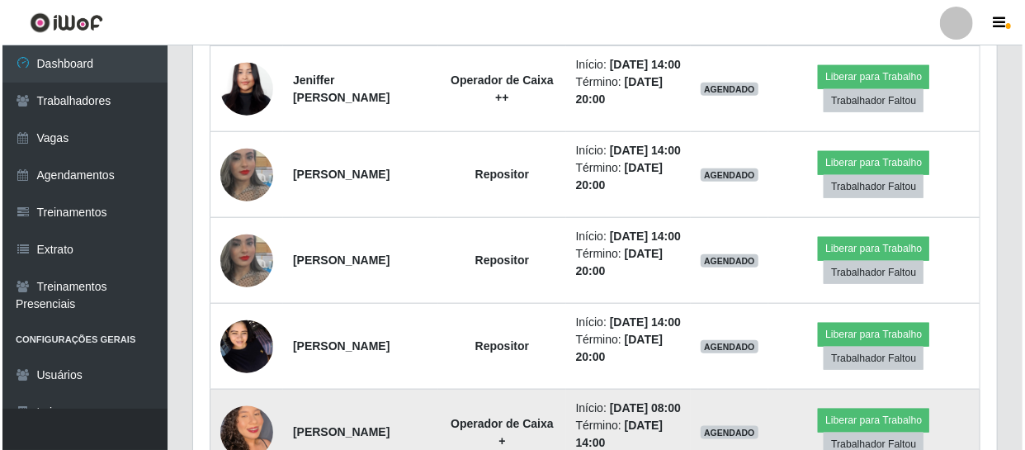
scroll to position [652, 0]
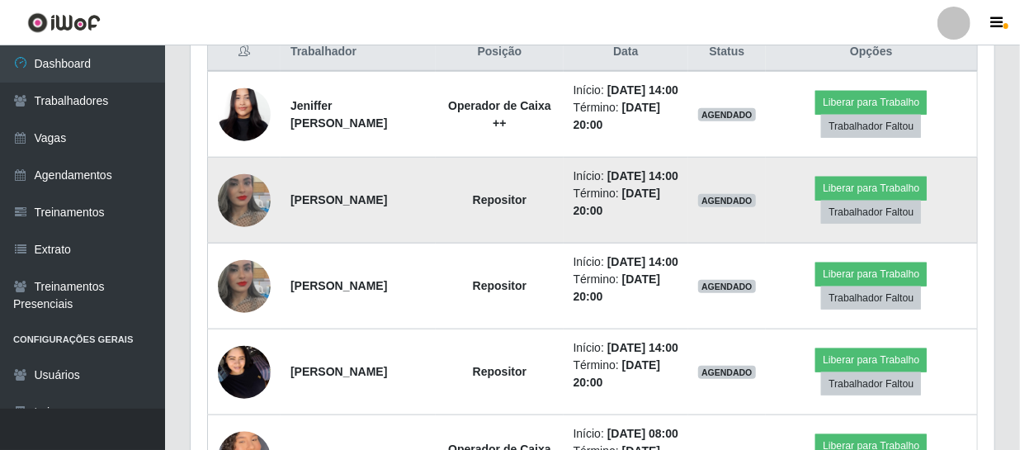
click at [241, 238] on img at bounding box center [244, 200] width 53 height 94
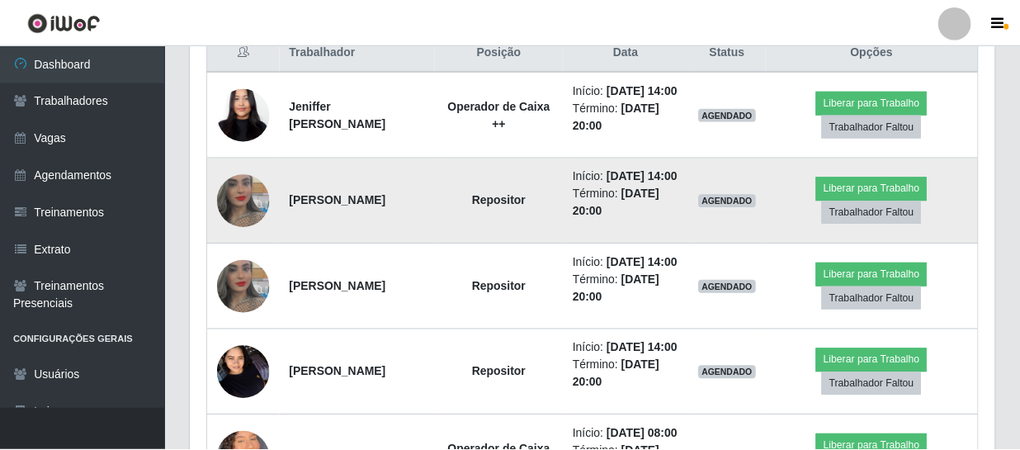
scroll to position [342, 796]
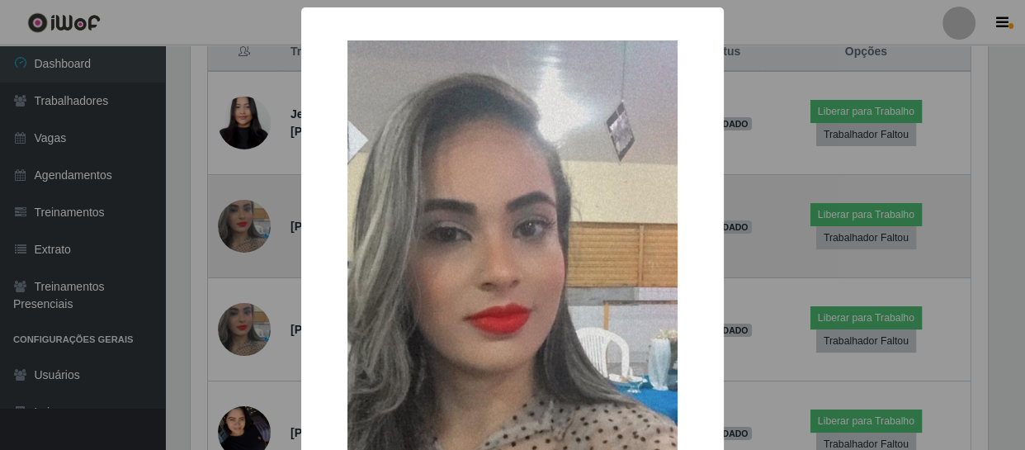
click at [241, 238] on div "× OK Cancel" at bounding box center [512, 225] width 1025 height 450
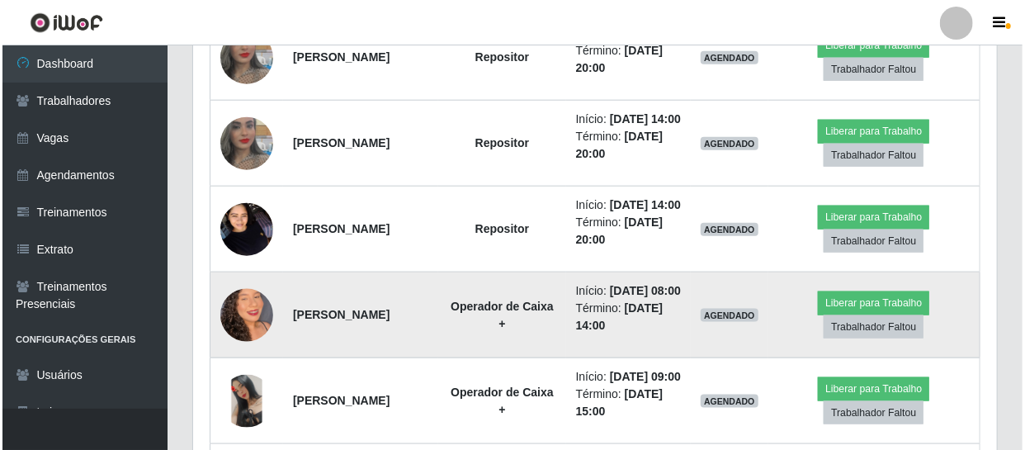
scroll to position [801, 0]
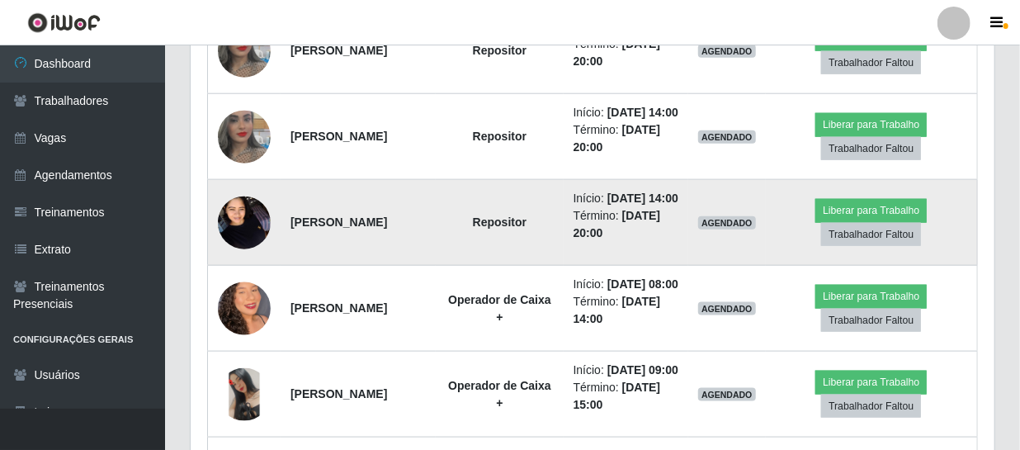
click at [262, 257] on img at bounding box center [244, 222] width 53 height 70
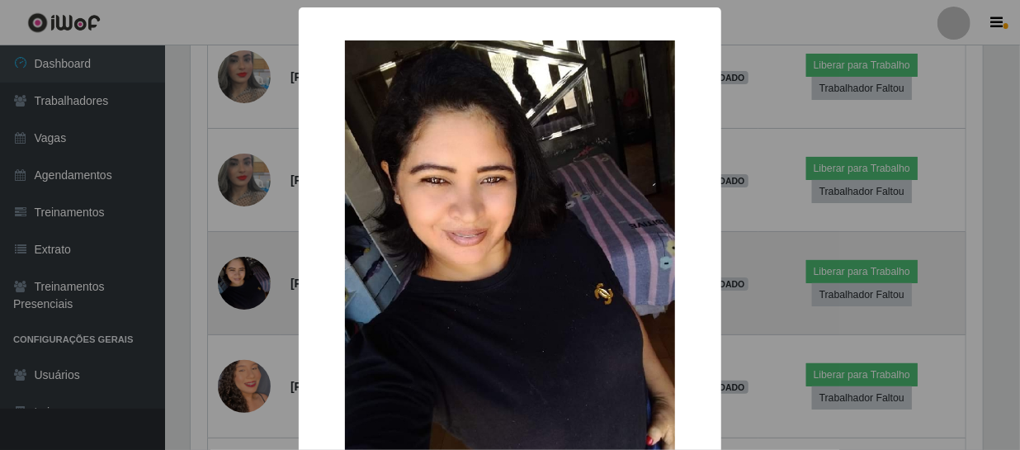
scroll to position [342, 796]
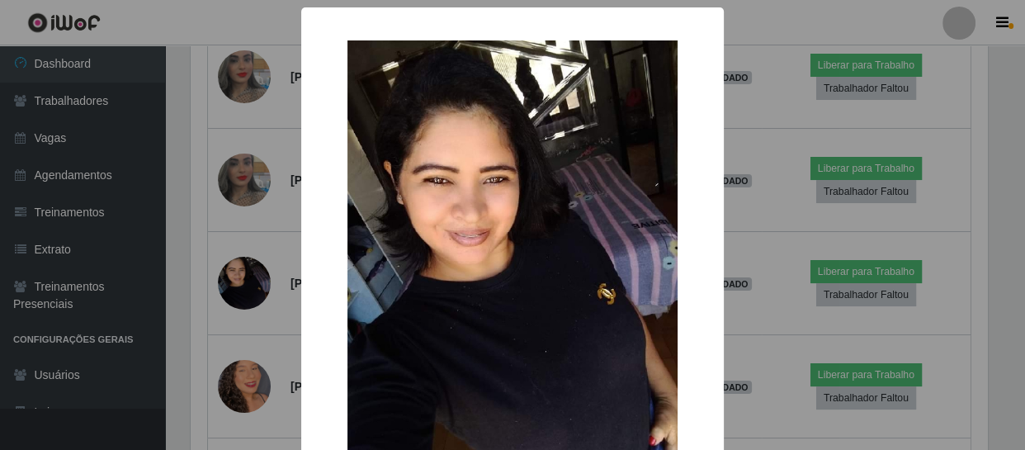
click at [257, 286] on div "× OK Cancel" at bounding box center [512, 225] width 1025 height 450
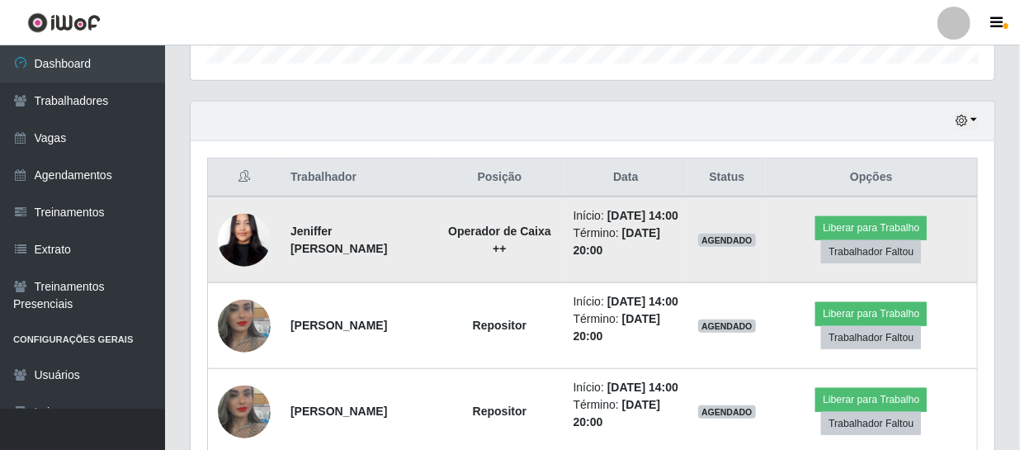
scroll to position [0, 0]
